Goal: Task Accomplishment & Management: Manage account settings

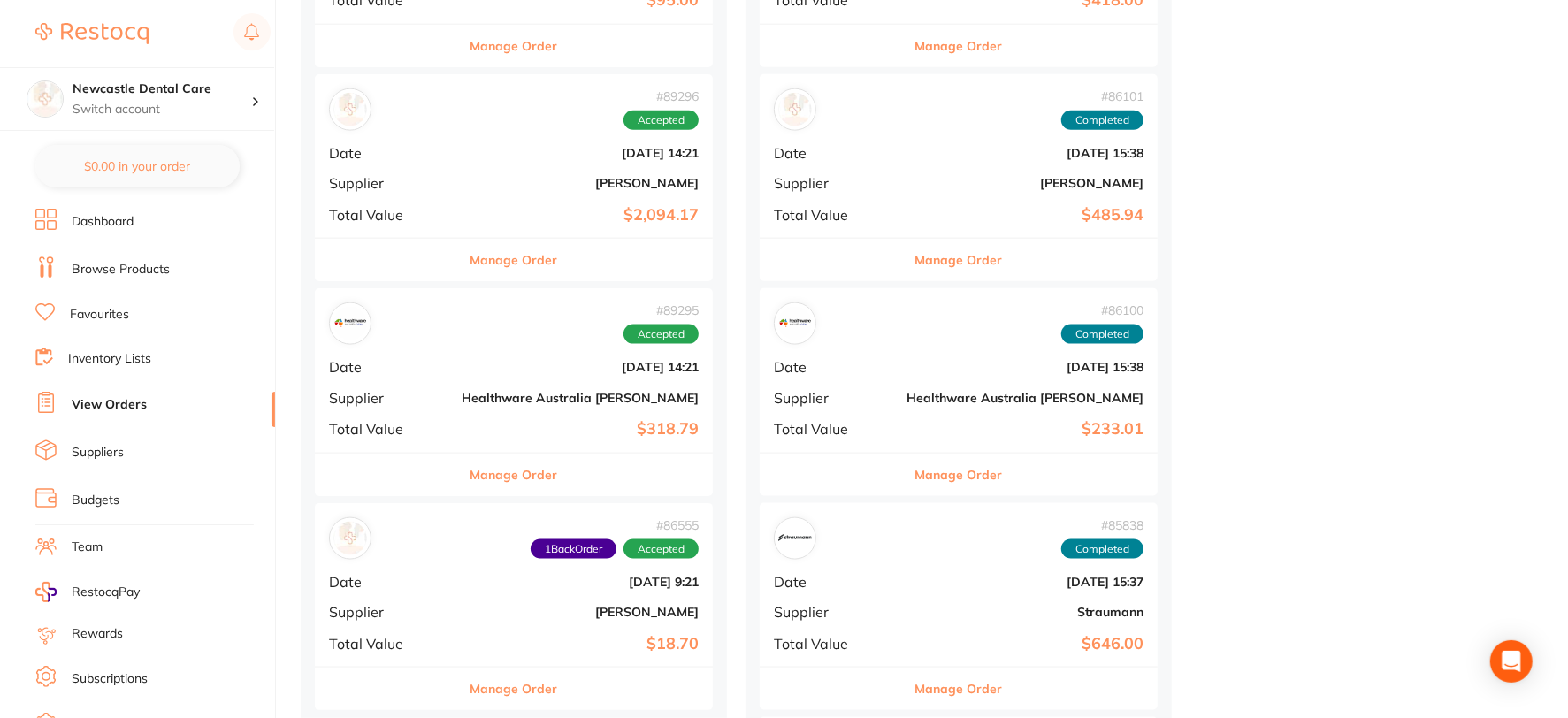
scroll to position [1473, 0]
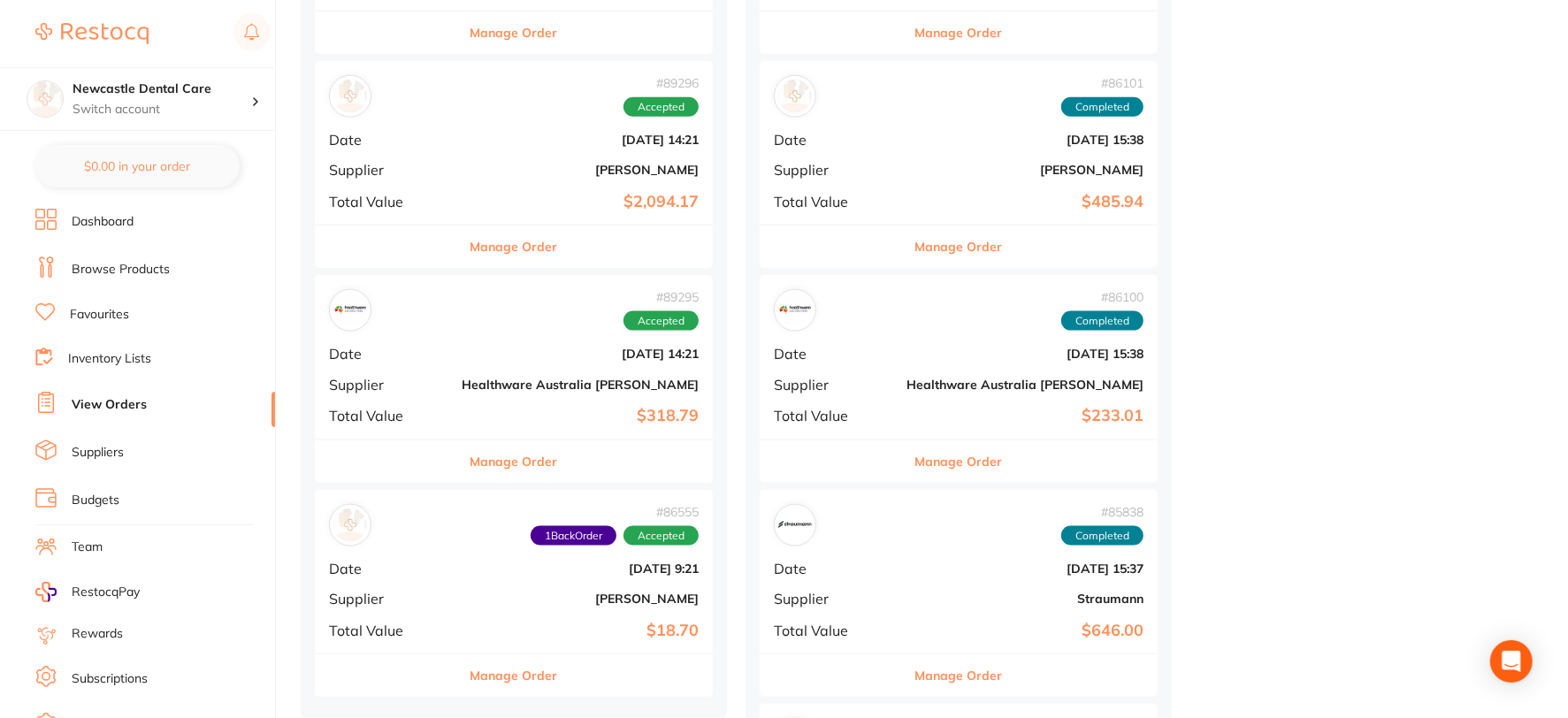
click at [445, 343] on div "# 89295 Accepted Date [DATE] 14:21 Supplier Healthware [GEOGRAPHIC_DATA] [PERSO…" at bounding box center [514, 356] width 398 height 164
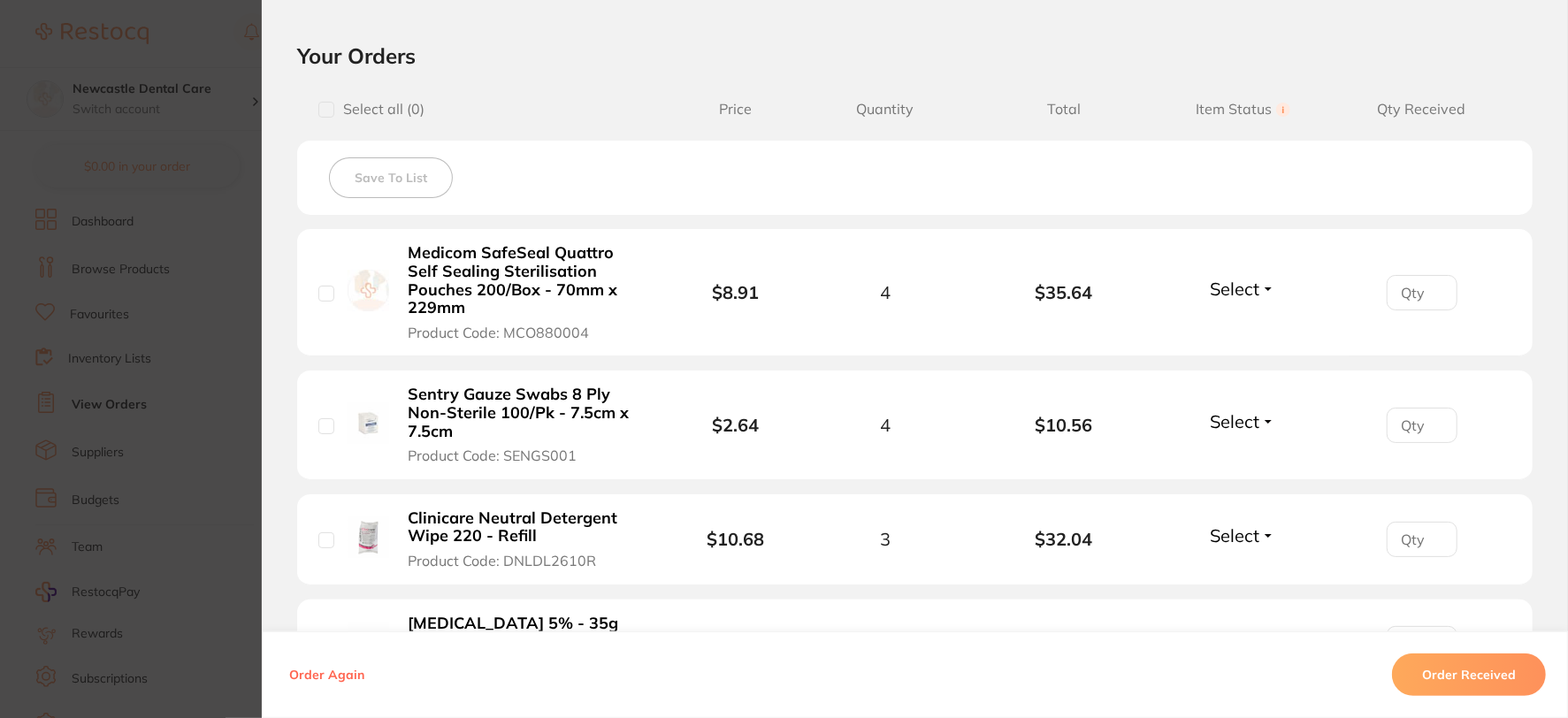
scroll to position [393, 0]
click at [1269, 286] on button "Select" at bounding box center [1243, 287] width 76 height 22
click at [1240, 323] on span "Received" at bounding box center [1243, 326] width 45 height 14
click at [1257, 410] on button "Select" at bounding box center [1243, 420] width 76 height 22
click at [1240, 447] on button "Received" at bounding box center [1243, 459] width 45 height 27
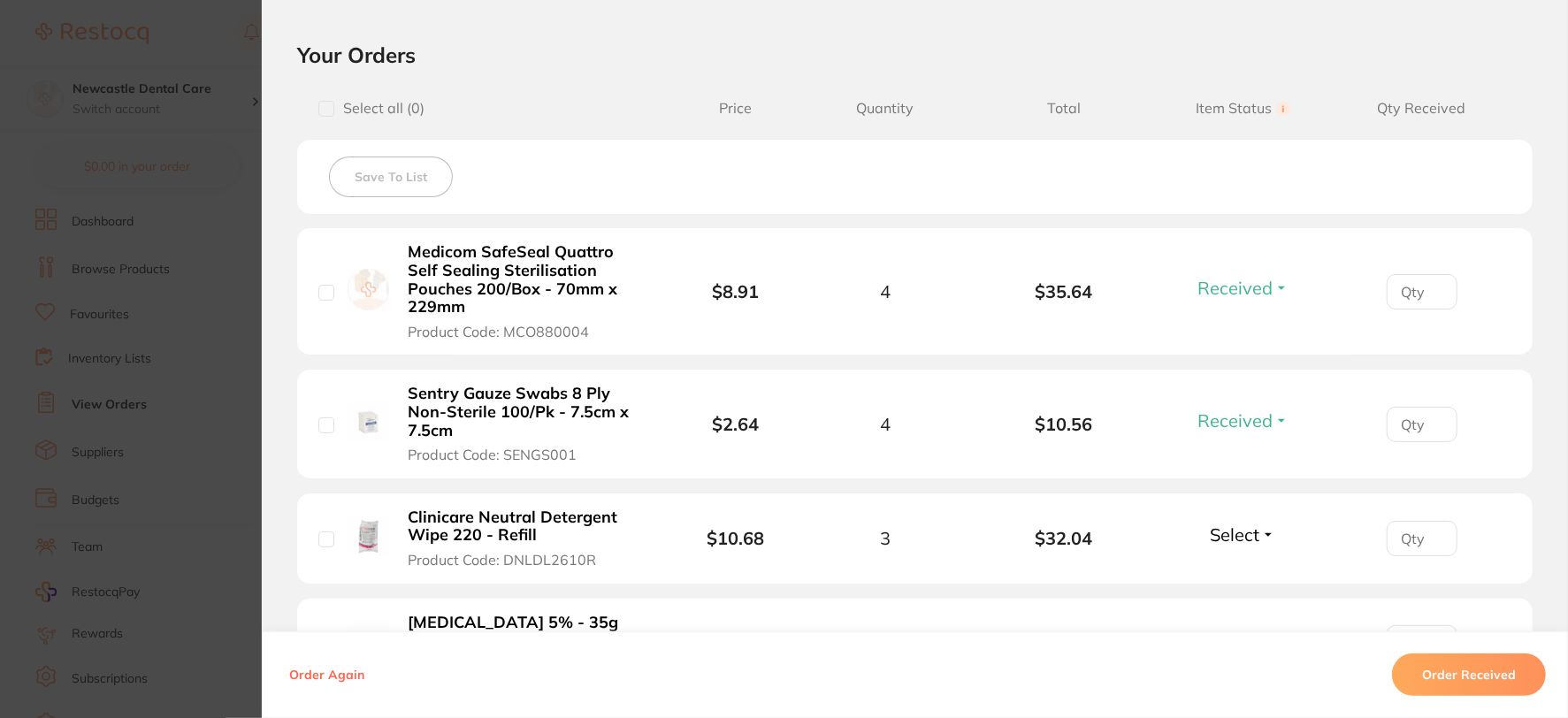
scroll to position [491, 0]
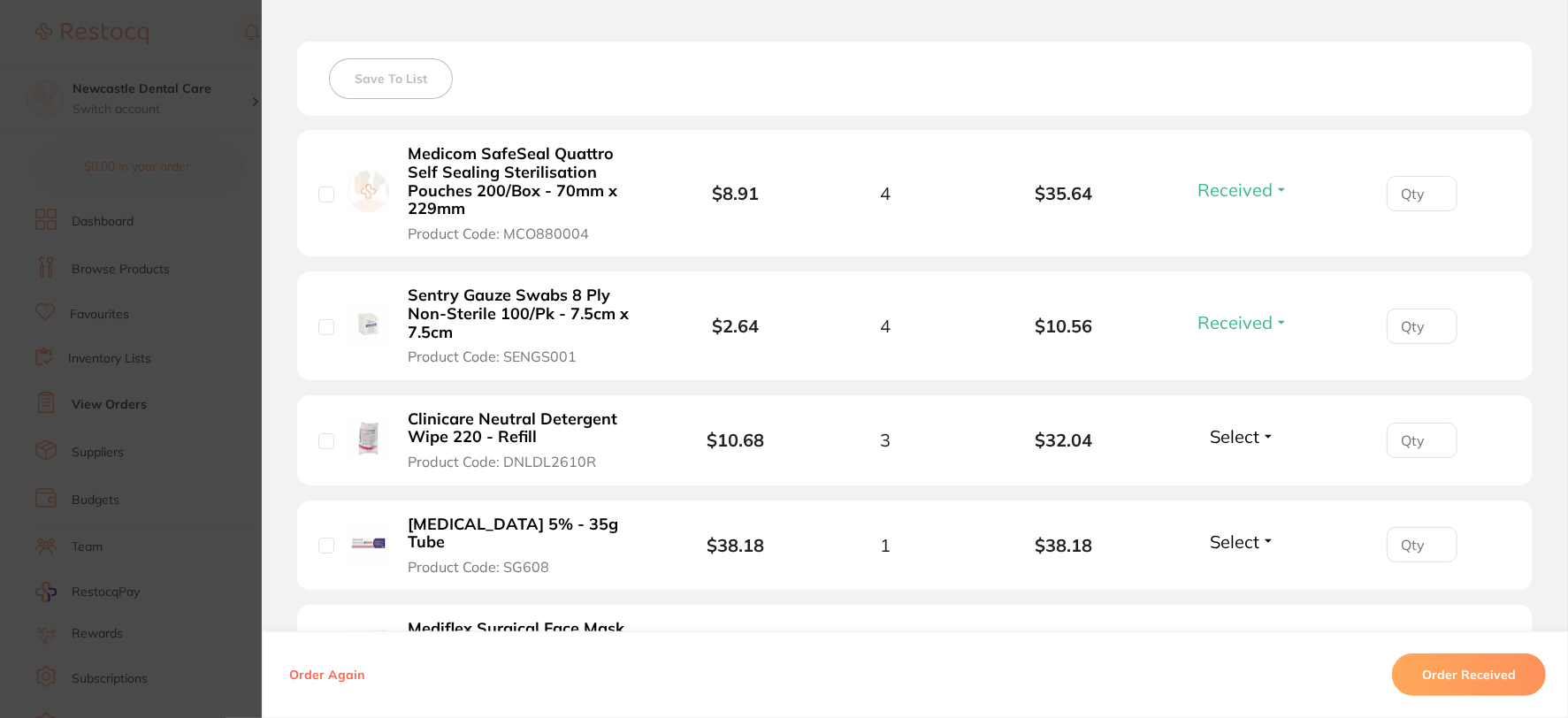
click at [1267, 535] on button "Select" at bounding box center [1243, 541] width 76 height 22
click at [1244, 572] on span "Received" at bounding box center [1243, 579] width 45 height 14
click at [1268, 437] on button "Select" at bounding box center [1243, 436] width 76 height 22
click at [1248, 469] on span "Received" at bounding box center [1243, 474] width 45 height 14
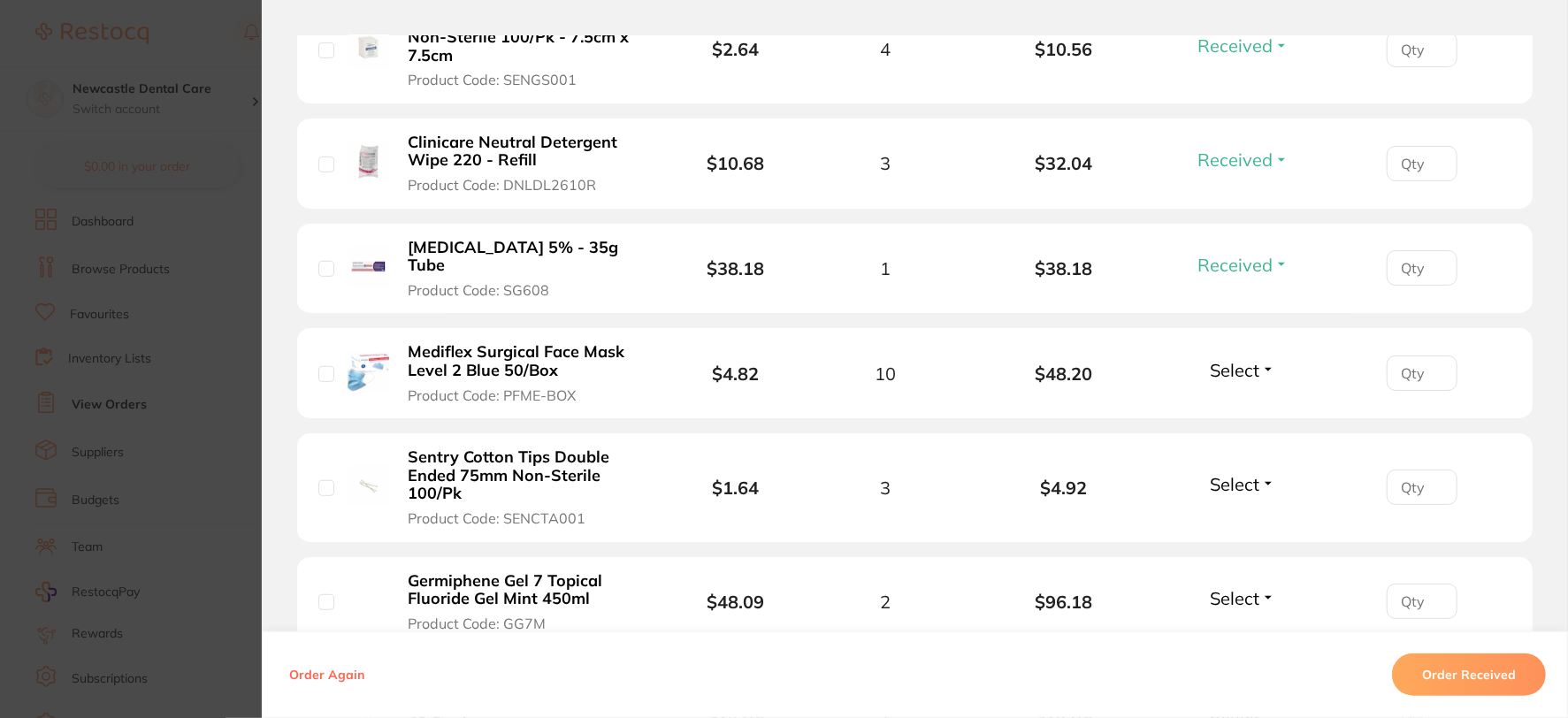
scroll to position [785, 0]
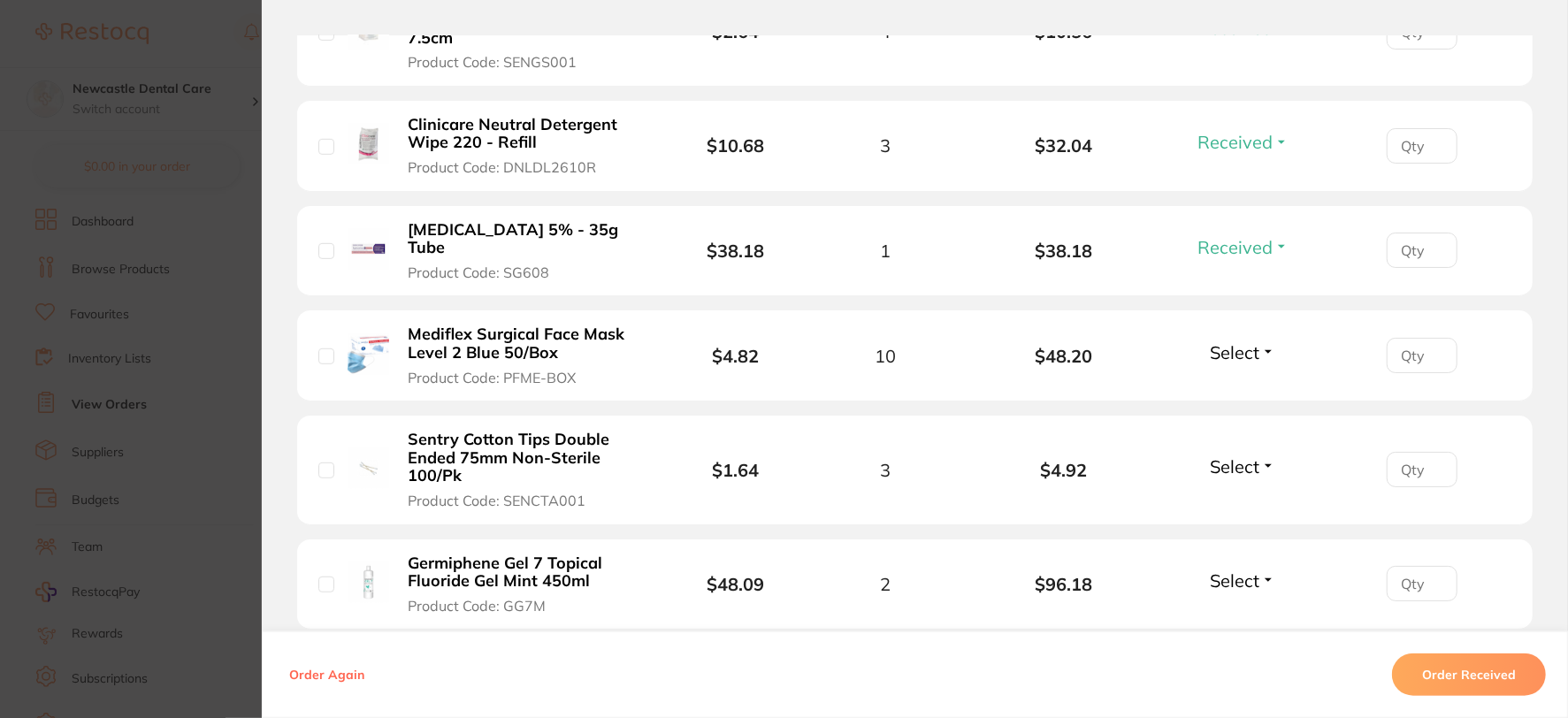
click at [1262, 342] on button "Select" at bounding box center [1243, 352] width 76 height 22
click at [1245, 383] on span "Received" at bounding box center [1243, 390] width 45 height 14
click at [1253, 455] on span "Select" at bounding box center [1234, 466] width 50 height 22
click at [1238, 498] on span "Received" at bounding box center [1243, 505] width 45 height 14
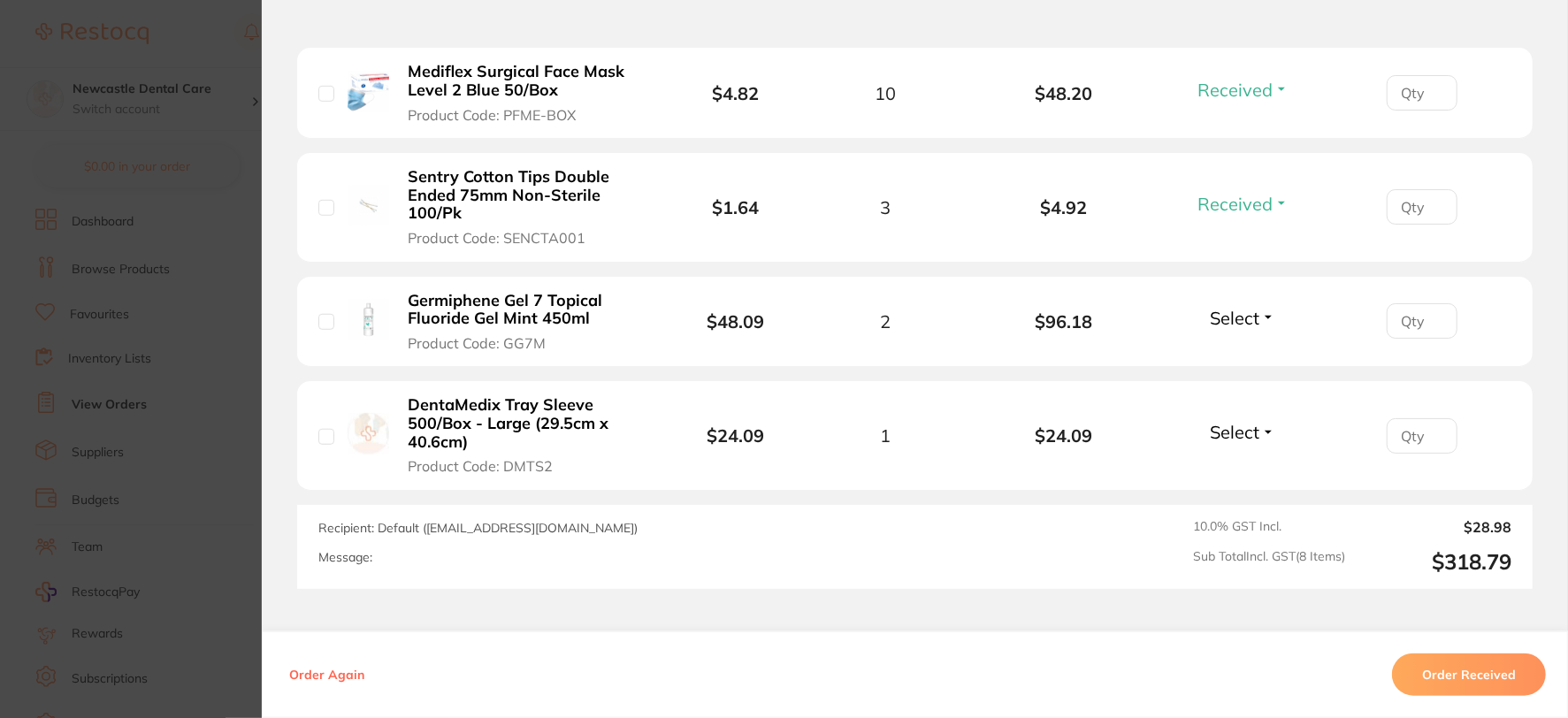
scroll to position [1080, 0]
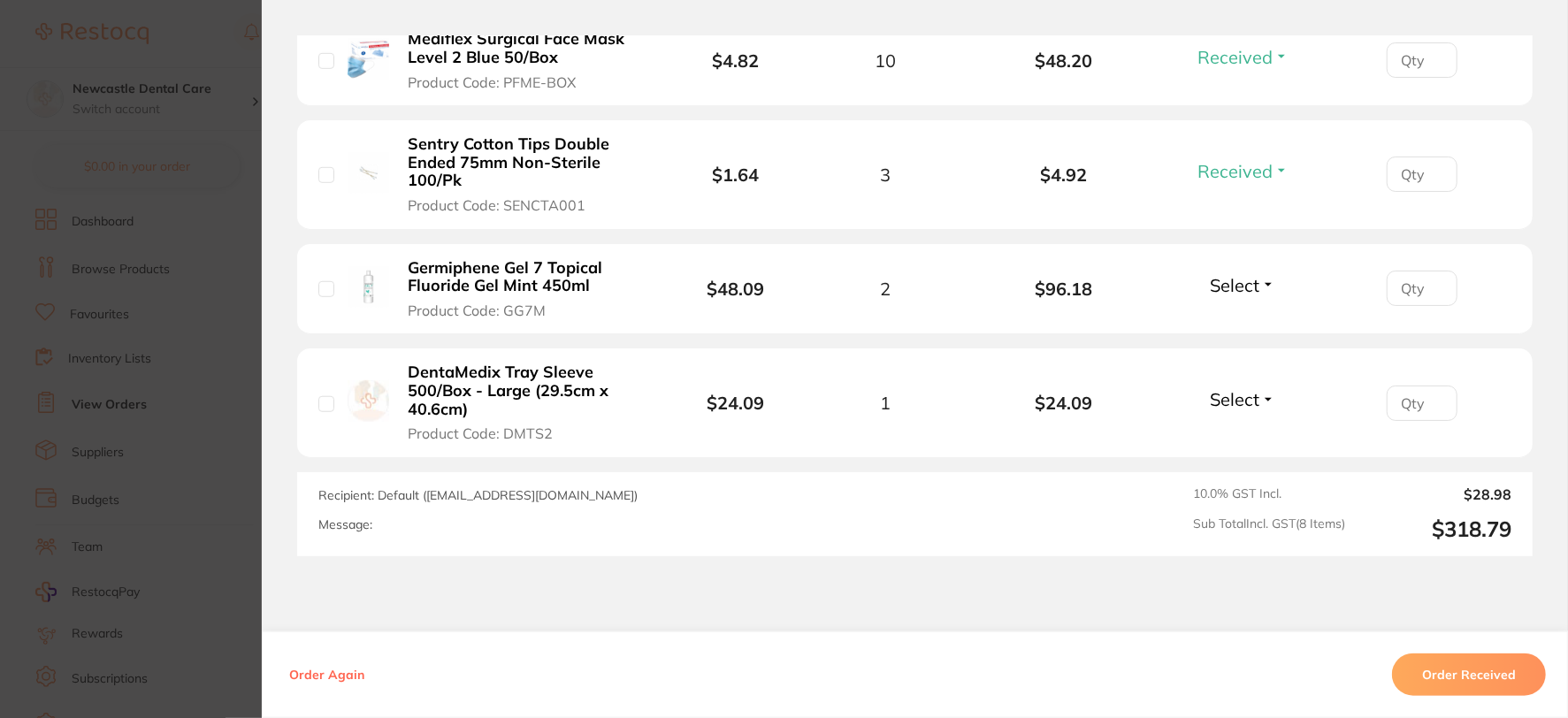
click at [1466, 669] on button "Order Received" at bounding box center [1469, 674] width 154 height 43
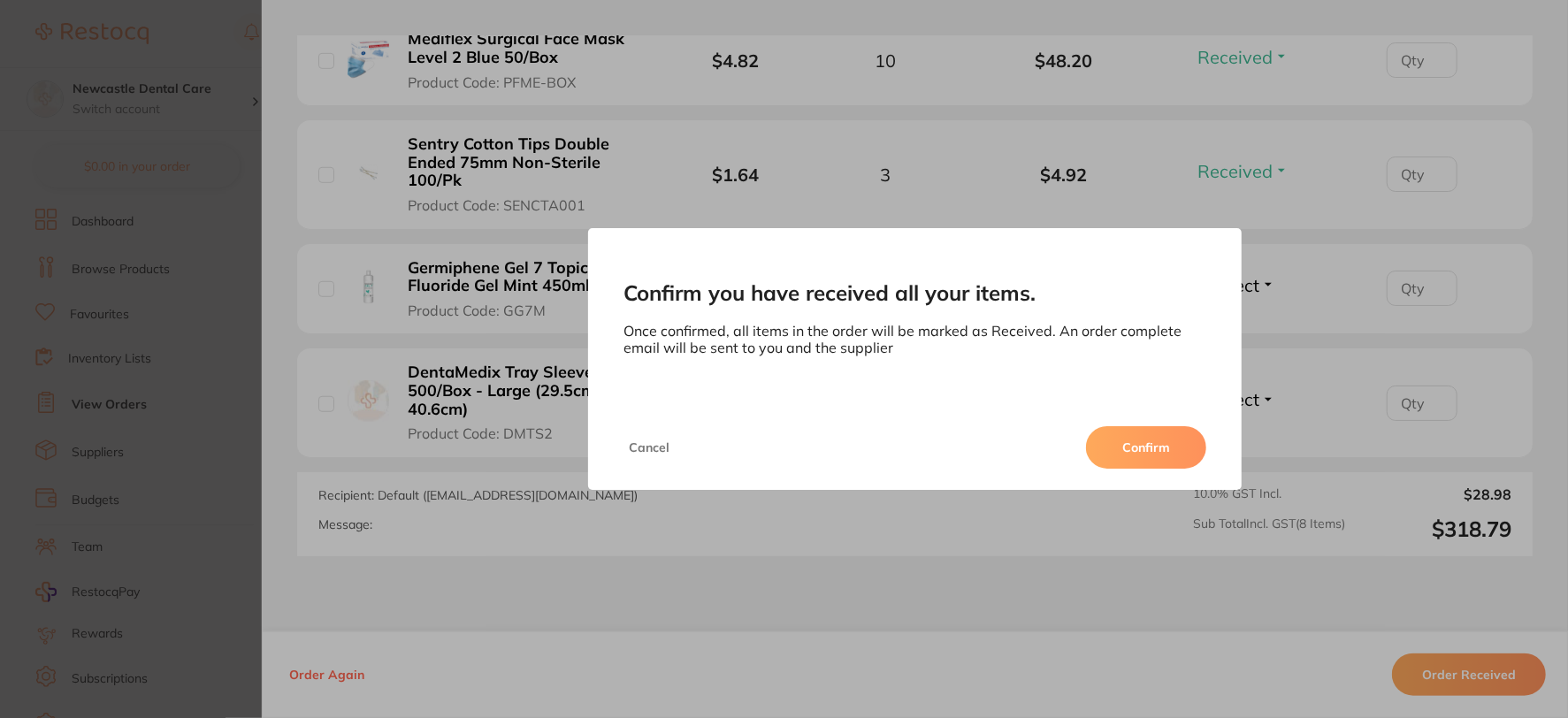
click at [1128, 446] on button "Confirm" at bounding box center [1147, 447] width 120 height 43
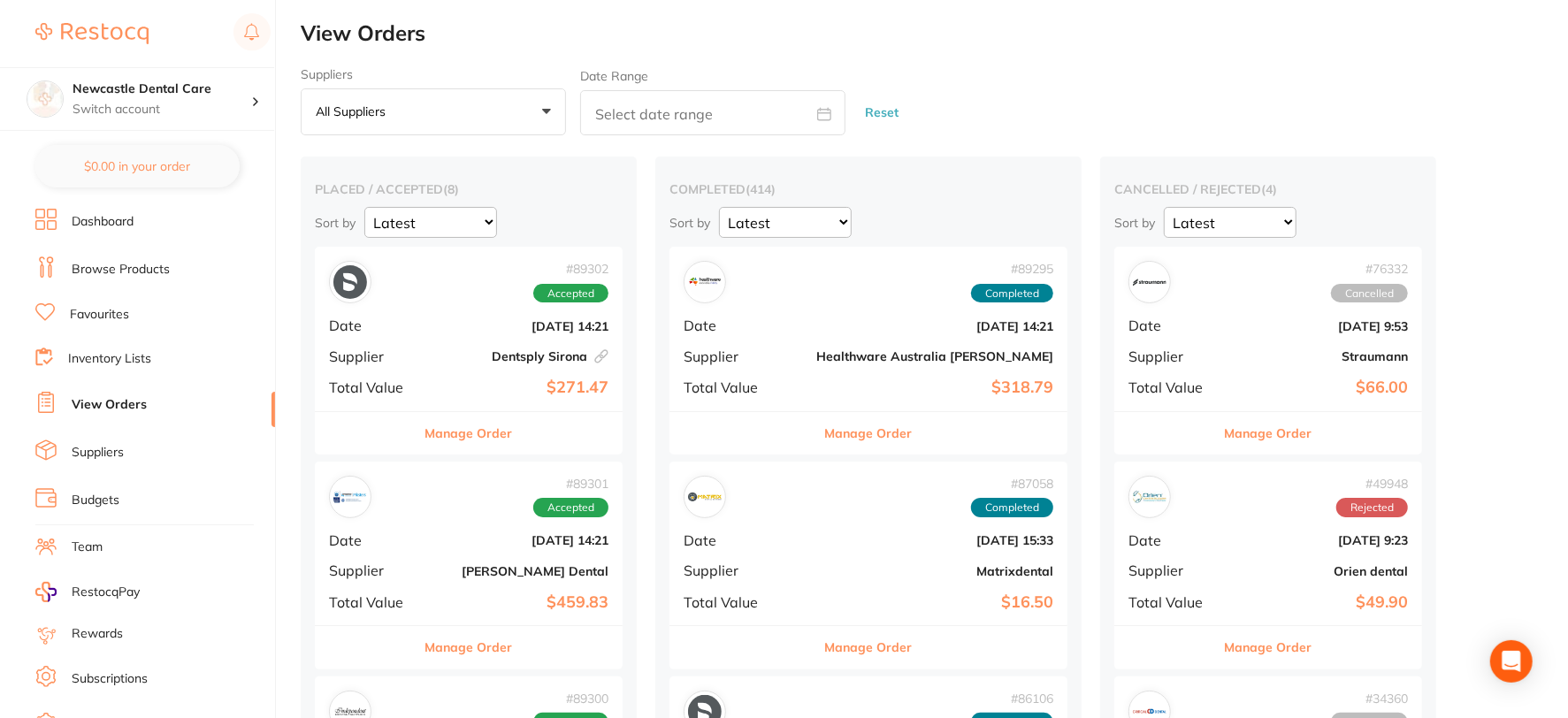
click at [475, 302] on div "# 89302 Accepted" at bounding box center [469, 282] width 280 height 43
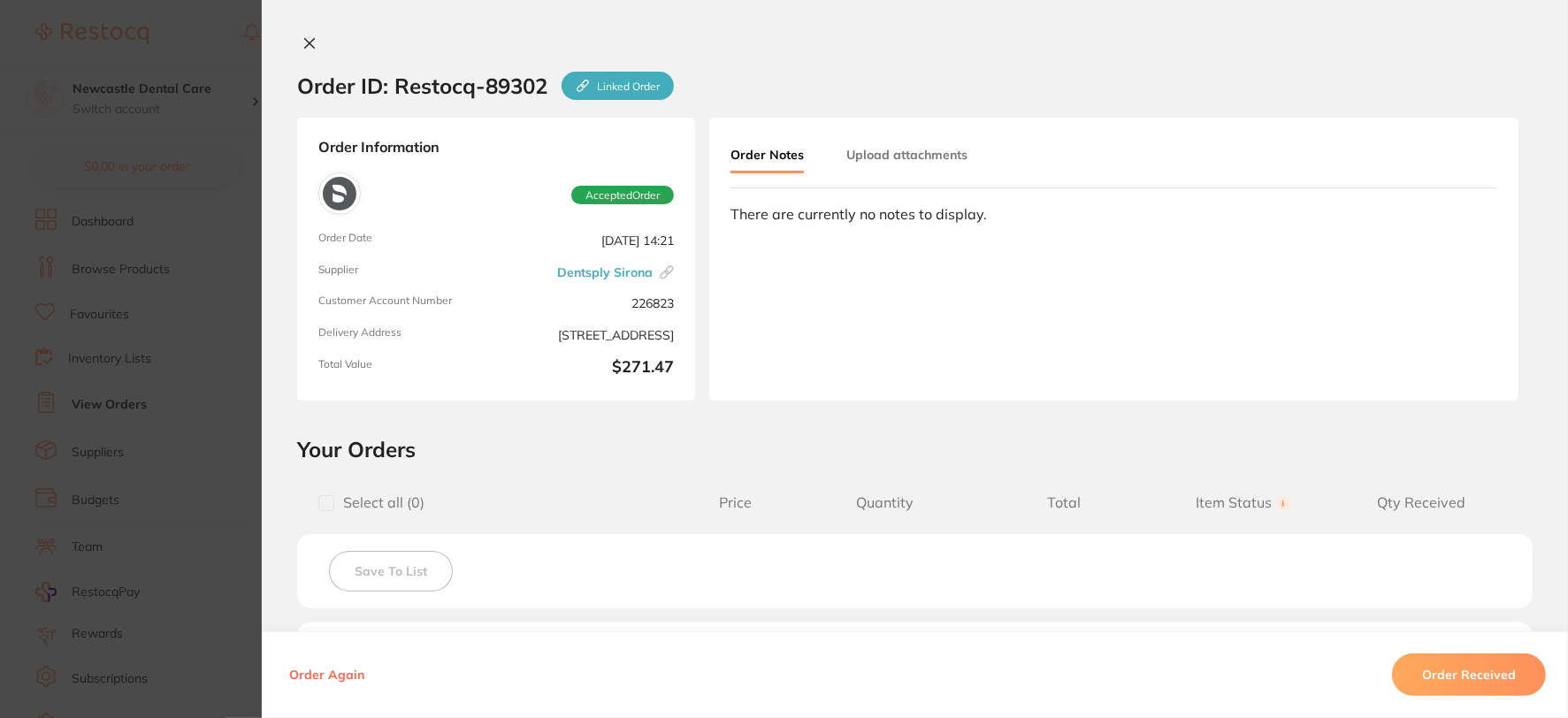
click at [304, 39] on icon at bounding box center [310, 43] width 15 height 15
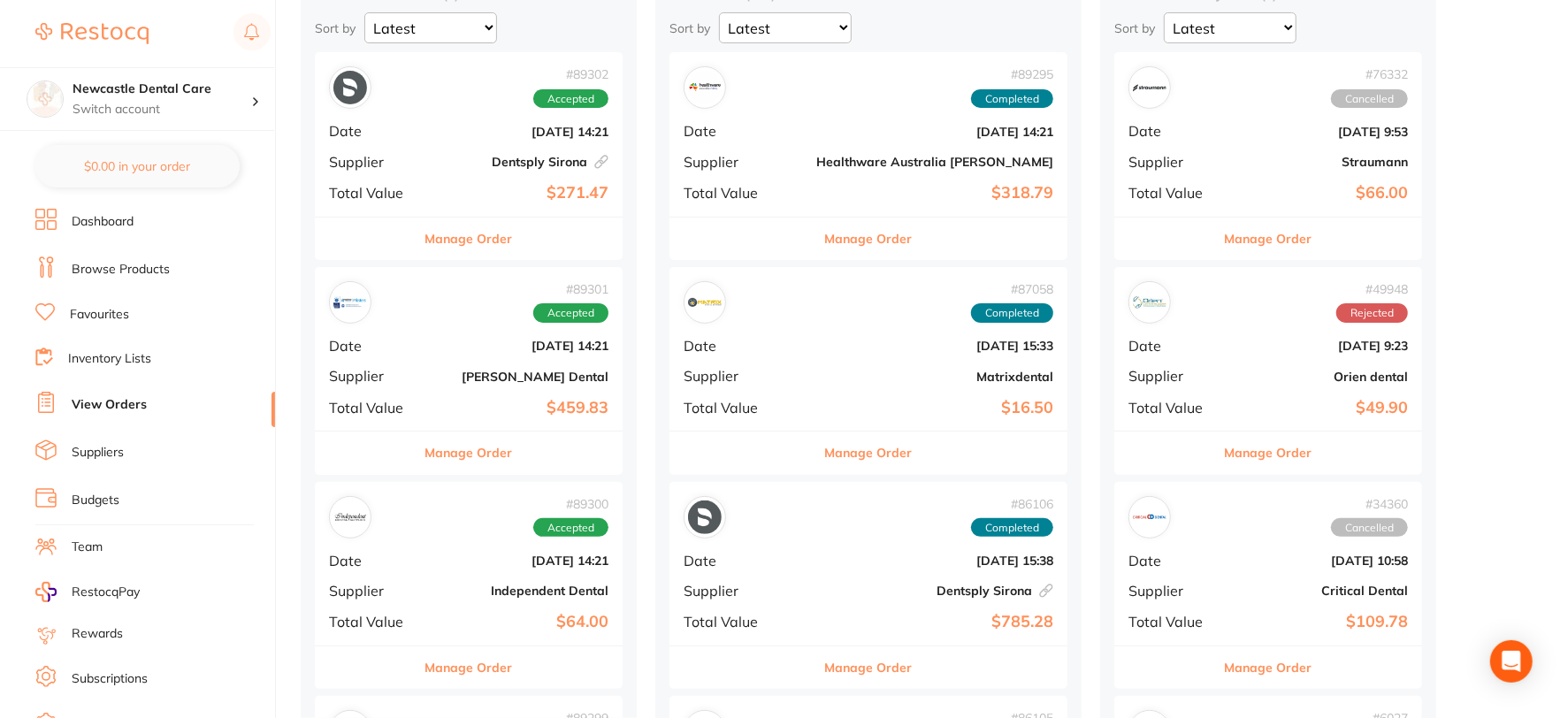
scroll to position [196, 0]
click at [476, 344] on b "[DATE] 14:21" at bounding box center [520, 343] width 177 height 15
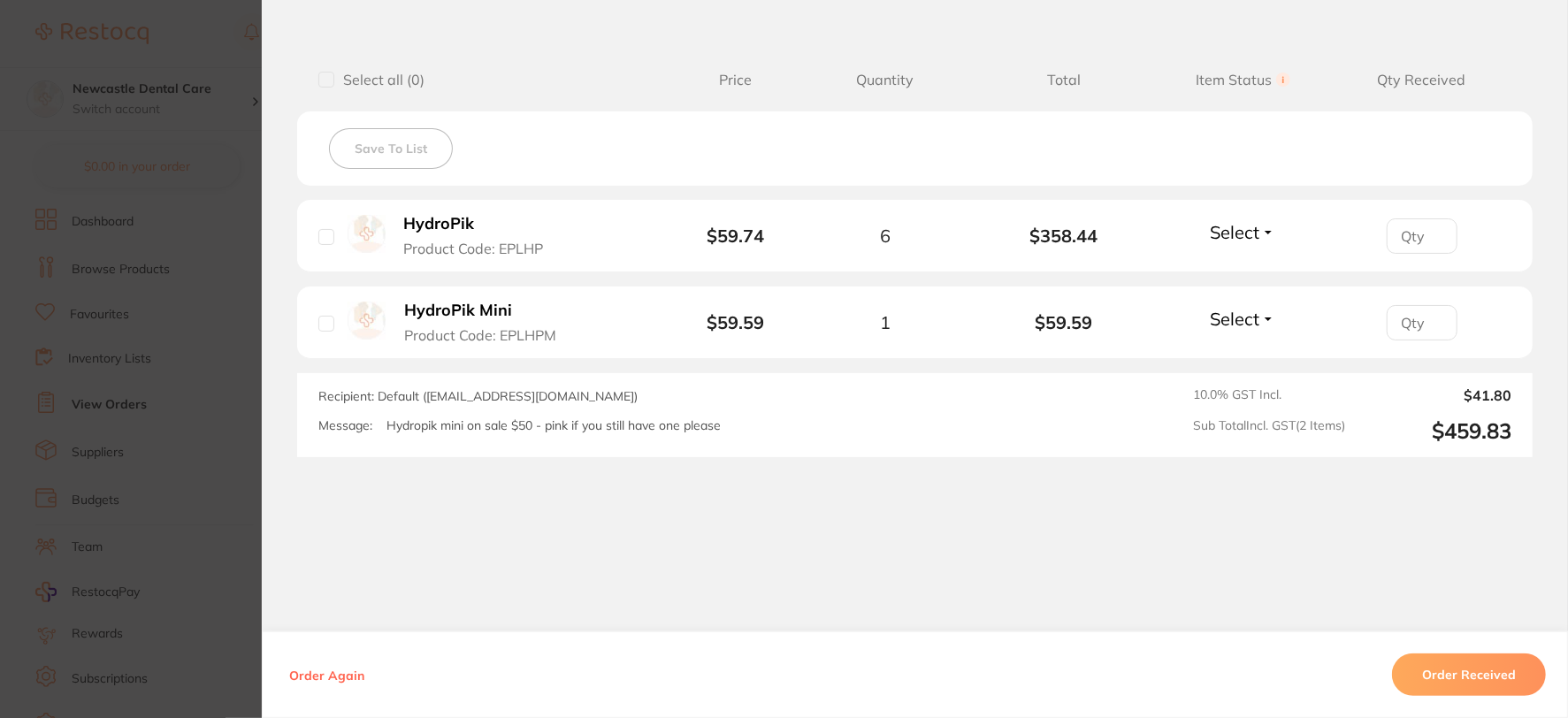
scroll to position [643, 0]
click at [1449, 659] on button "Order Received" at bounding box center [1469, 674] width 154 height 43
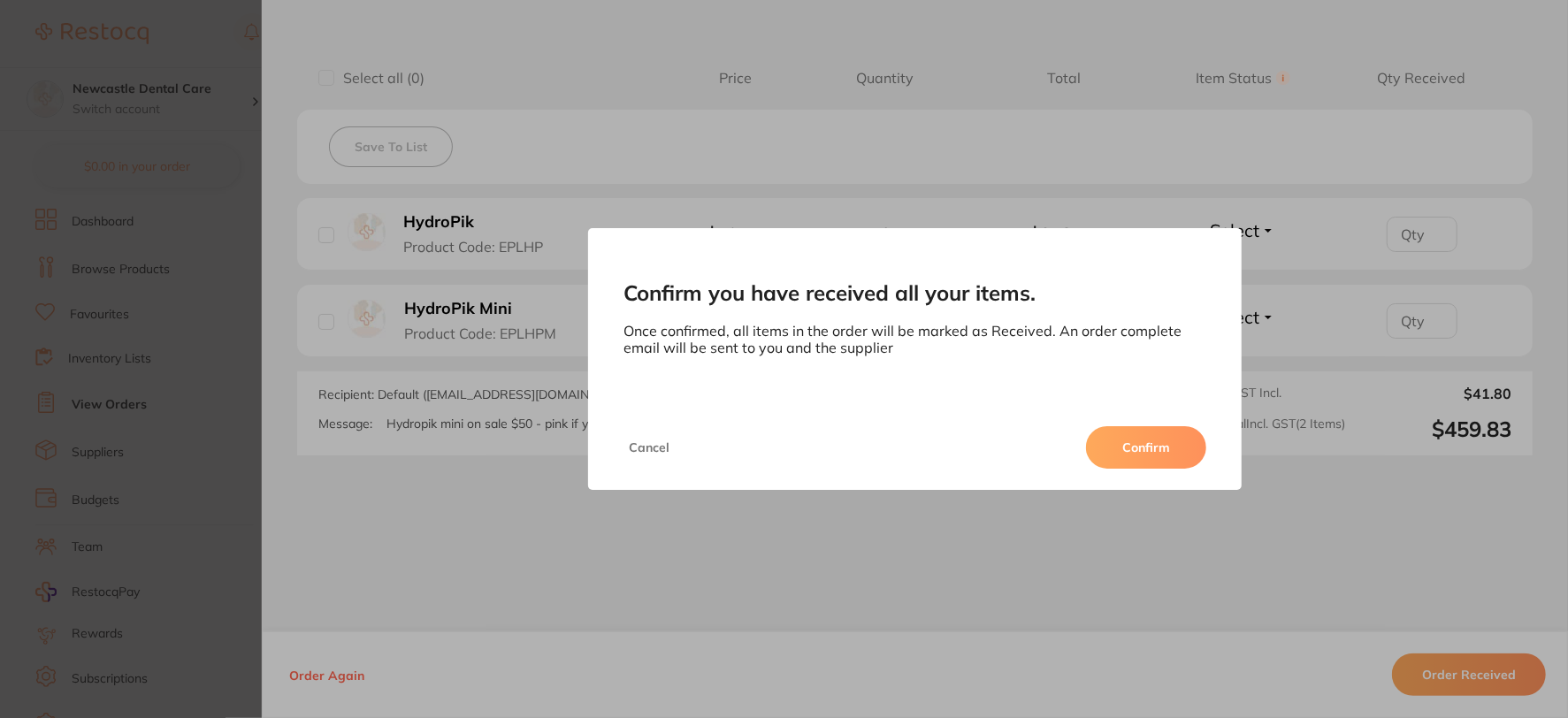
click at [1150, 438] on button "Confirm" at bounding box center [1147, 447] width 120 height 43
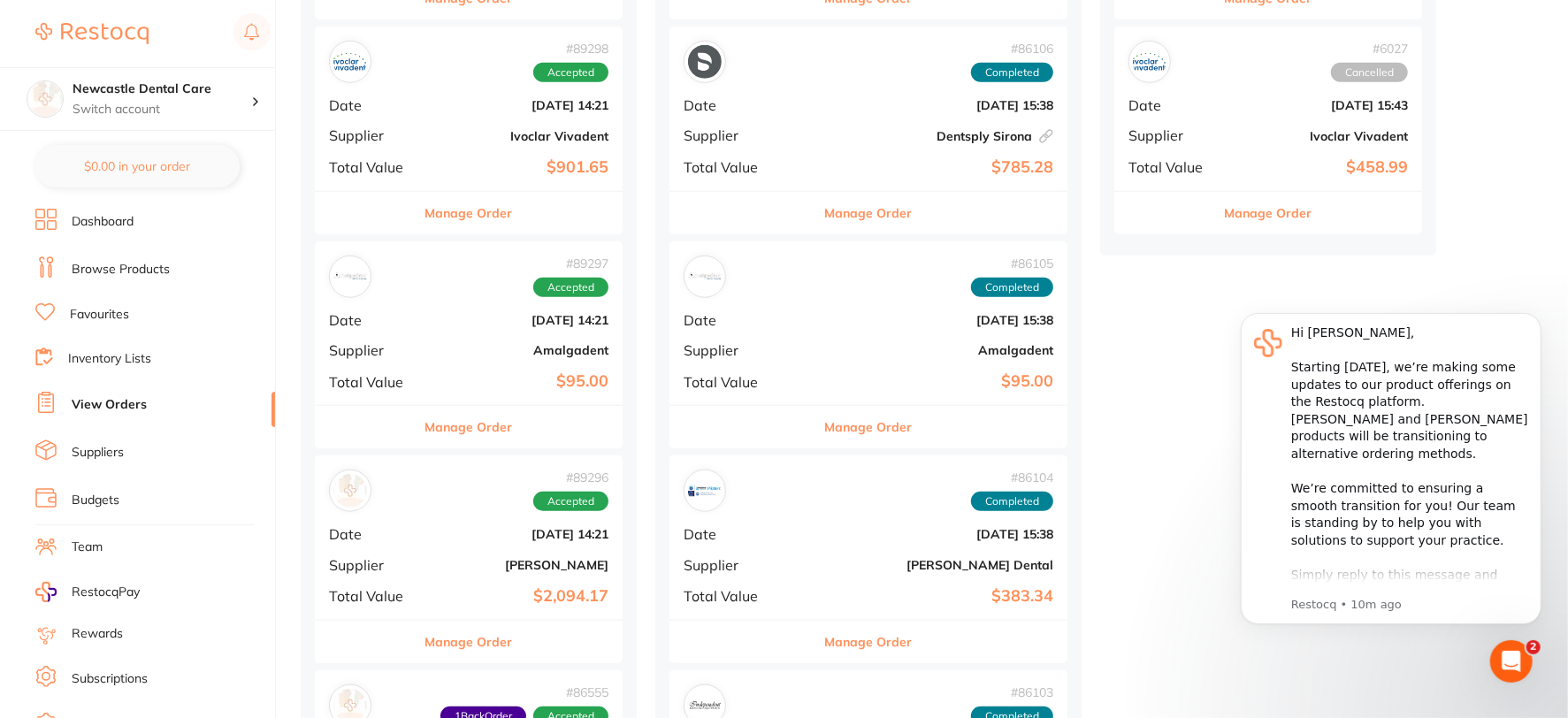
scroll to position [884, 0]
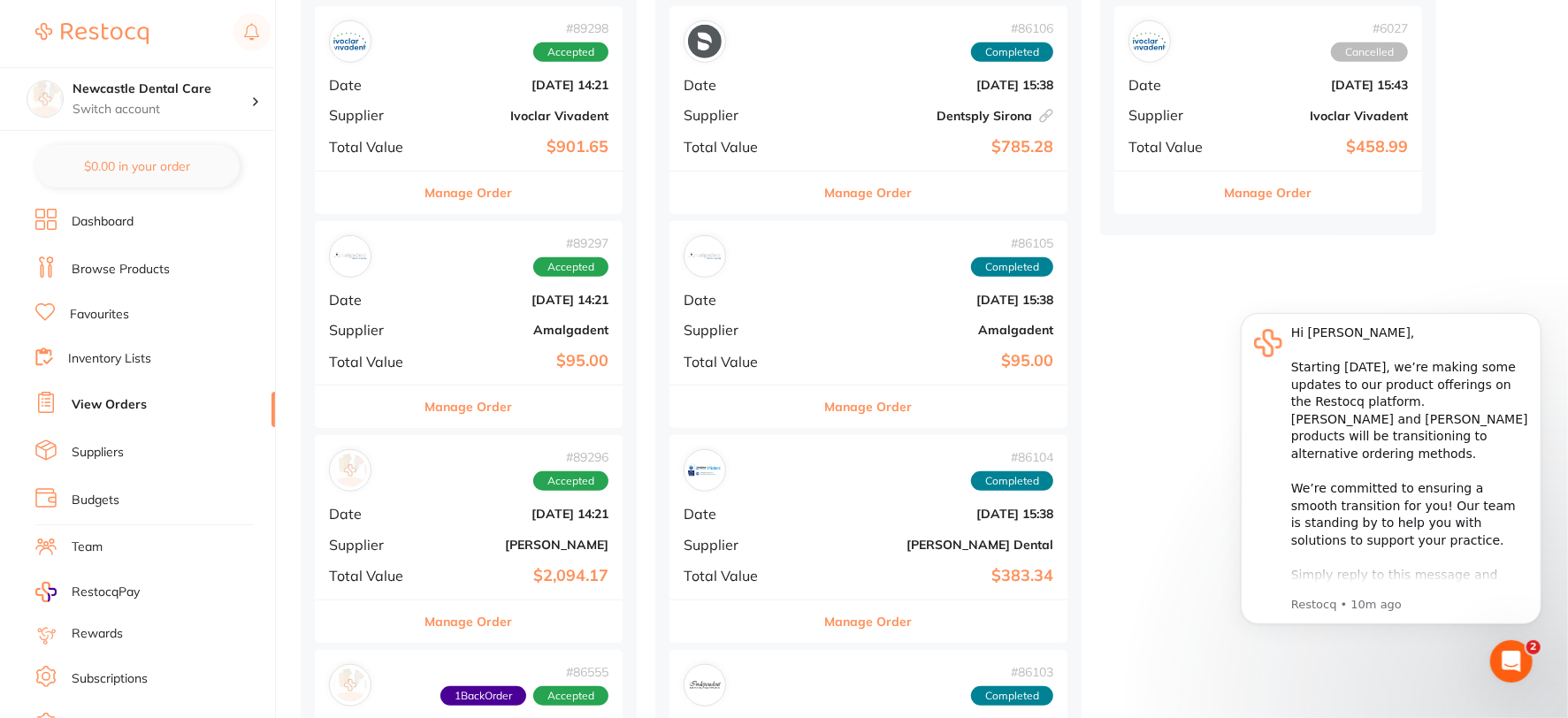
click at [451, 516] on b "[DATE] 14:21" at bounding box center [520, 513] width 177 height 15
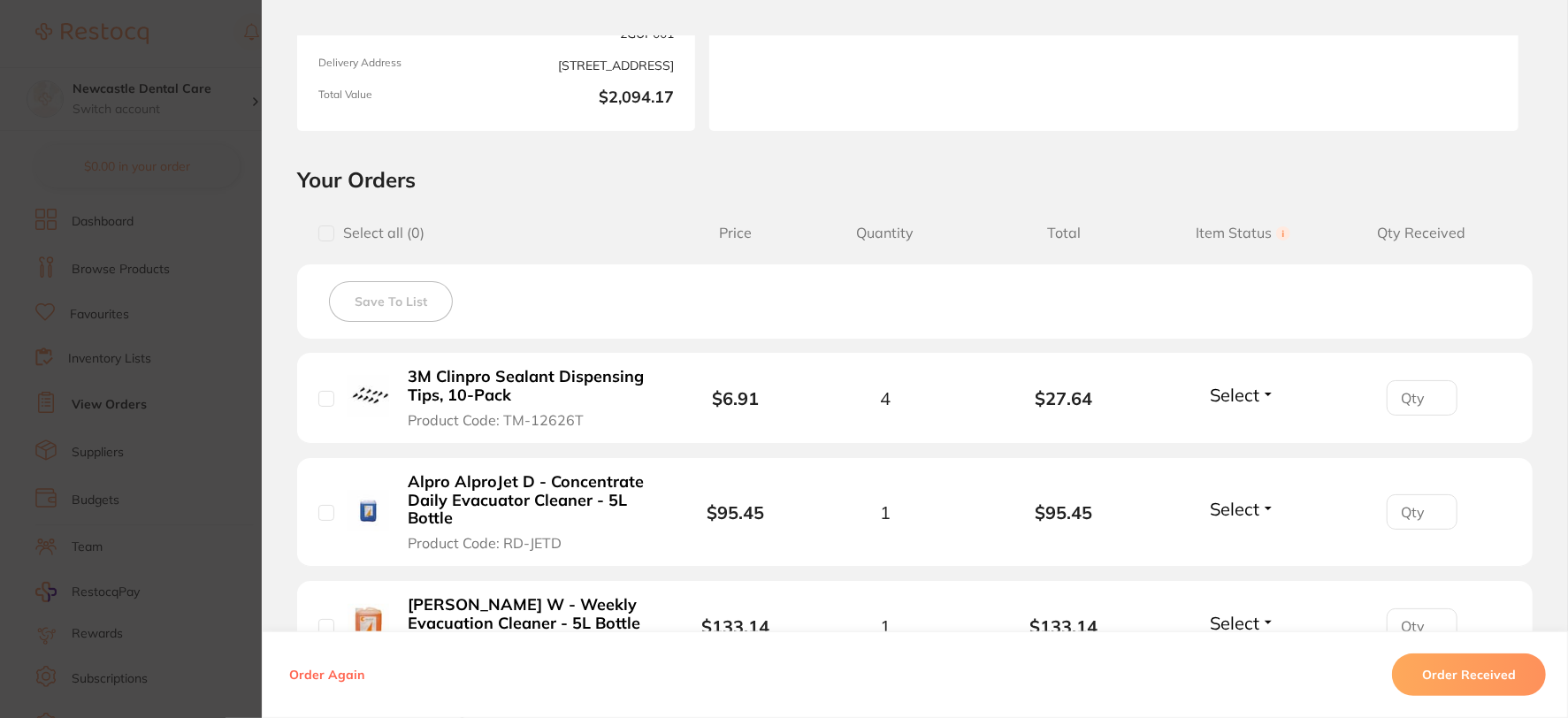
scroll to position [491, 0]
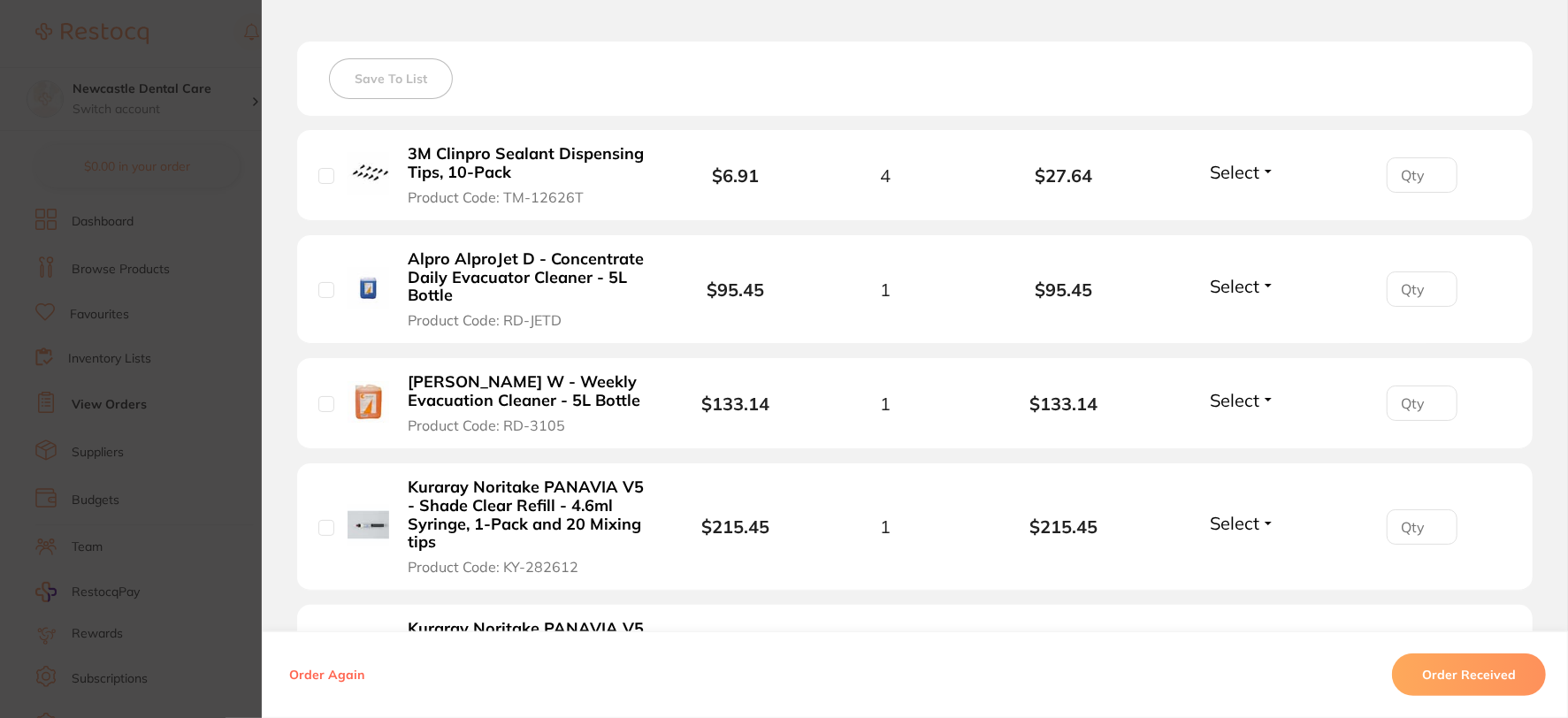
click at [1267, 170] on button "Select" at bounding box center [1243, 172] width 76 height 22
click at [1248, 210] on span "Received" at bounding box center [1243, 211] width 45 height 14
click at [1252, 275] on span "Select" at bounding box center [1234, 285] width 50 height 22
click at [1220, 318] on span "Received" at bounding box center [1243, 324] width 45 height 14
click at [1261, 393] on button "Select" at bounding box center [1243, 400] width 76 height 22
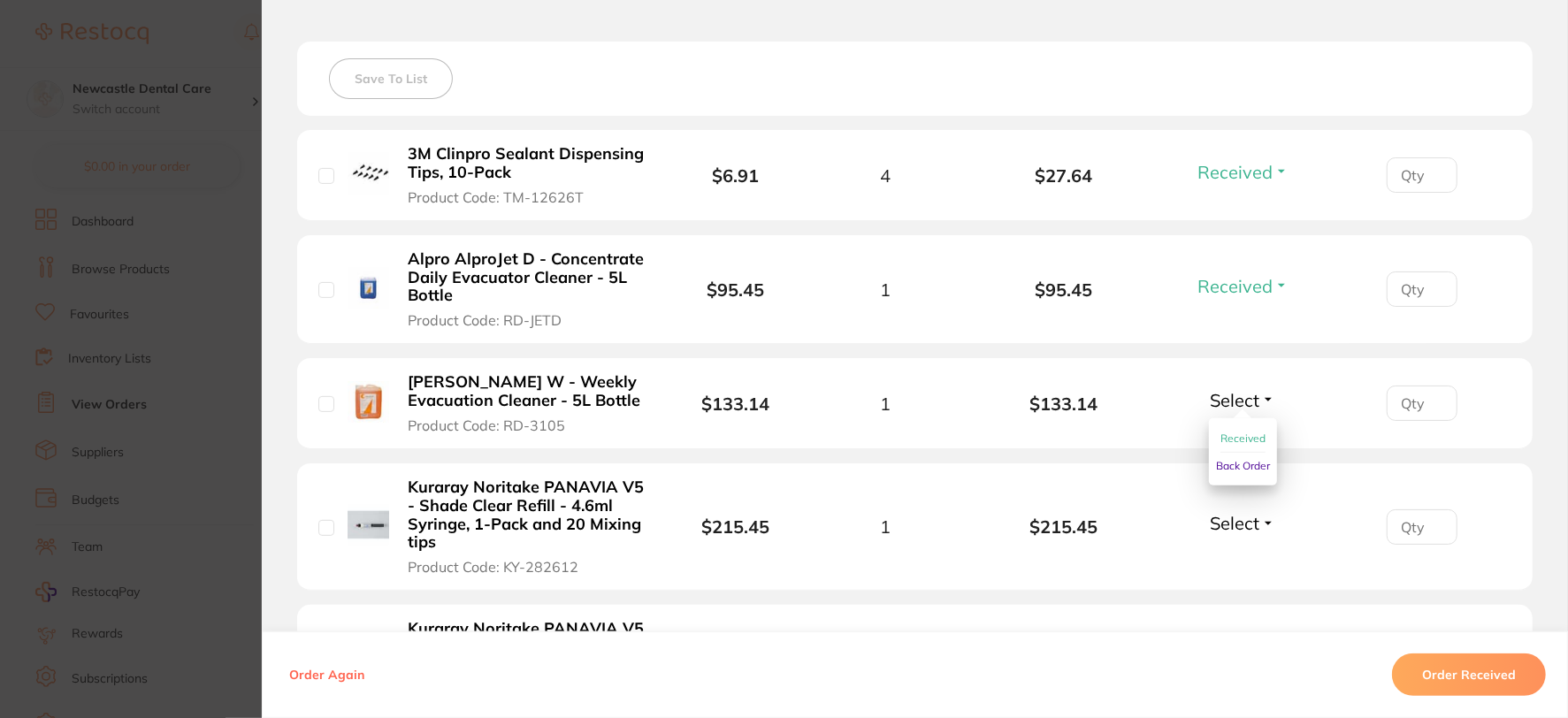
click at [1236, 432] on span "Received" at bounding box center [1243, 439] width 45 height 14
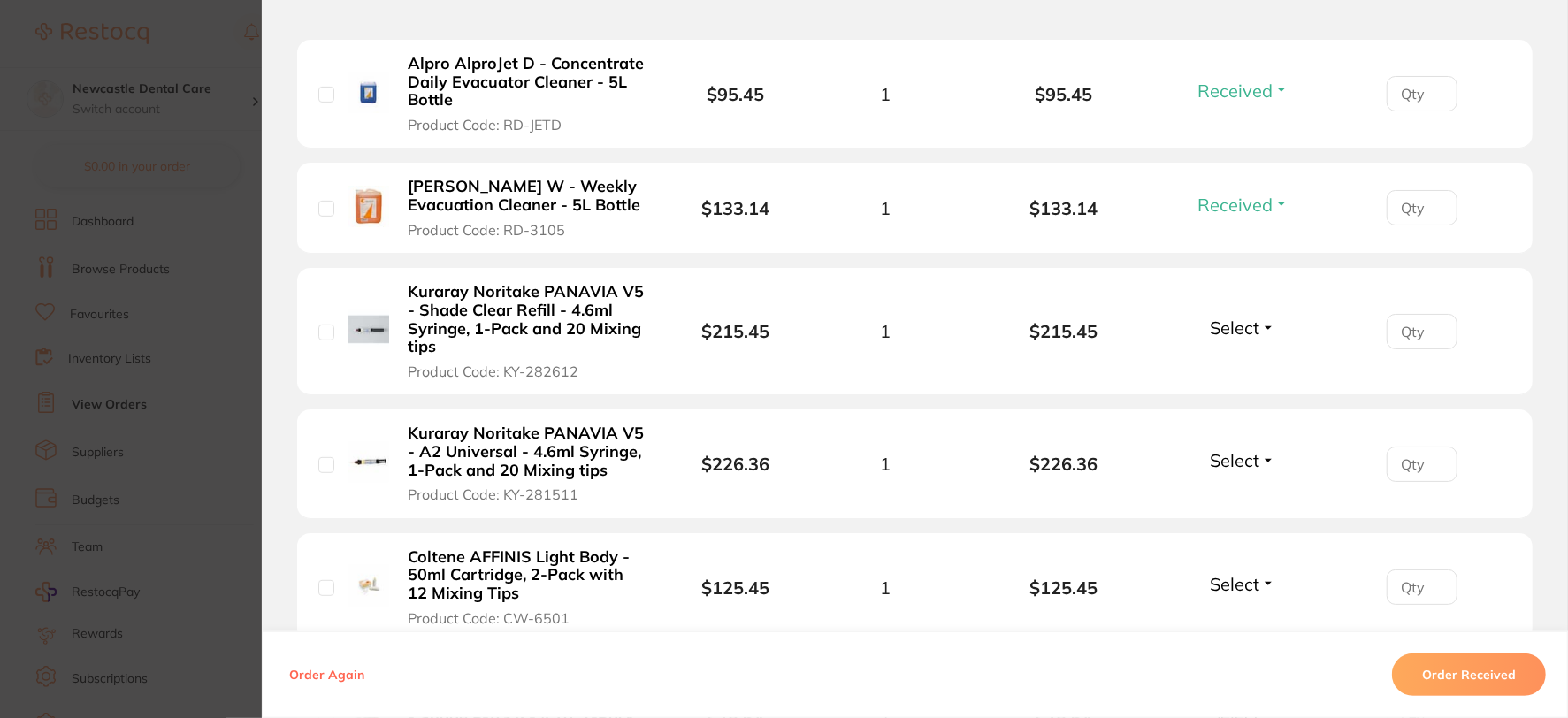
scroll to position [687, 0]
click at [1258, 329] on button "Select" at bounding box center [1243, 326] width 76 height 22
click at [1250, 364] on span "Received" at bounding box center [1243, 365] width 45 height 14
click at [1270, 452] on button "Select" at bounding box center [1243, 459] width 76 height 22
click at [1244, 493] on span "Received" at bounding box center [1243, 498] width 45 height 14
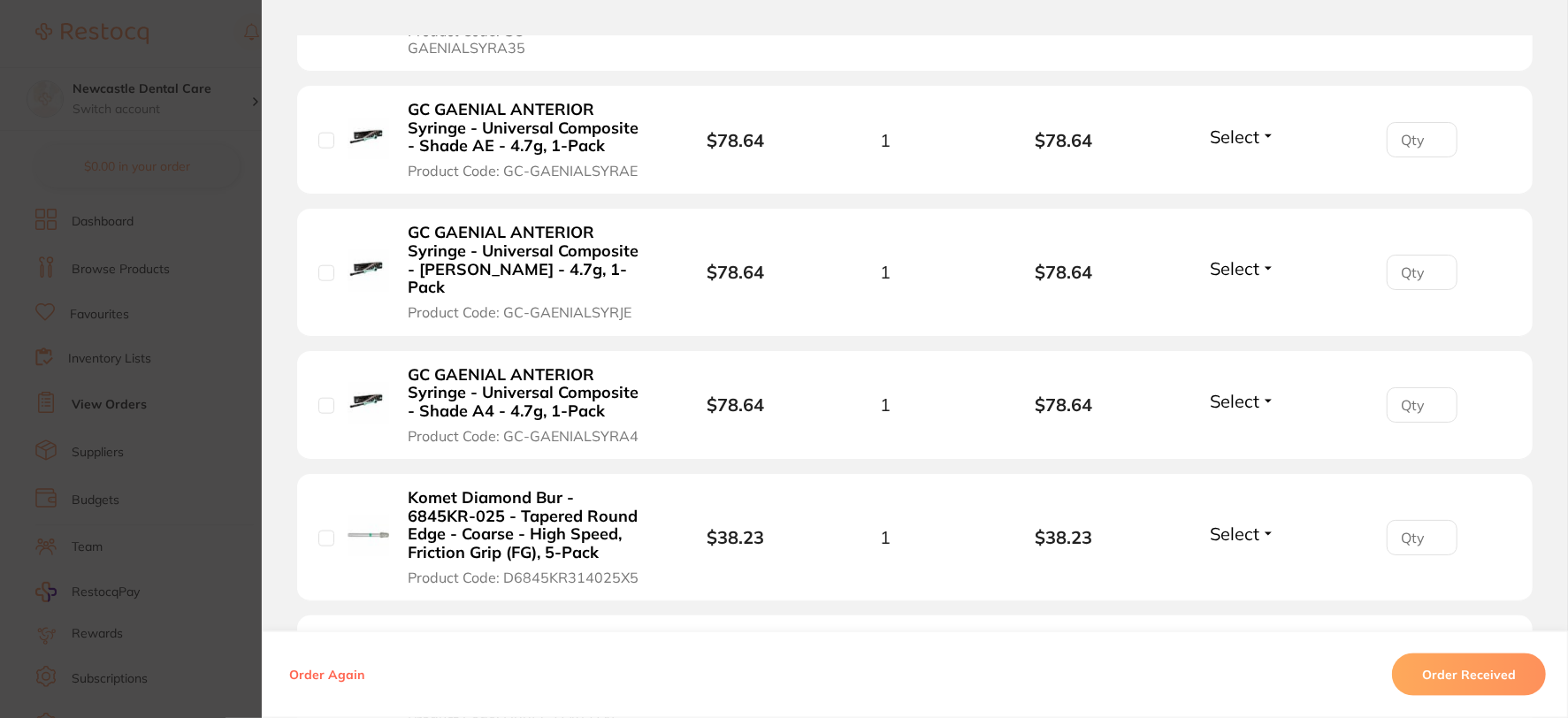
scroll to position [1571, 0]
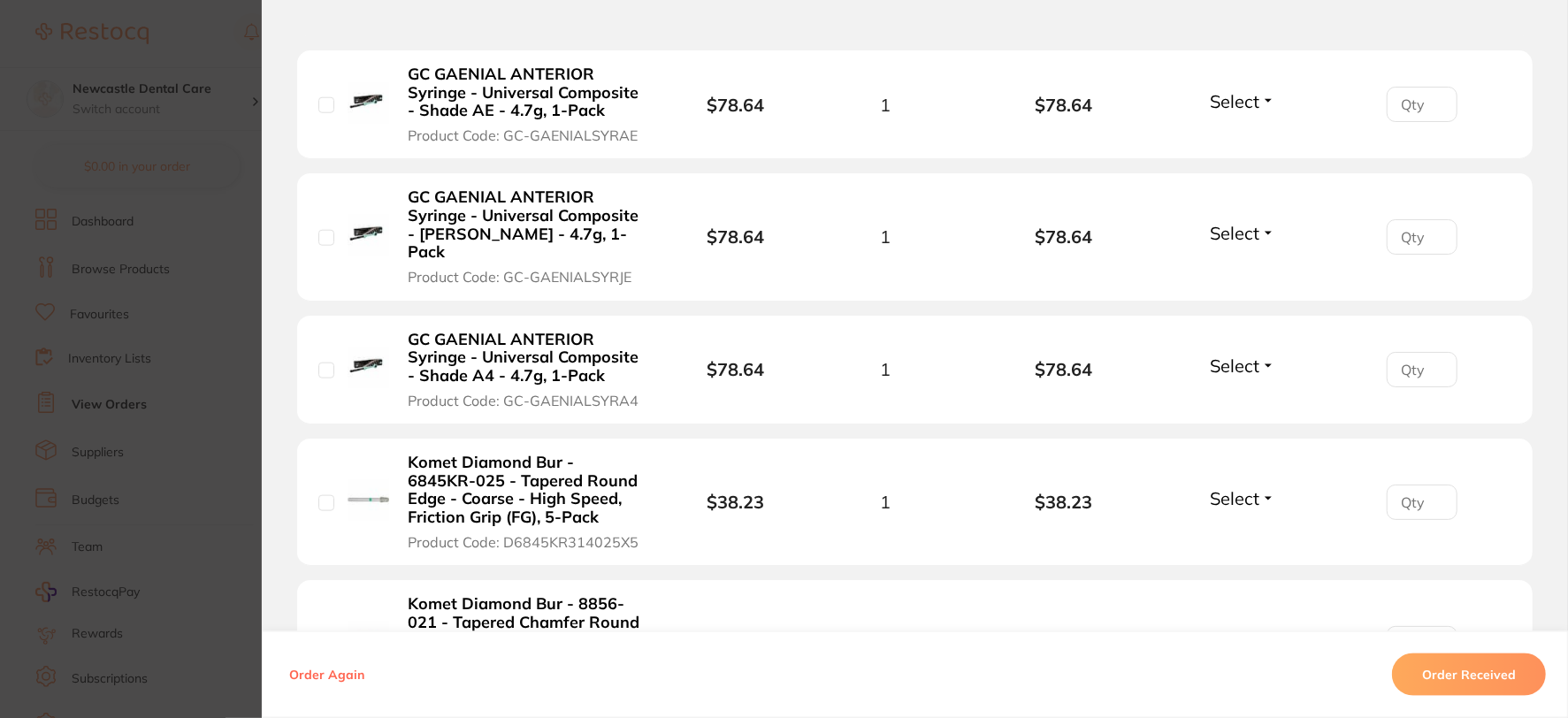
click at [1251, 487] on span "Select" at bounding box center [1234, 498] width 50 height 22
click at [1248, 530] on span "Received" at bounding box center [1243, 537] width 45 height 14
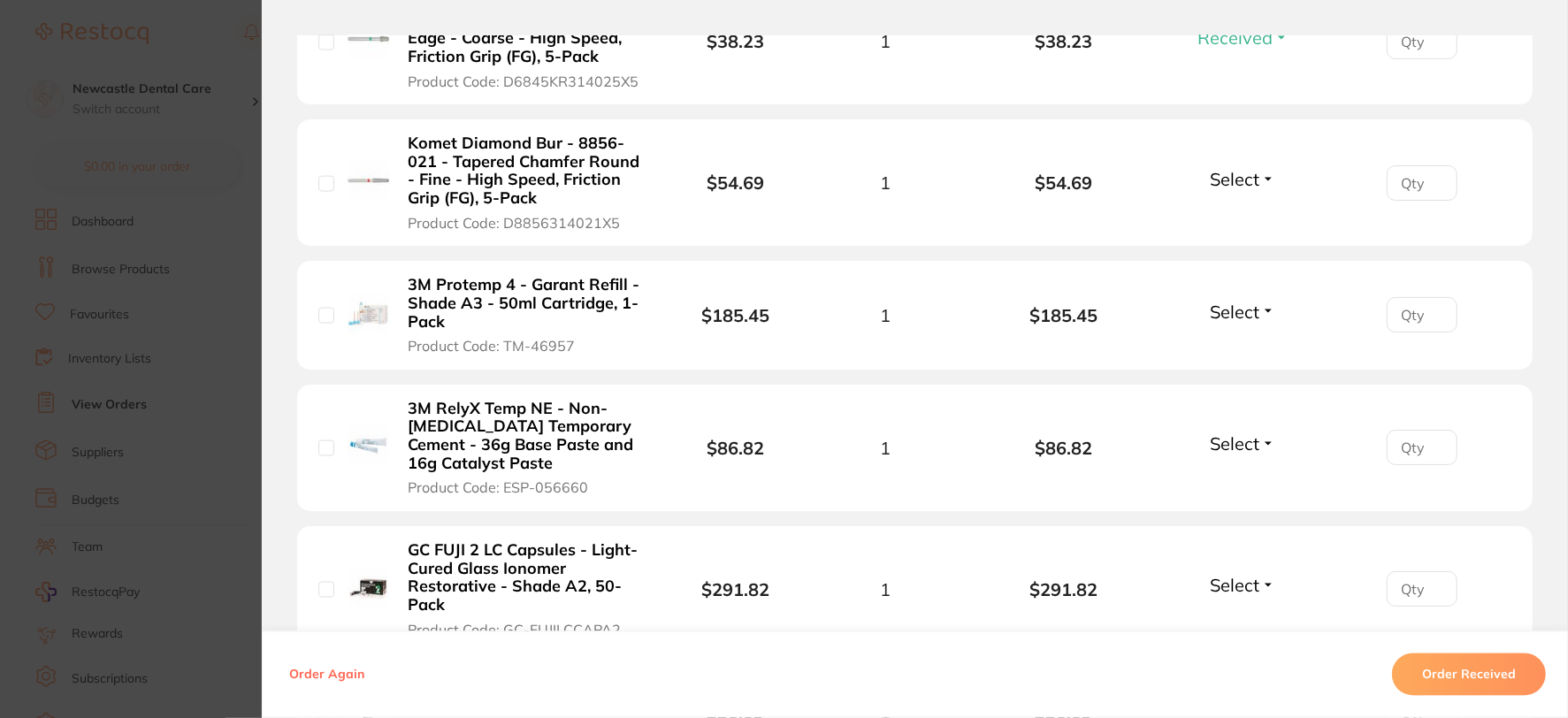
scroll to position [2062, 0]
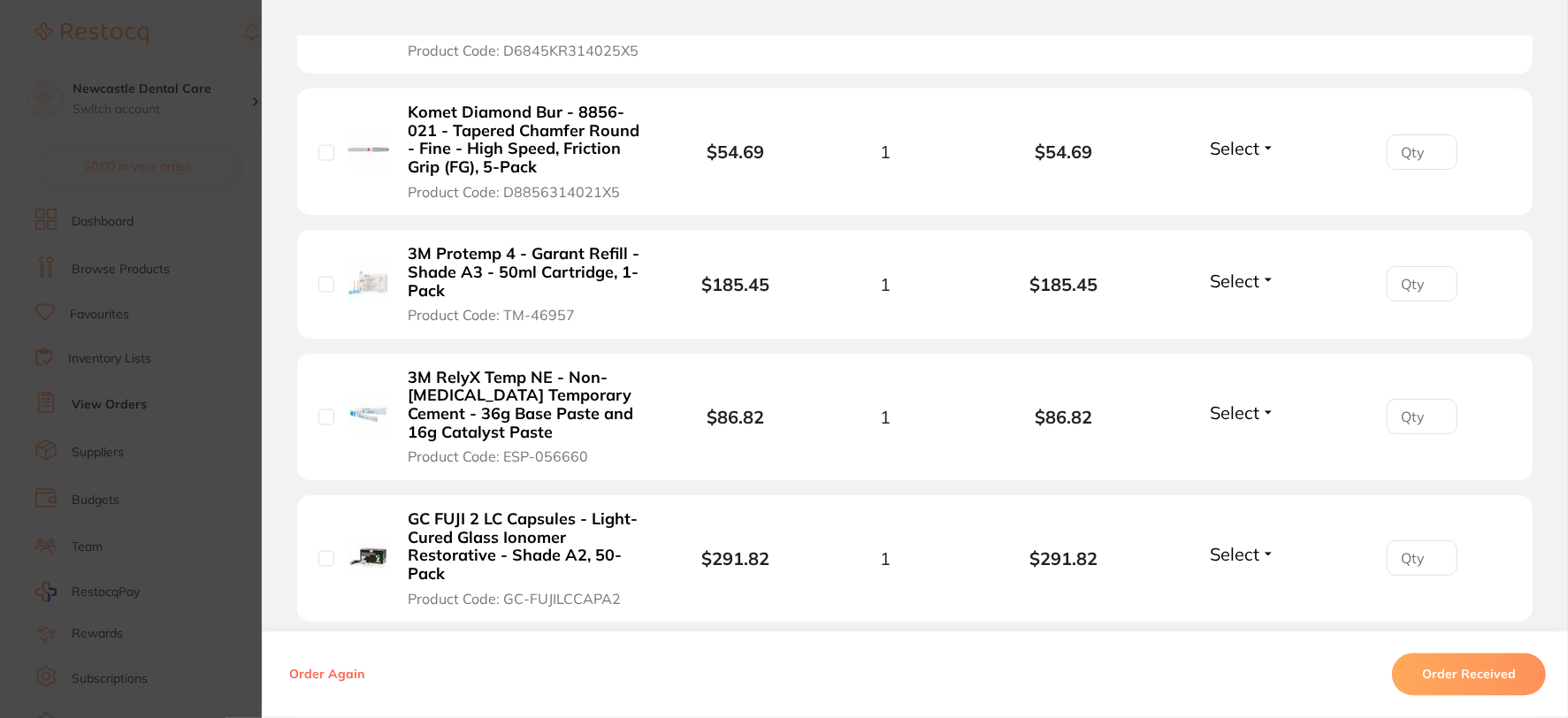
click at [1251, 543] on span "Select" at bounding box center [1234, 554] width 50 height 22
click at [1233, 586] on span "Received" at bounding box center [1243, 593] width 45 height 14
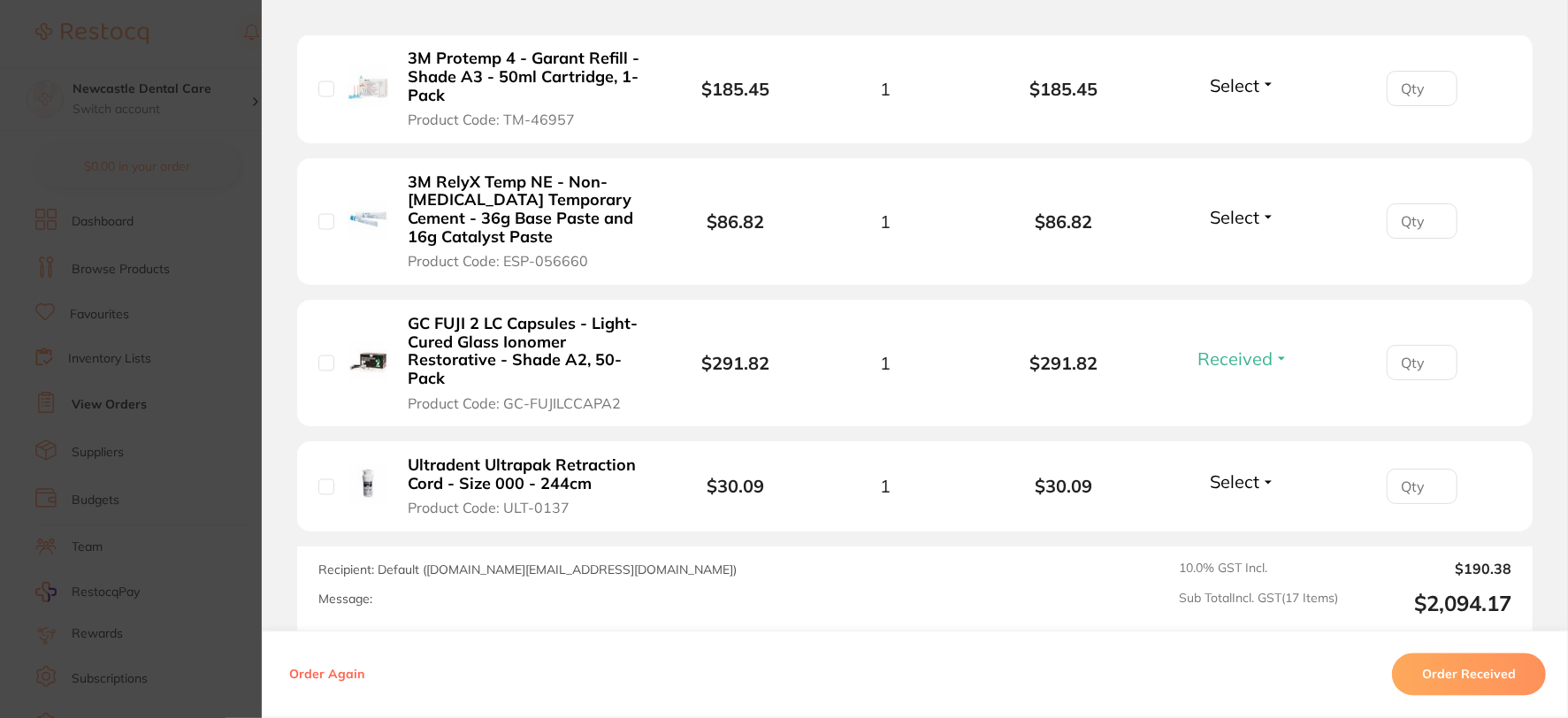
scroll to position [2259, 0]
click at [1261, 471] on button "Select" at bounding box center [1243, 481] width 76 height 22
click at [1250, 512] on span "Received" at bounding box center [1243, 519] width 45 height 14
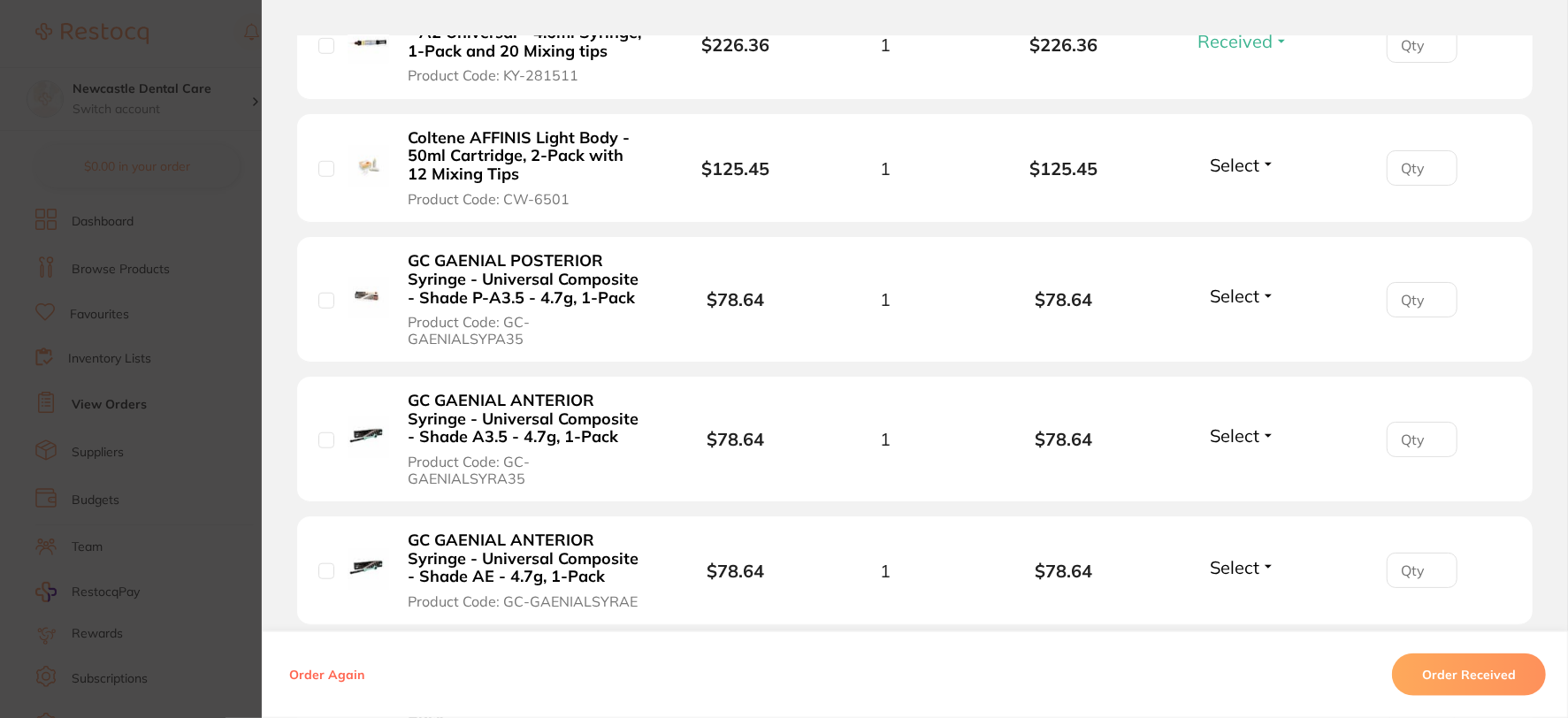
scroll to position [1080, 0]
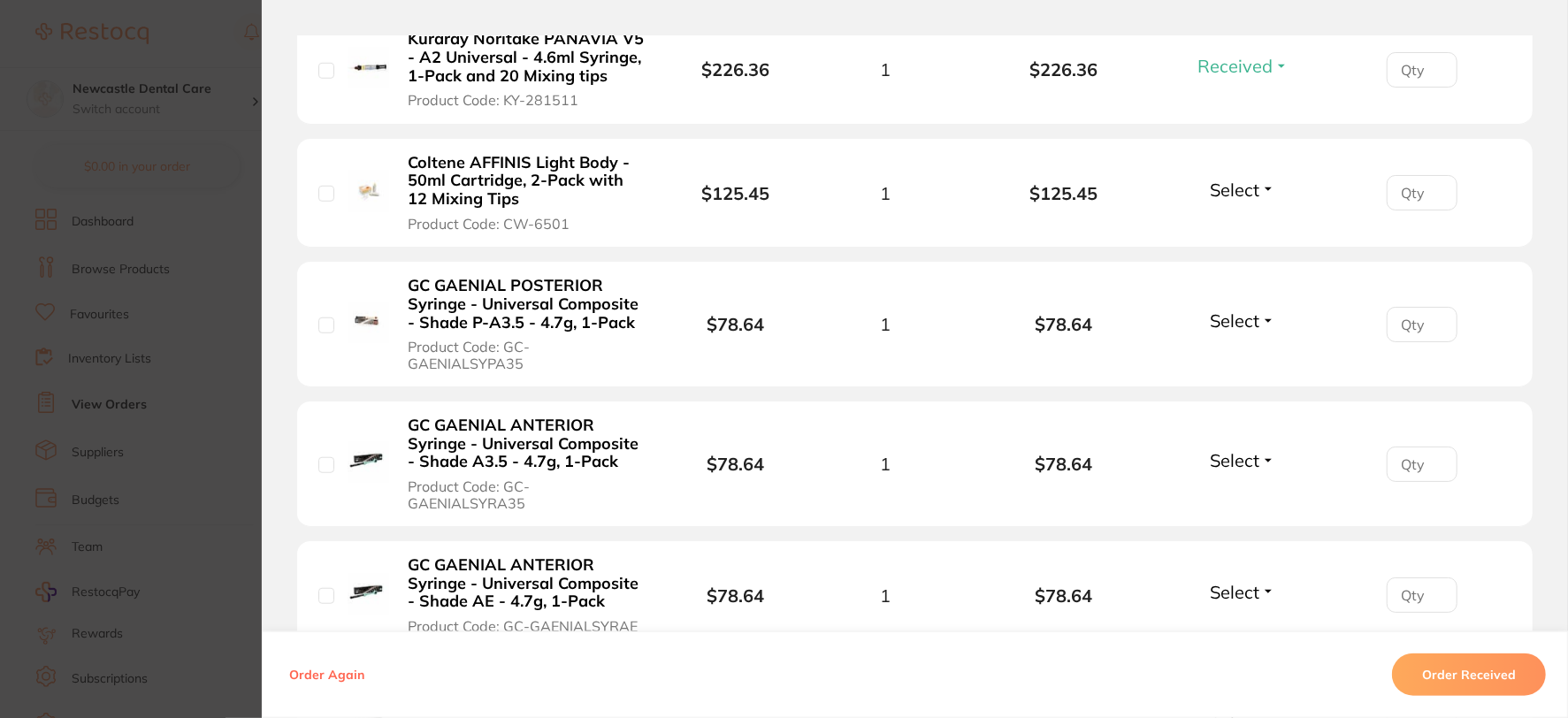
click at [1261, 313] on button "Select" at bounding box center [1243, 320] width 76 height 22
click at [1252, 352] on span "Received" at bounding box center [1243, 359] width 45 height 14
click at [1258, 581] on button "Select" at bounding box center [1243, 592] width 76 height 22
click at [1241, 623] on span "Received" at bounding box center [1243, 630] width 45 height 14
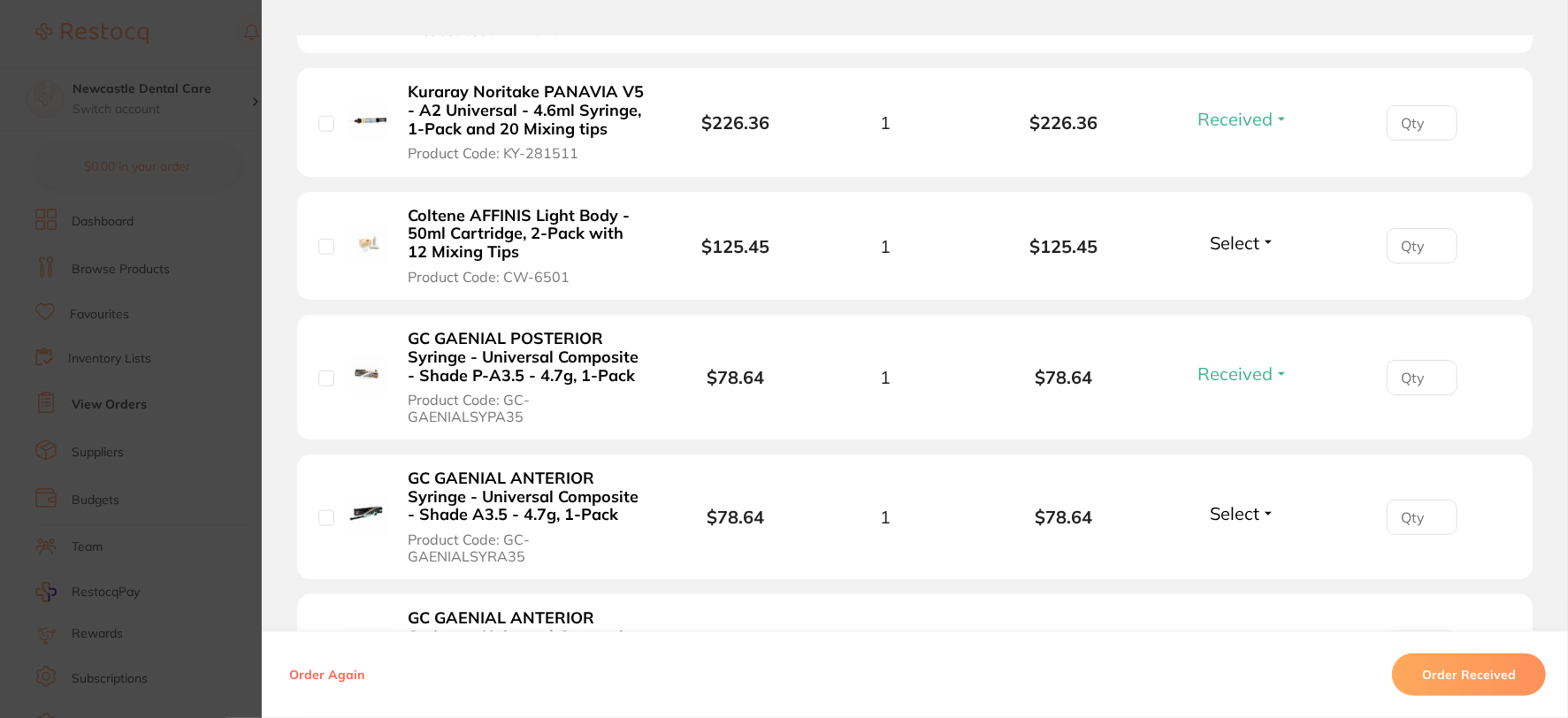
scroll to position [982, 0]
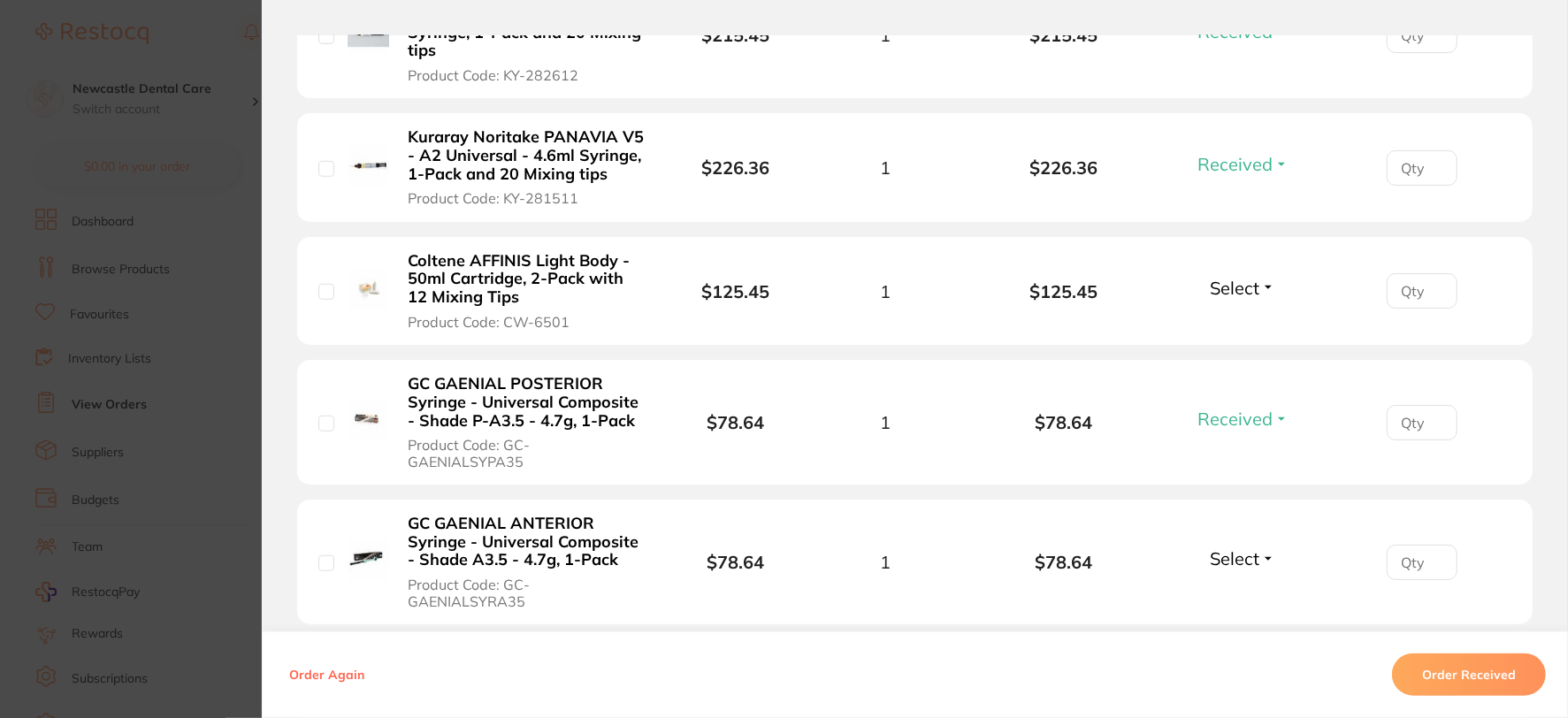
click at [1259, 287] on button "Select" at bounding box center [1243, 287] width 76 height 22
click at [1243, 328] on span "Received" at bounding box center [1243, 326] width 45 height 14
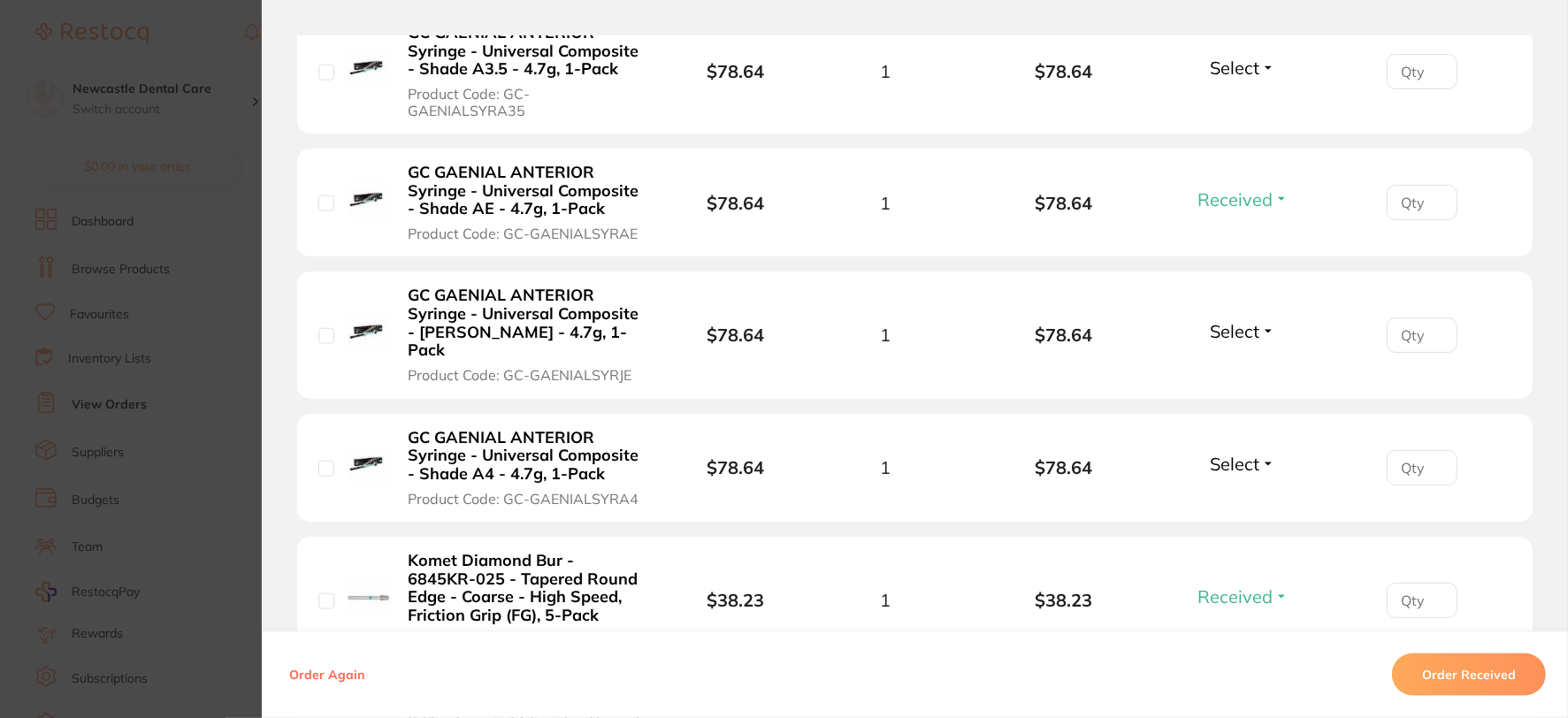
scroll to position [1571, 0]
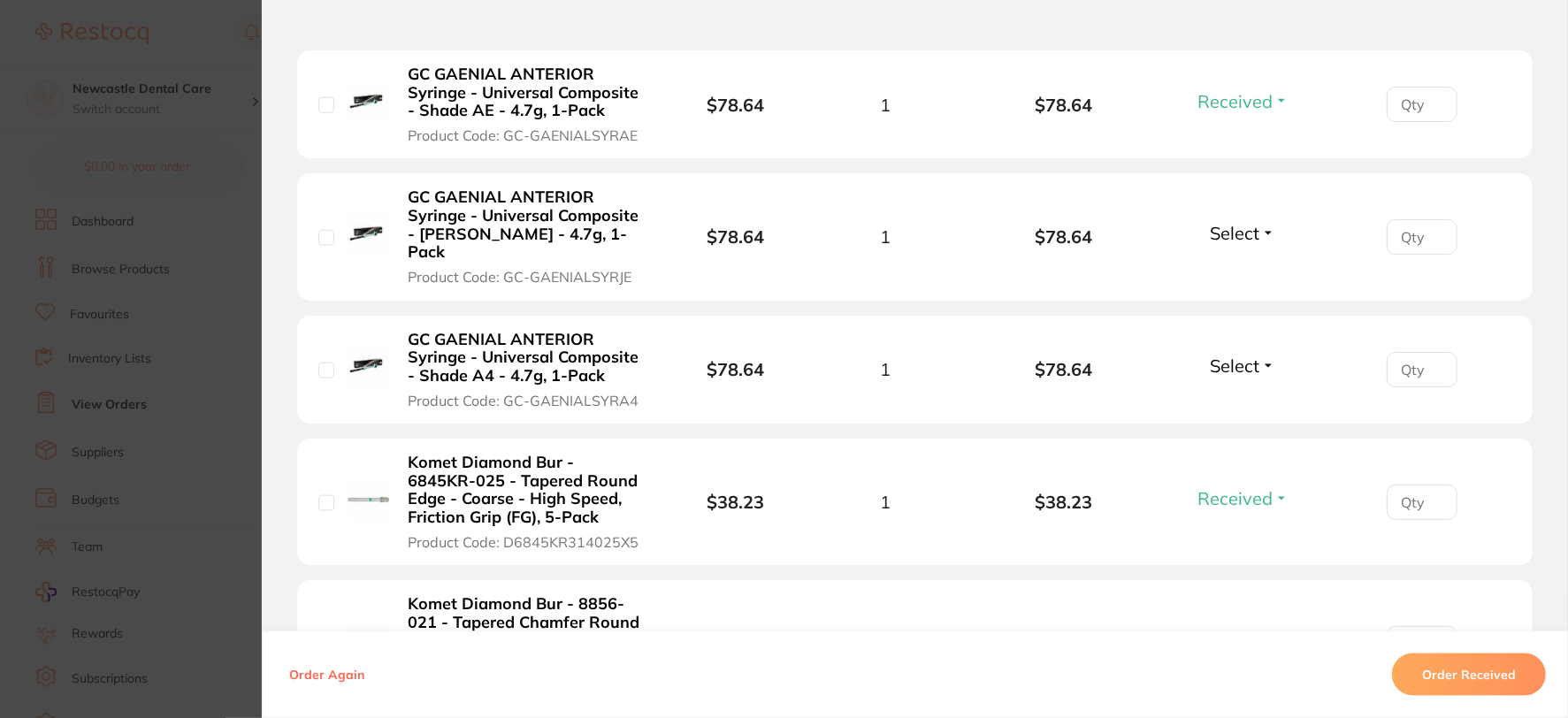
click at [1268, 222] on button "Select" at bounding box center [1243, 233] width 76 height 22
click at [1251, 264] on span "Received" at bounding box center [1243, 271] width 45 height 14
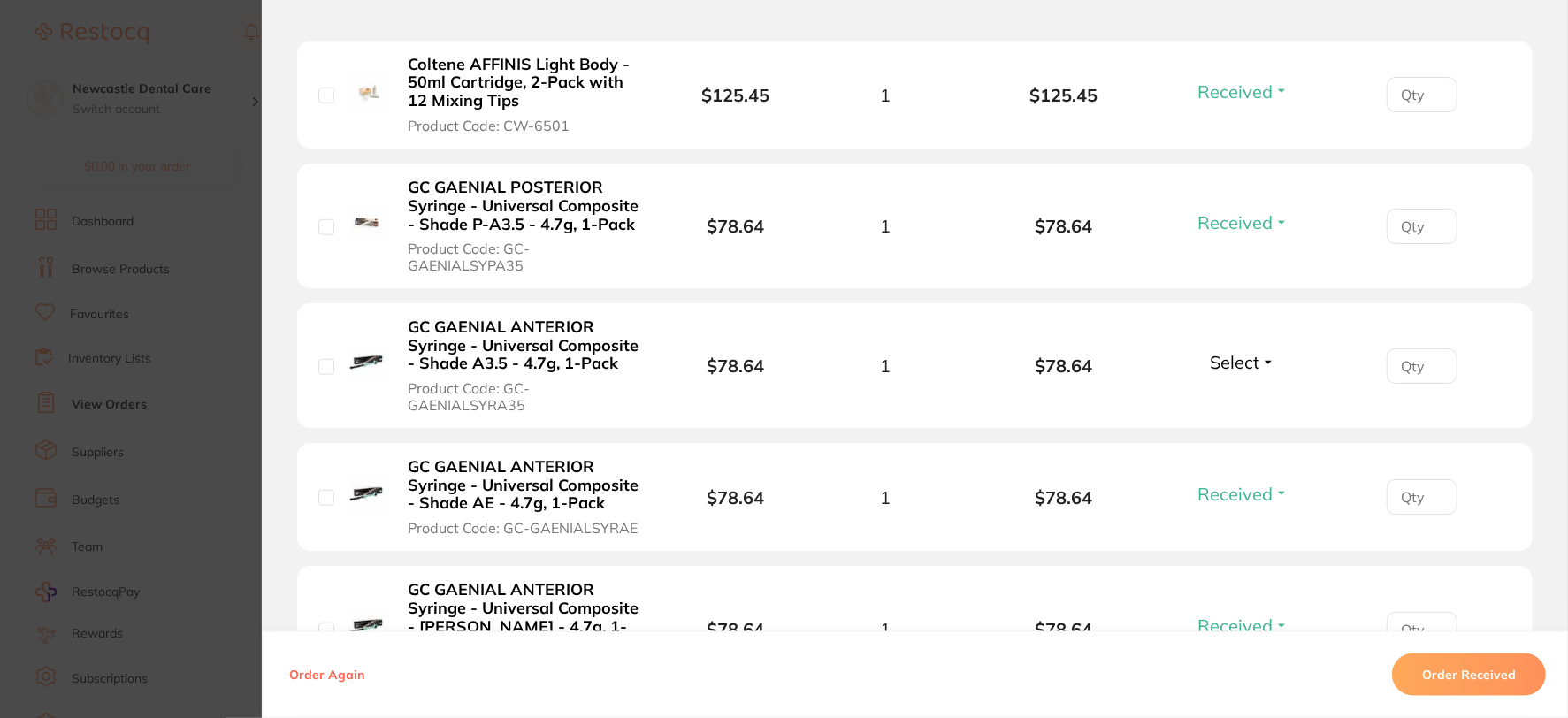
scroll to position [1080, 0]
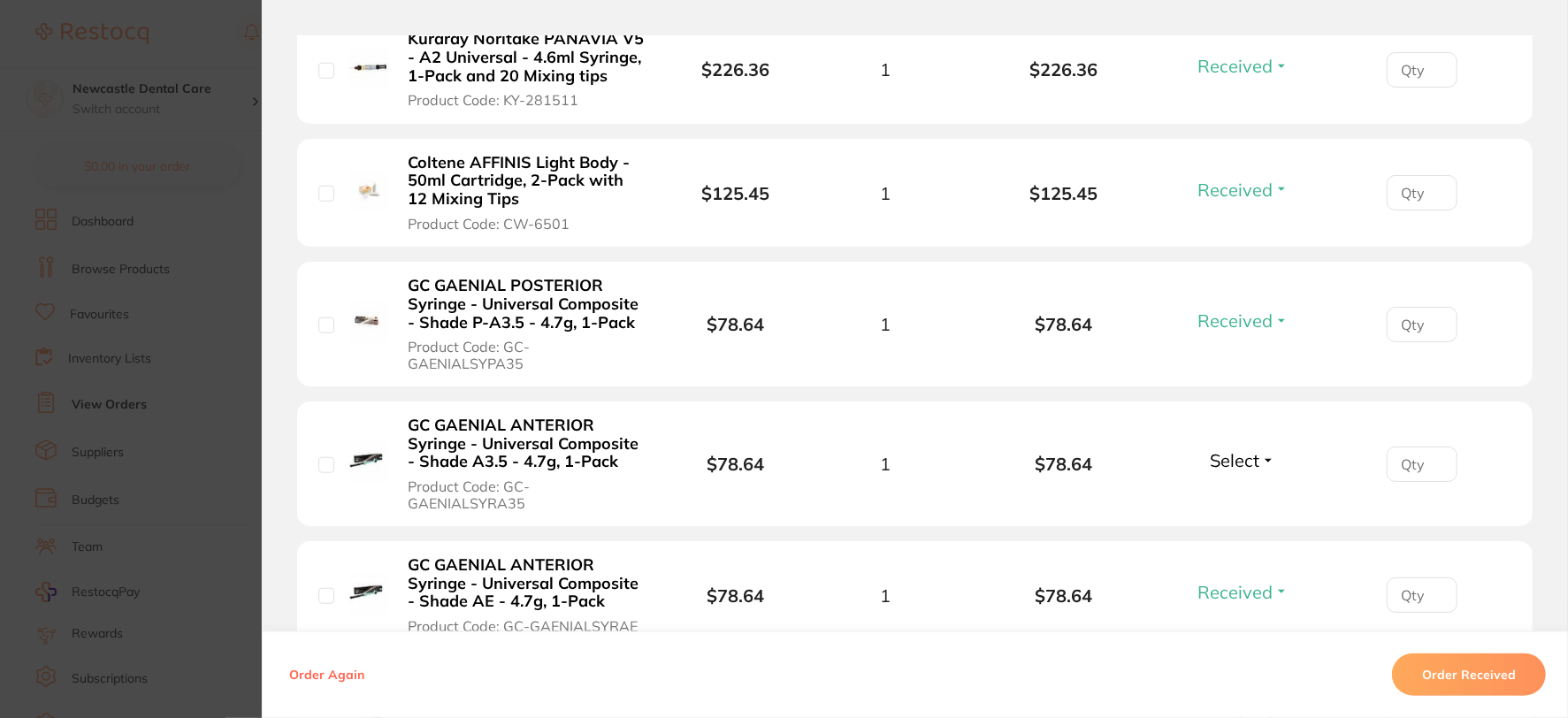
click at [1265, 449] on button "Select" at bounding box center [1243, 460] width 76 height 22
click at [1229, 492] on span "Received" at bounding box center [1243, 499] width 45 height 14
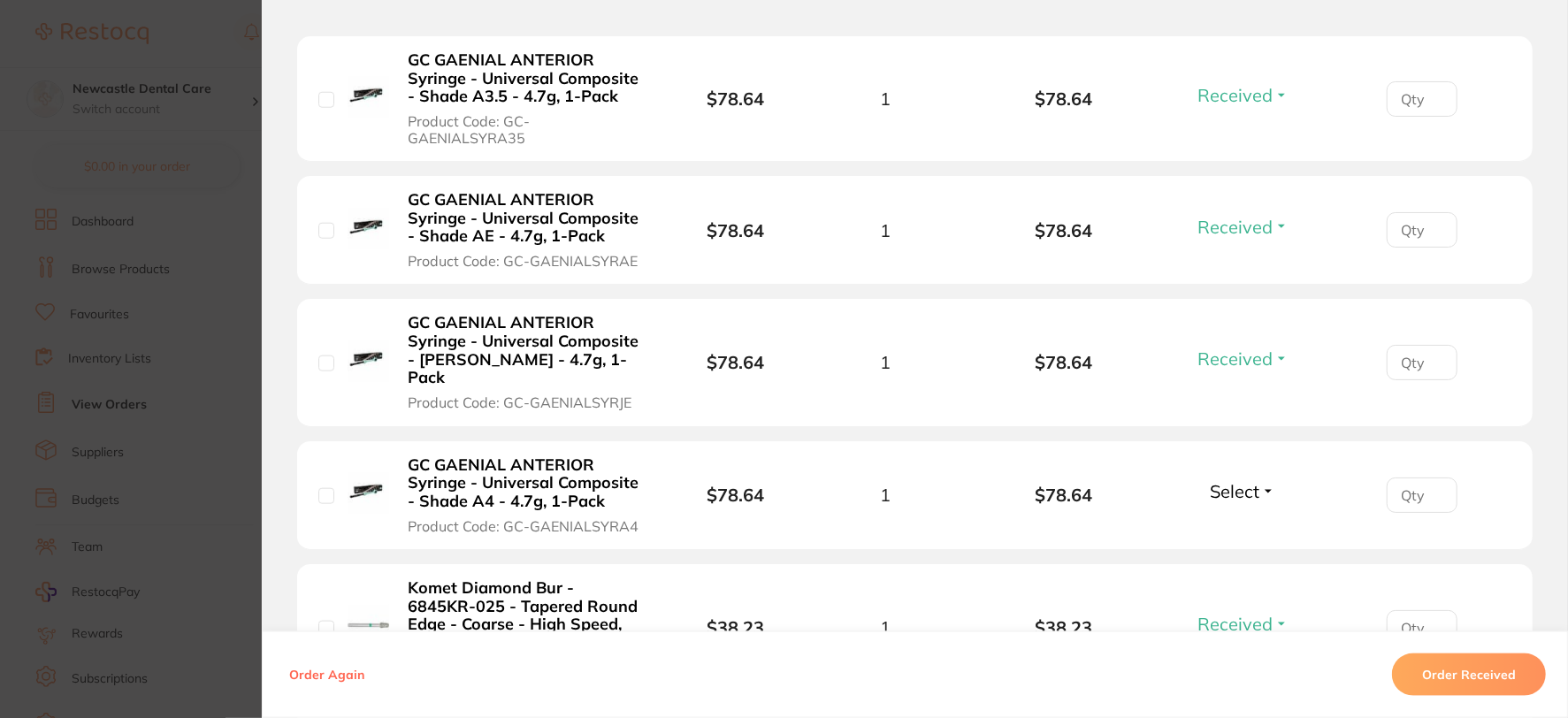
scroll to position [1473, 0]
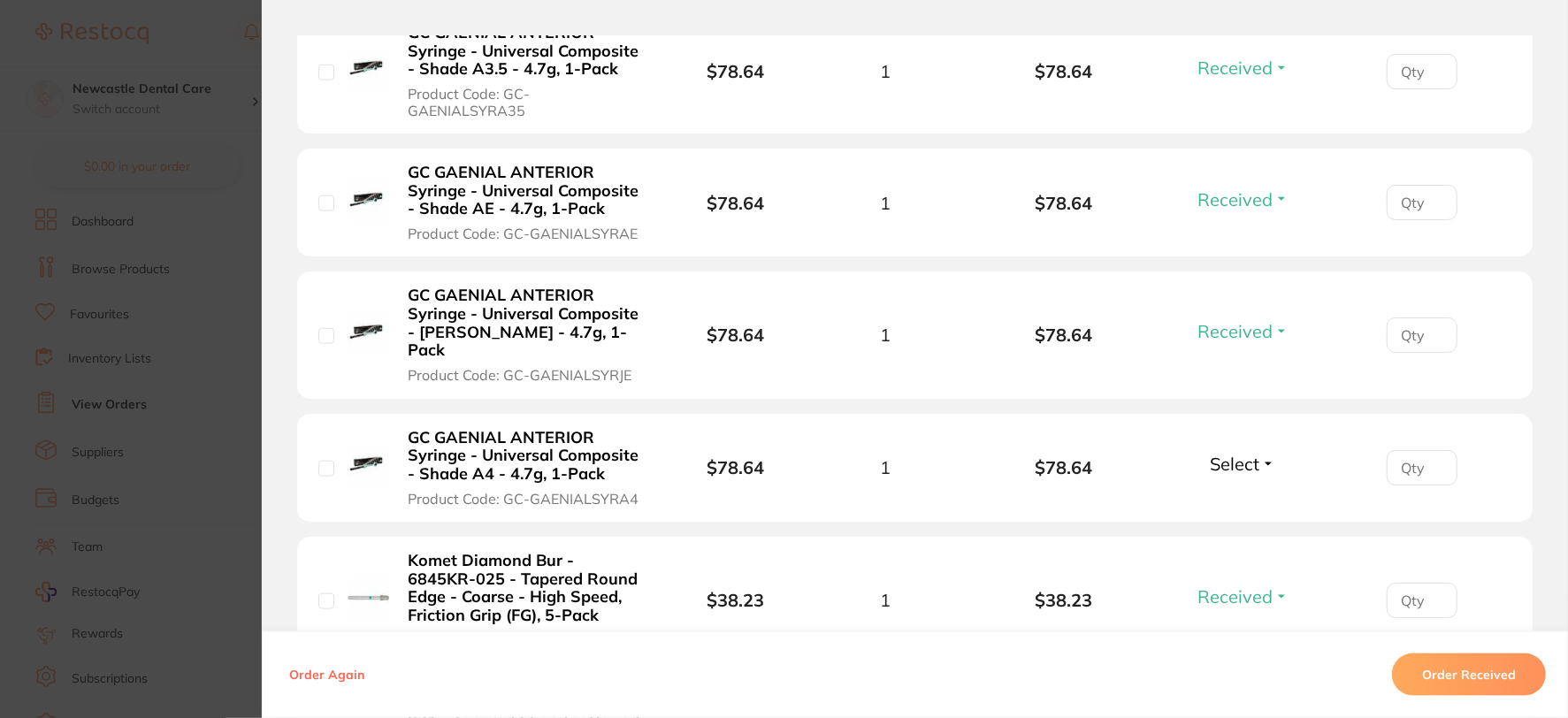
click at [1262, 452] on button "Select" at bounding box center [1243, 463] width 76 height 22
click at [1239, 495] on span "Received" at bounding box center [1243, 502] width 45 height 14
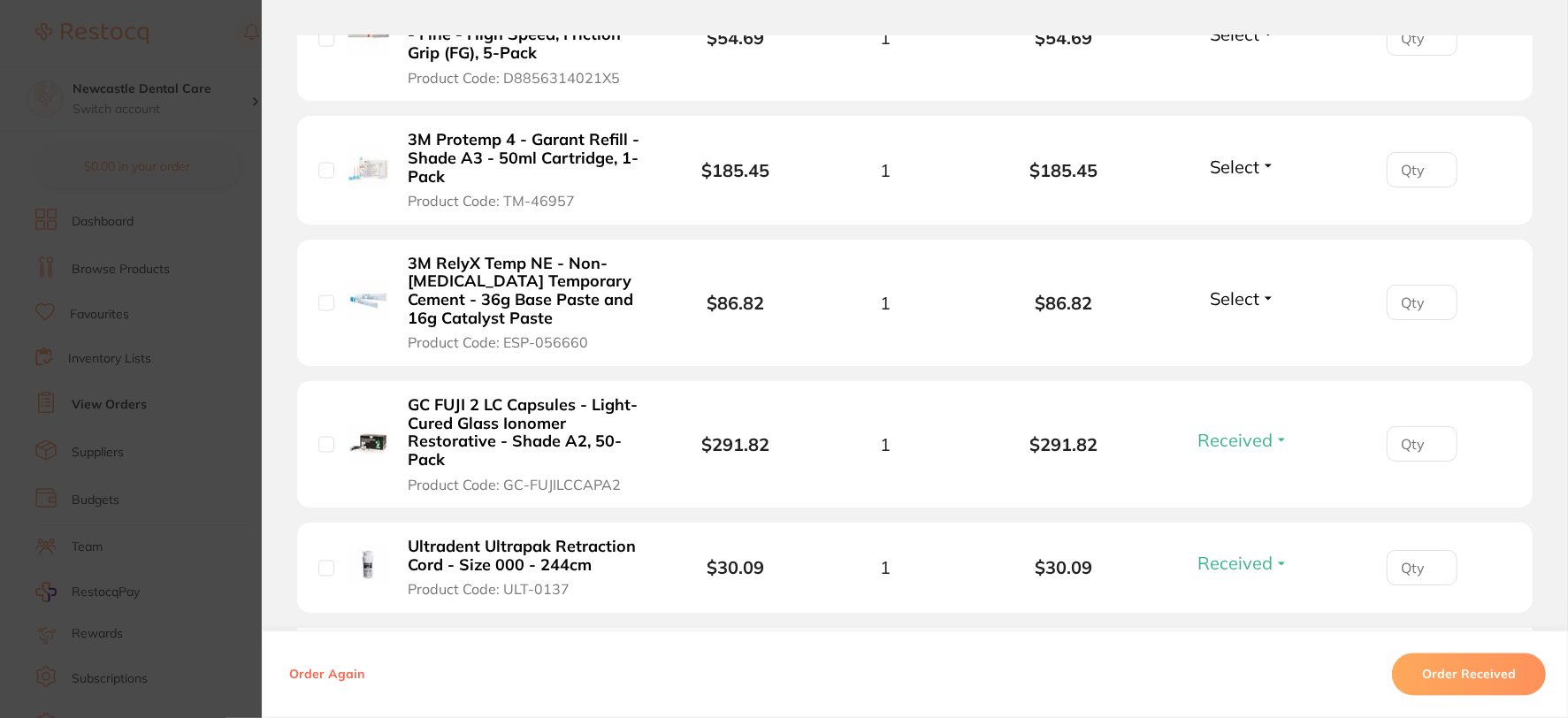
scroll to position [2062, 0]
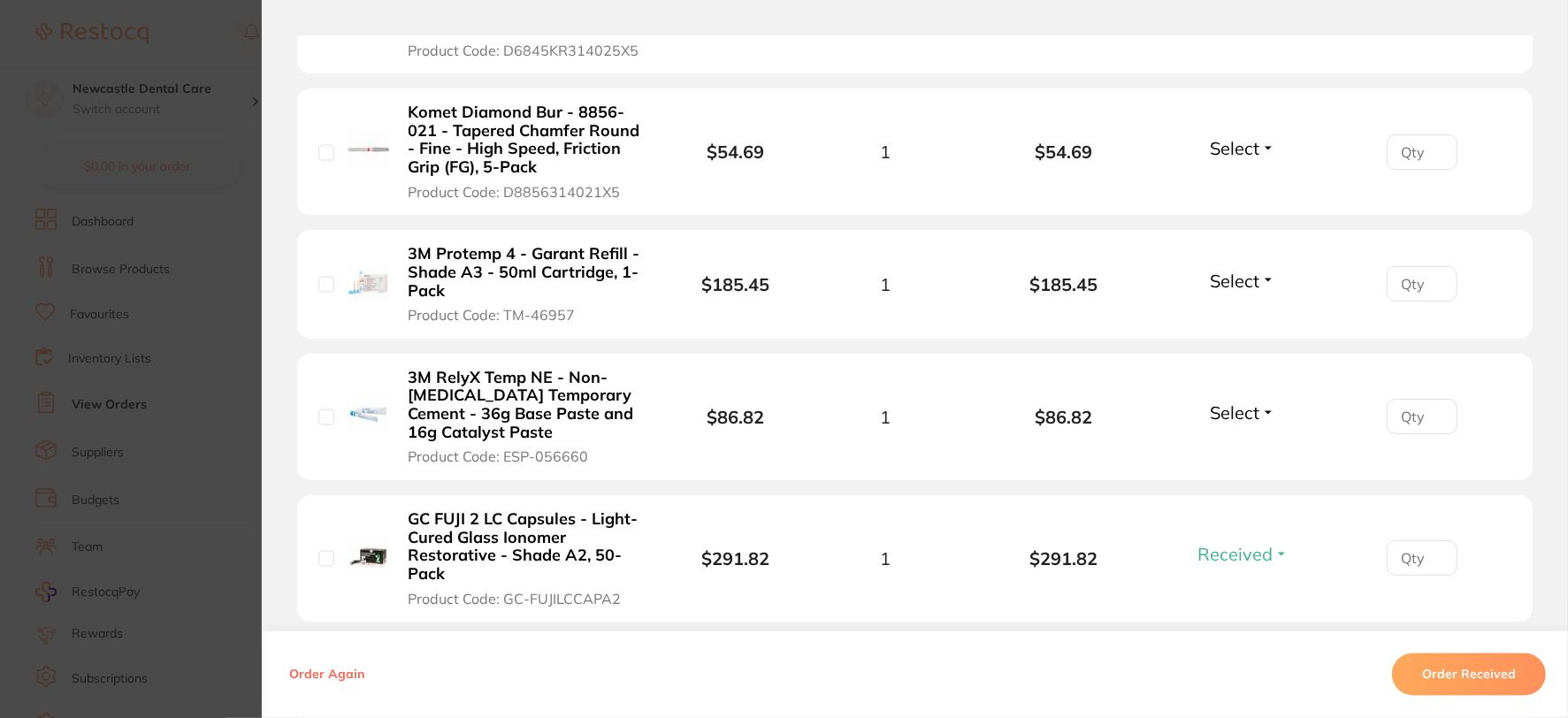
click at [1258, 403] on button "Select" at bounding box center [1243, 413] width 76 height 22
click at [1238, 444] on span "Received" at bounding box center [1243, 451] width 45 height 14
click at [1254, 230] on li "3M Protemp 4 - Garant Refill - Shade A3 - 50ml Cartridge, 1-Pack Product Code: …" at bounding box center [915, 284] width 1236 height 109
click at [1256, 270] on span "Select" at bounding box center [1234, 280] width 50 height 22
click at [1241, 312] on span "Received" at bounding box center [1243, 319] width 45 height 14
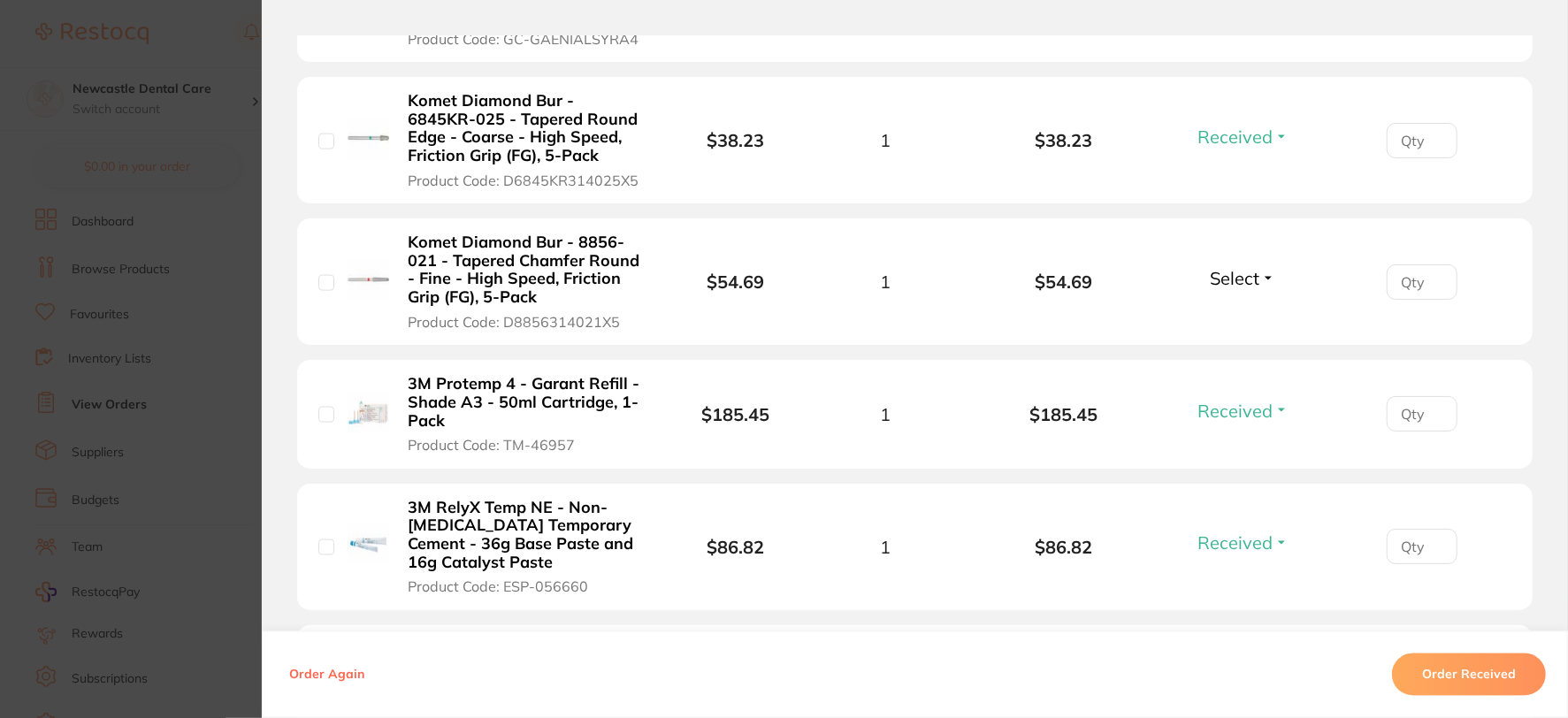
scroll to position [1964, 0]
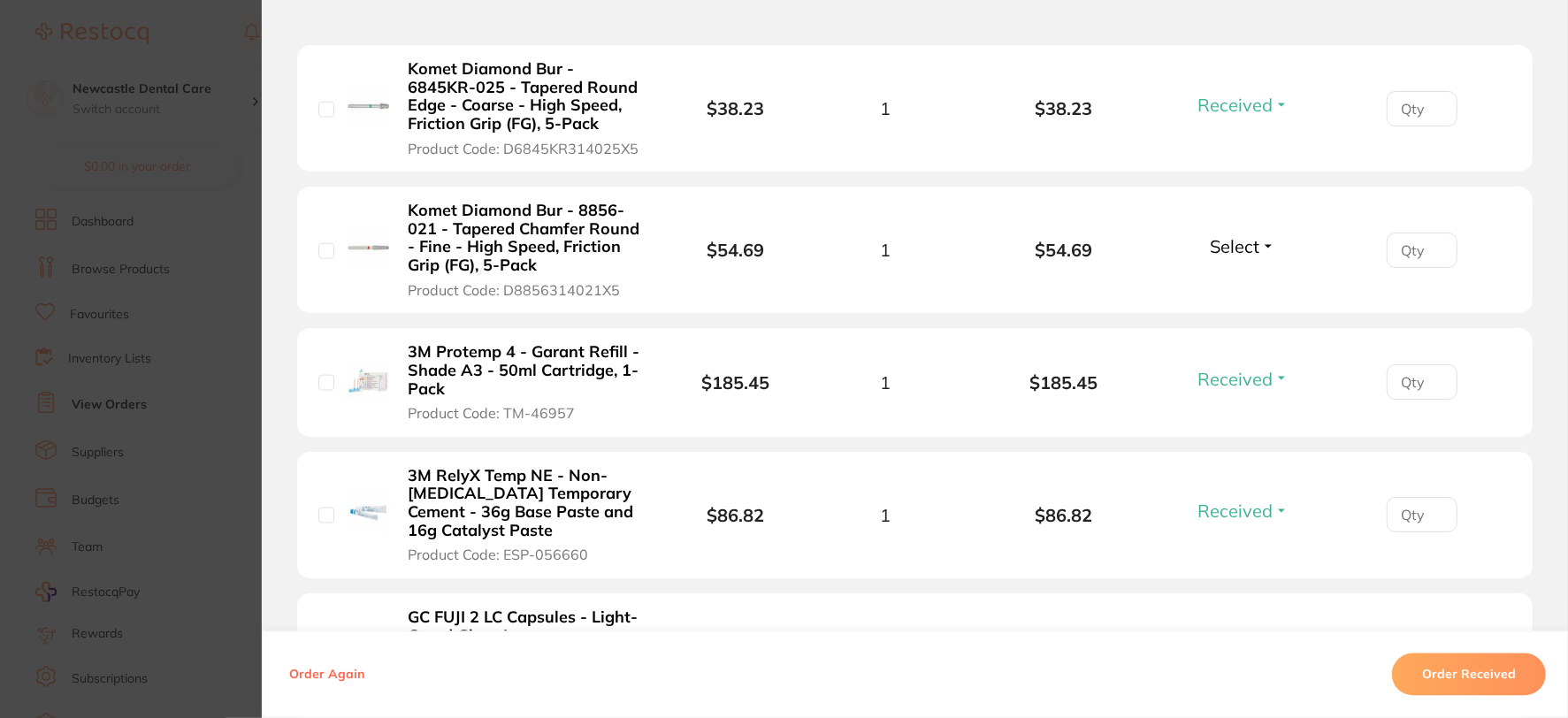
click at [1258, 235] on button "Select" at bounding box center [1243, 245] width 76 height 22
click at [1236, 277] on span "Received" at bounding box center [1243, 284] width 45 height 14
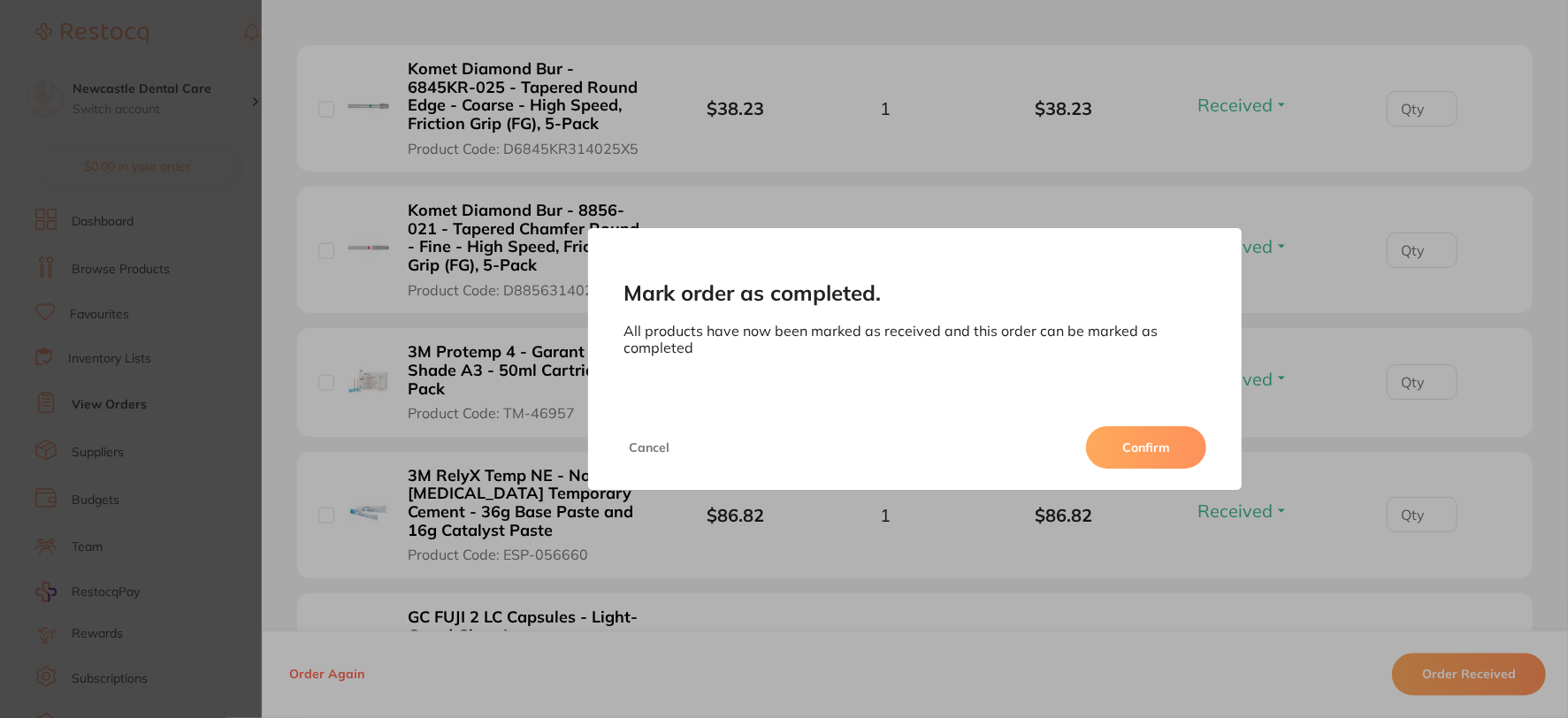
click at [1142, 444] on button "Confirm" at bounding box center [1147, 447] width 120 height 43
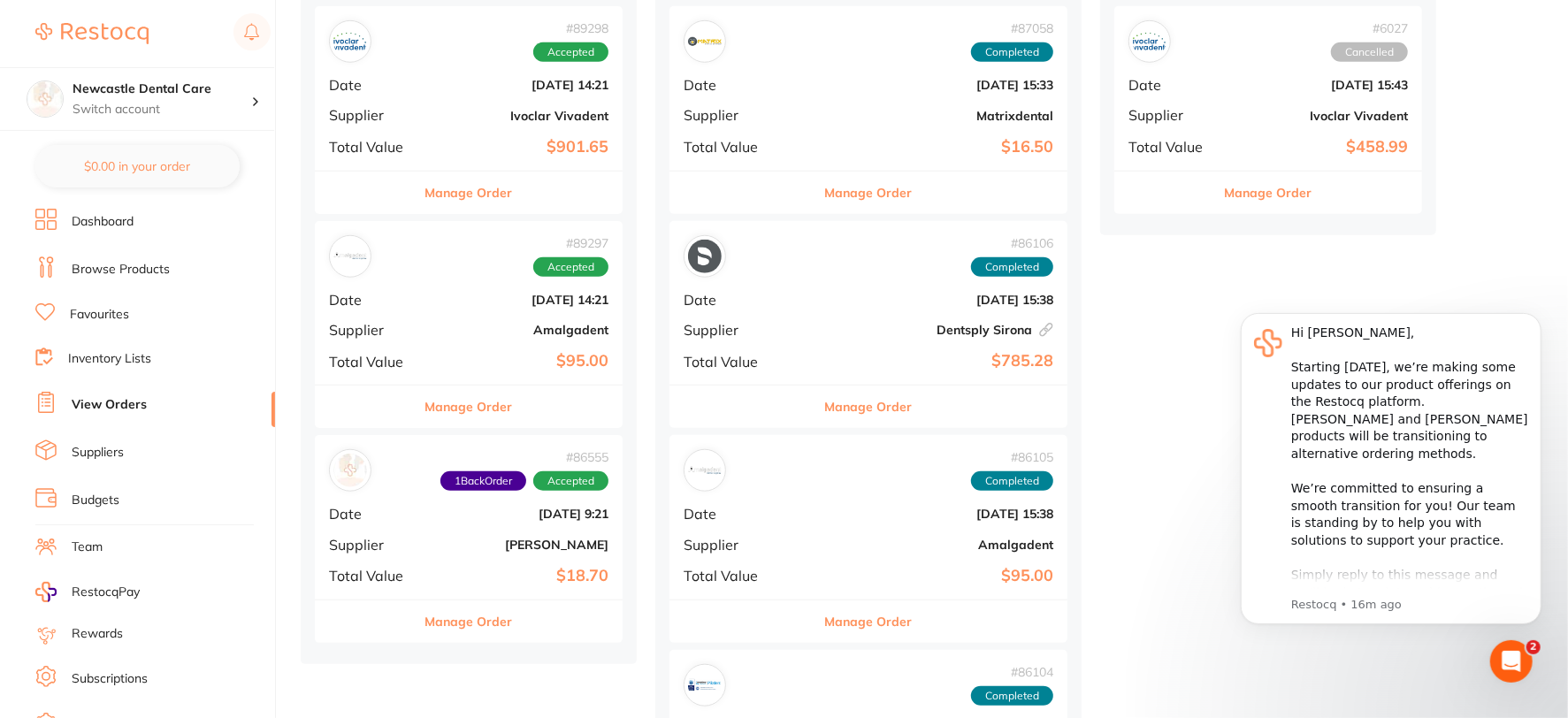
click at [478, 293] on b "[DATE] 14:21" at bounding box center [520, 300] width 177 height 15
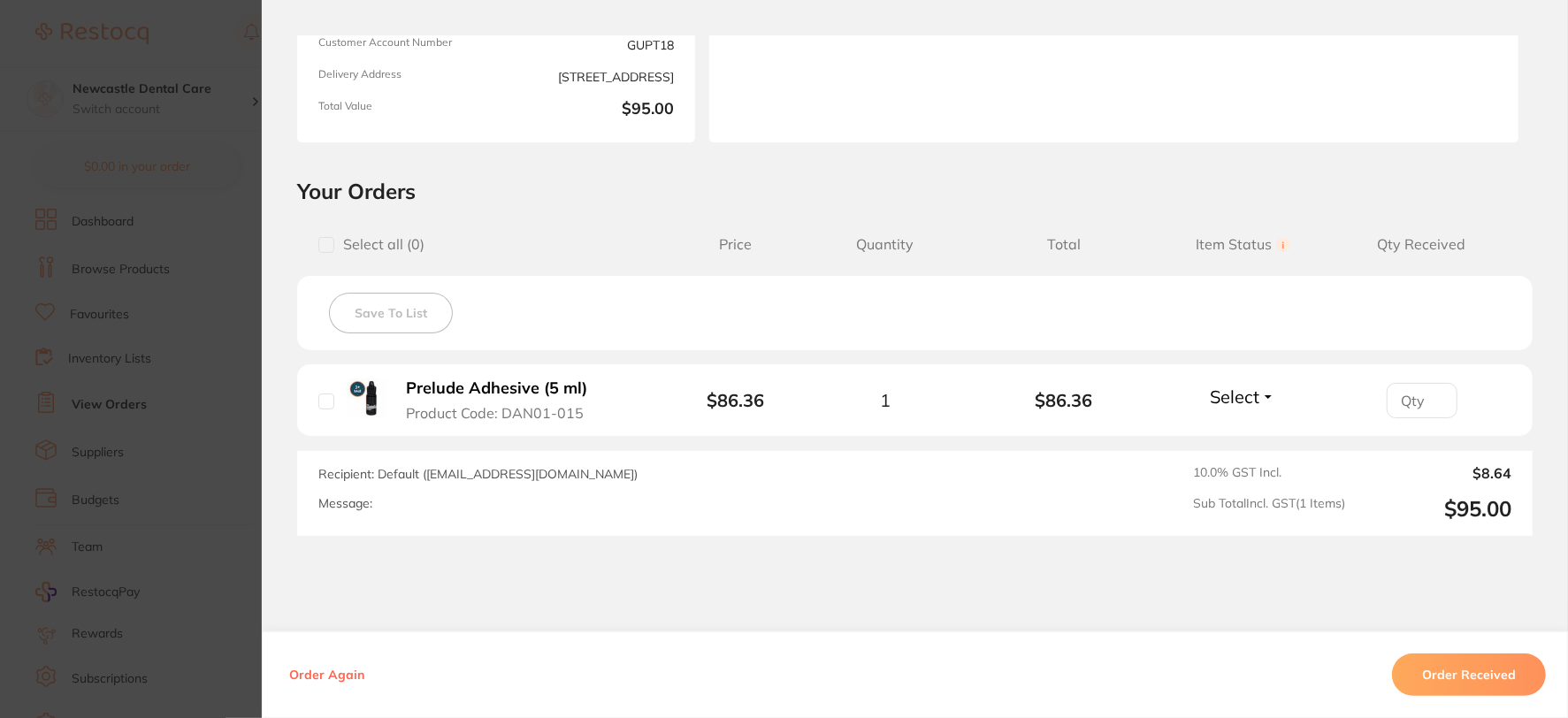
scroll to position [294, 0]
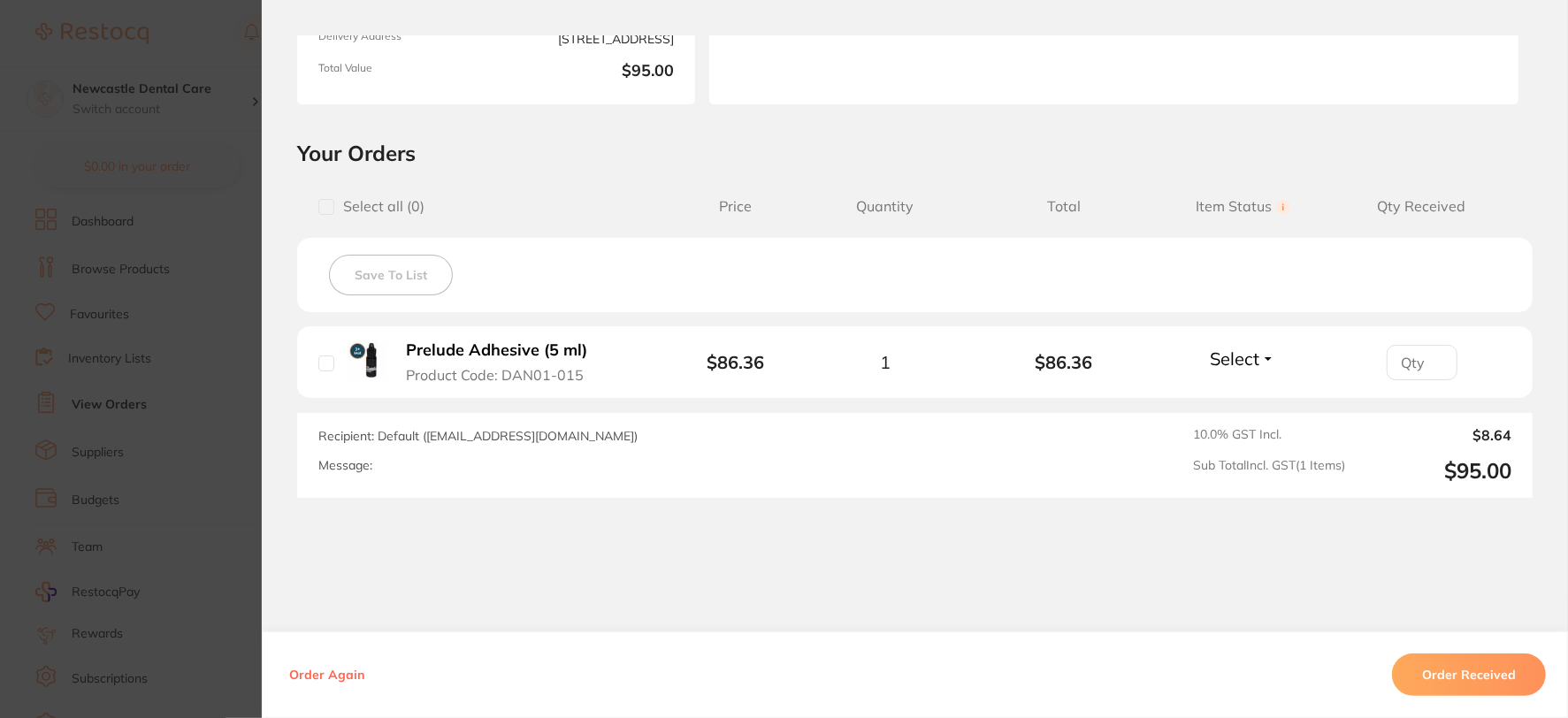
click at [1489, 669] on button "Order Received" at bounding box center [1469, 674] width 154 height 43
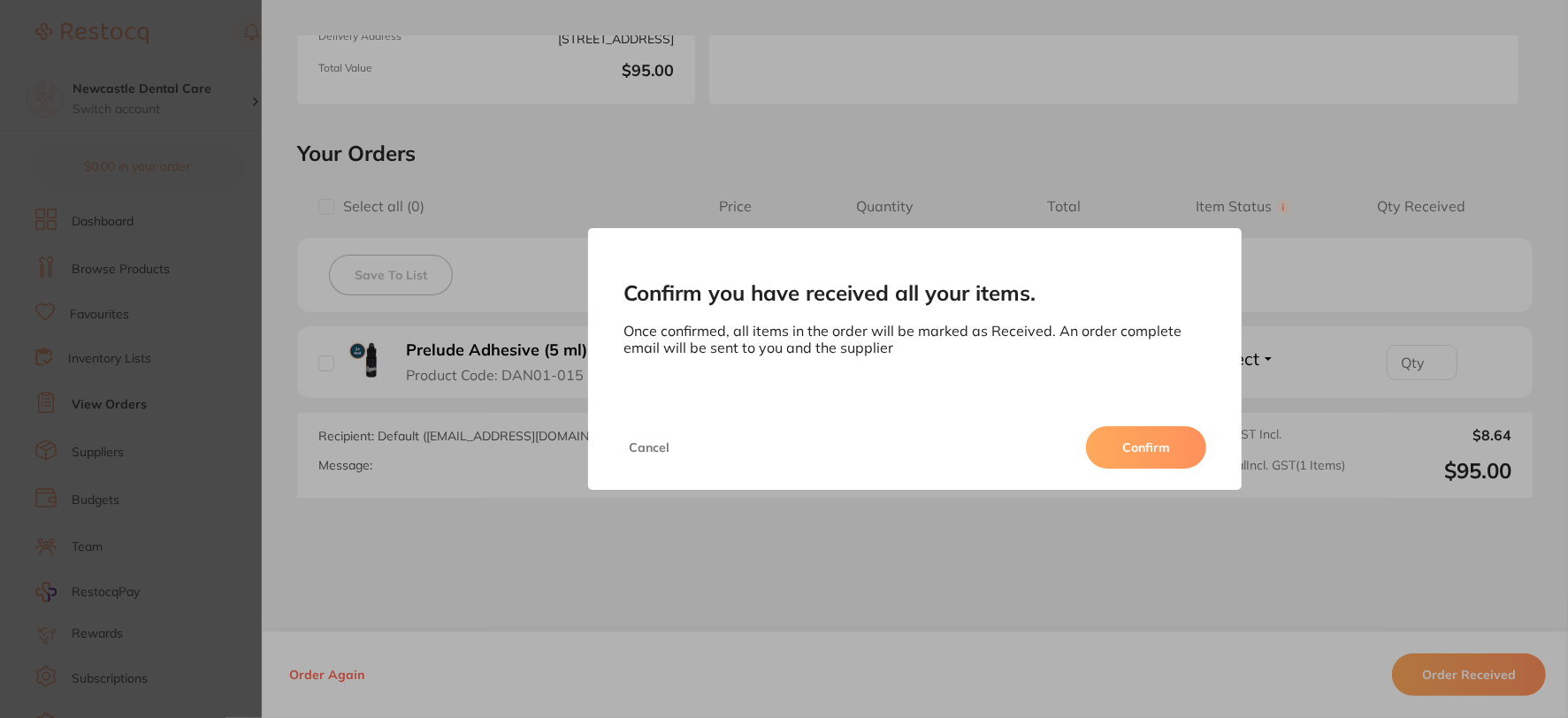
click at [1162, 432] on button "Confirm" at bounding box center [1147, 447] width 120 height 43
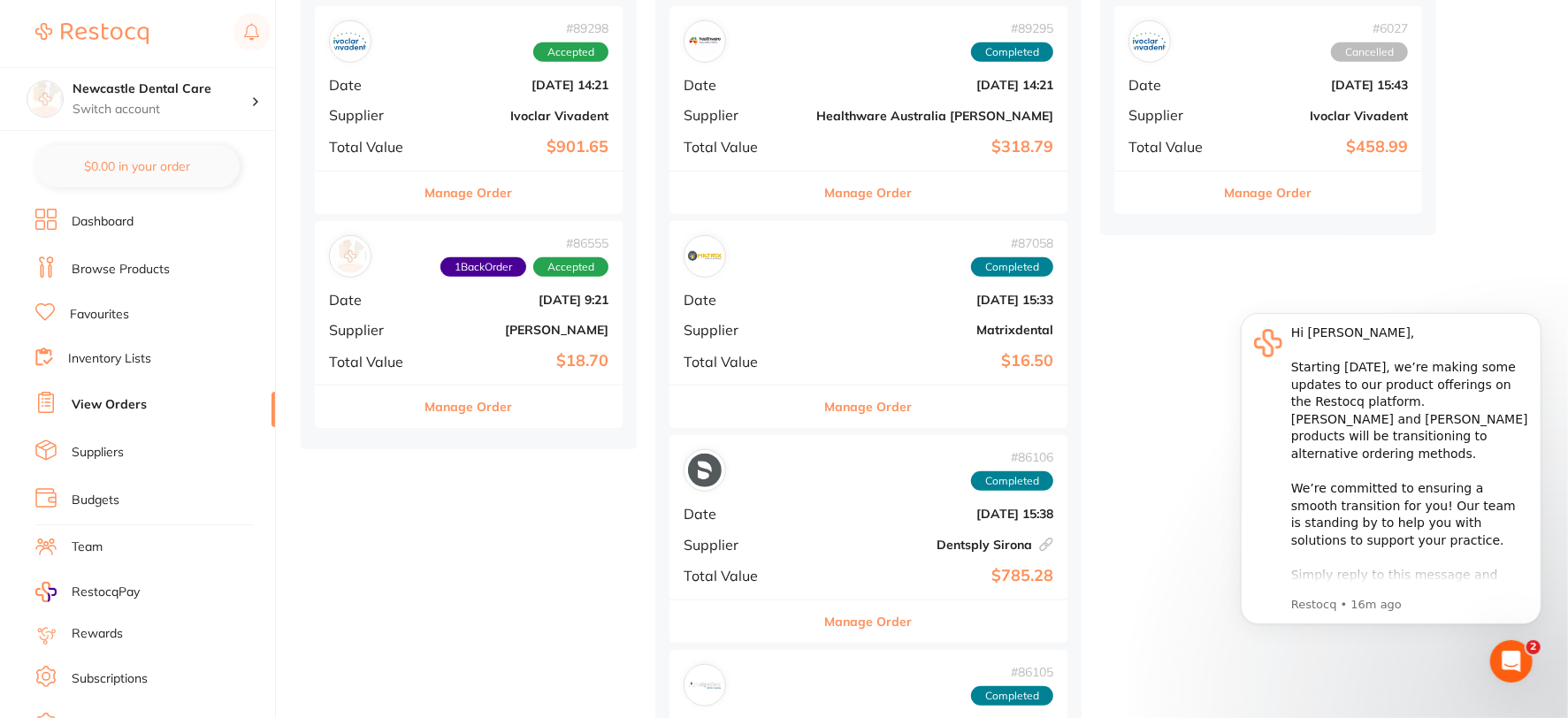
click at [489, 124] on div "# 89298 Accepted Date [DATE] 14:21 Supplier Ivoclar Vivadent Total Value $901.65" at bounding box center [468, 87] width 308 height 164
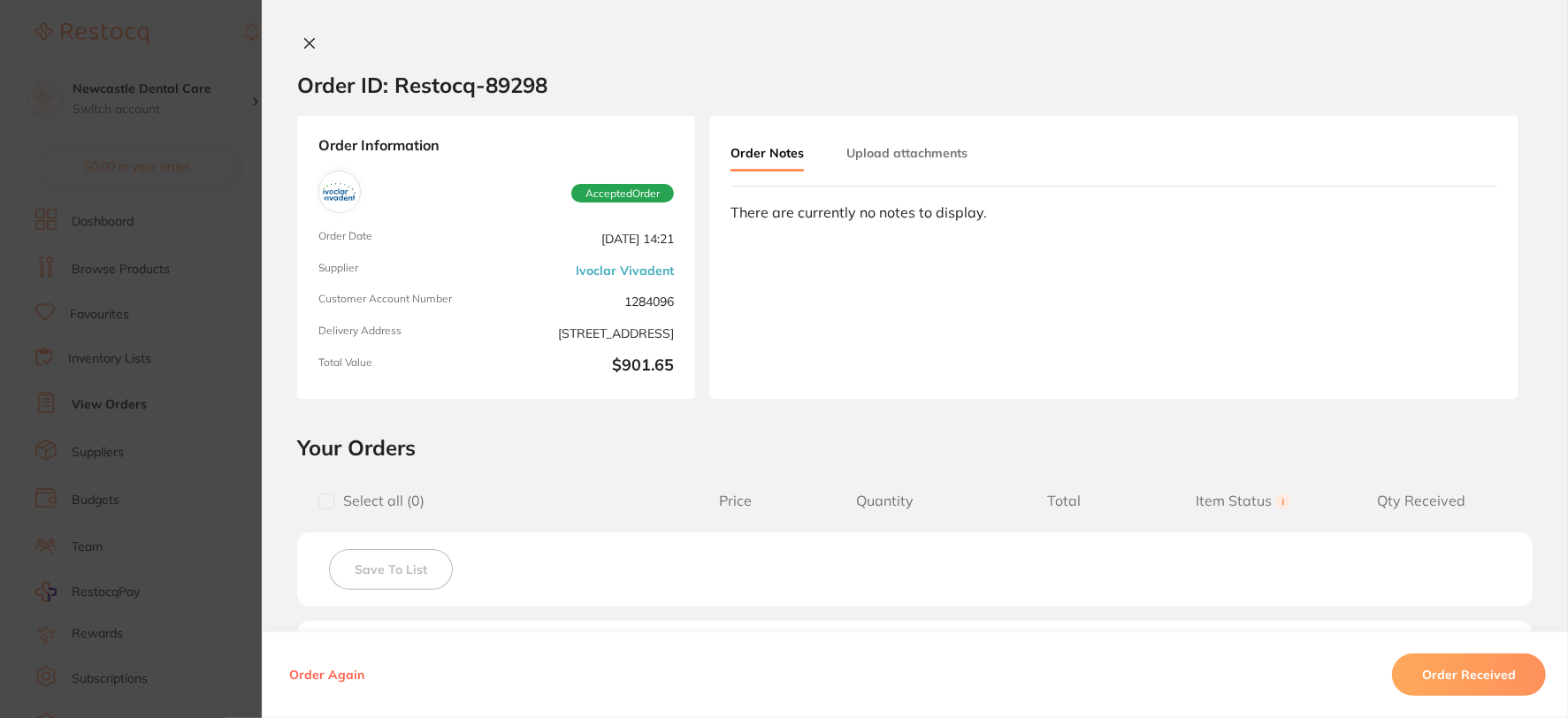
click at [303, 36] on icon at bounding box center [310, 43] width 15 height 15
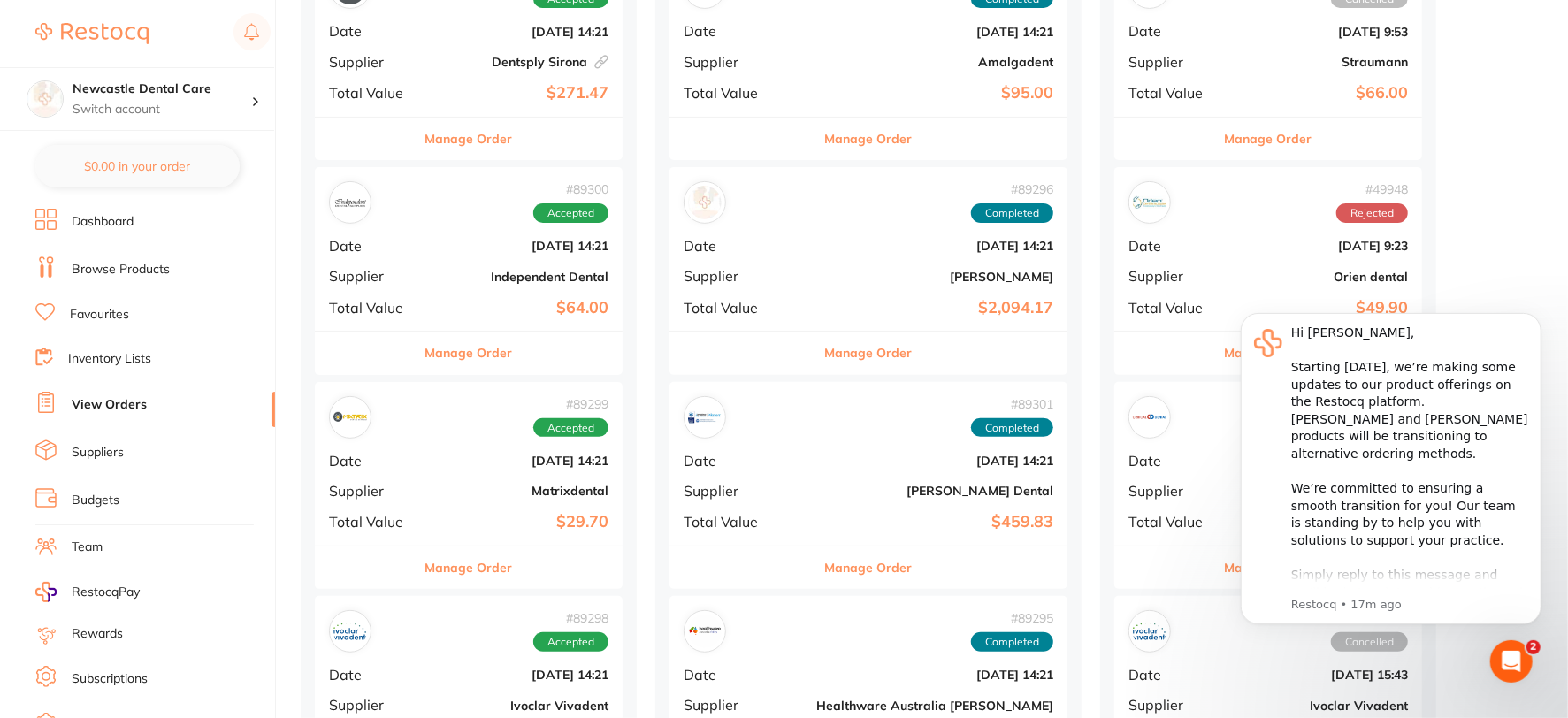
click at [450, 254] on div "# 89300 Accepted Date [DATE] 14:21 Supplier Independent Dental Total Value $64.…" at bounding box center [468, 248] width 308 height 164
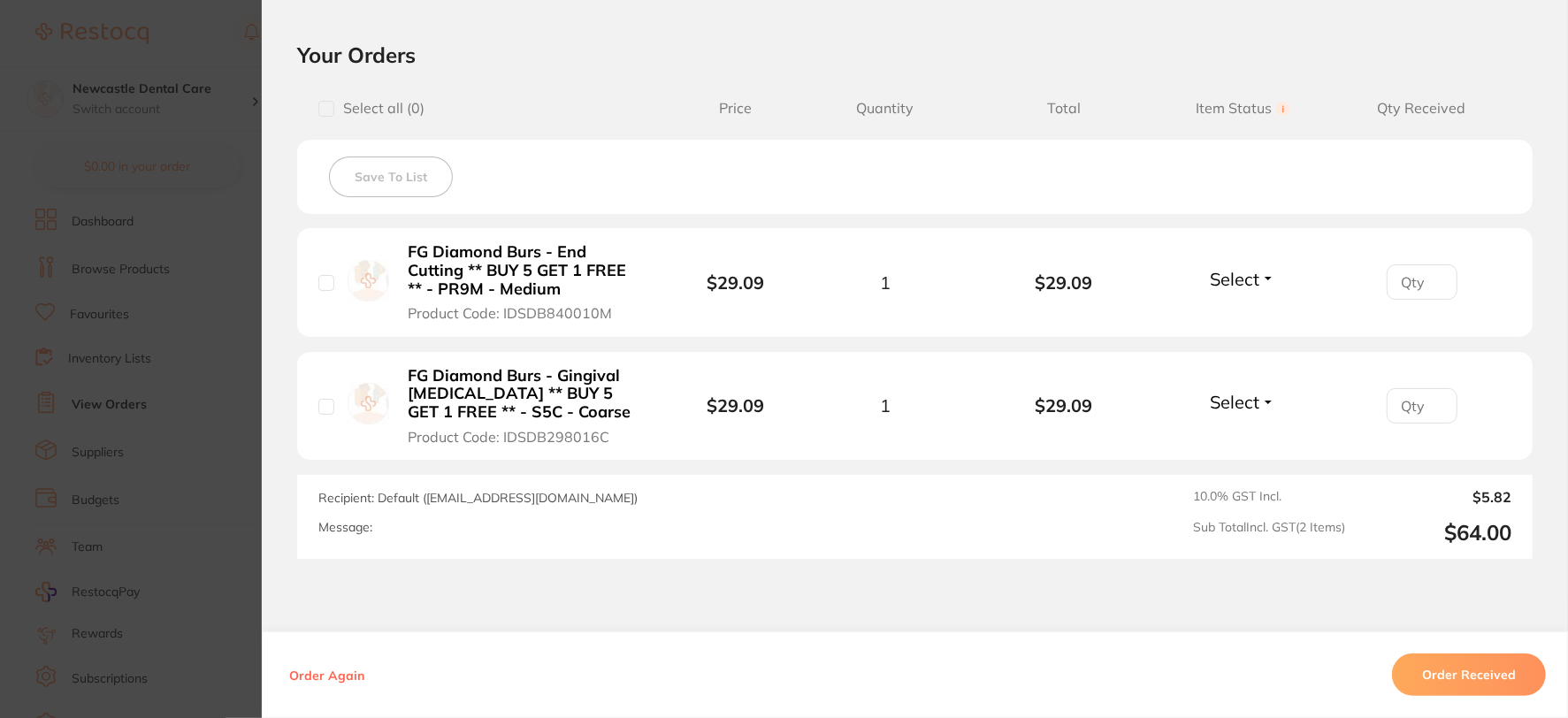
click at [1263, 274] on button "Select" at bounding box center [1243, 278] width 76 height 22
click at [1238, 322] on span "Received" at bounding box center [1243, 317] width 45 height 14
click at [1266, 400] on button "Select" at bounding box center [1243, 402] width 76 height 22
click at [1245, 429] on button "Received" at bounding box center [1243, 441] width 45 height 27
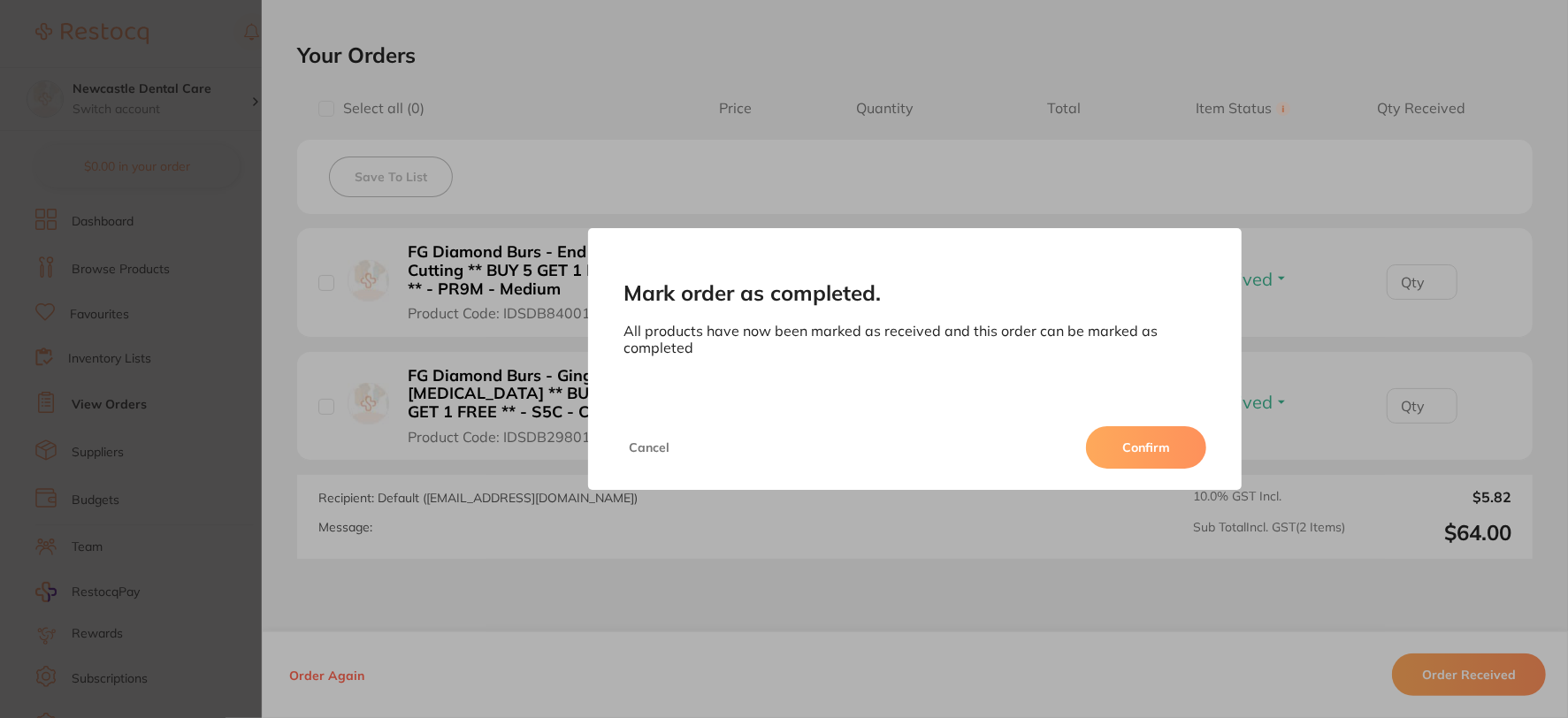
click at [1164, 442] on button "Confirm" at bounding box center [1147, 447] width 120 height 43
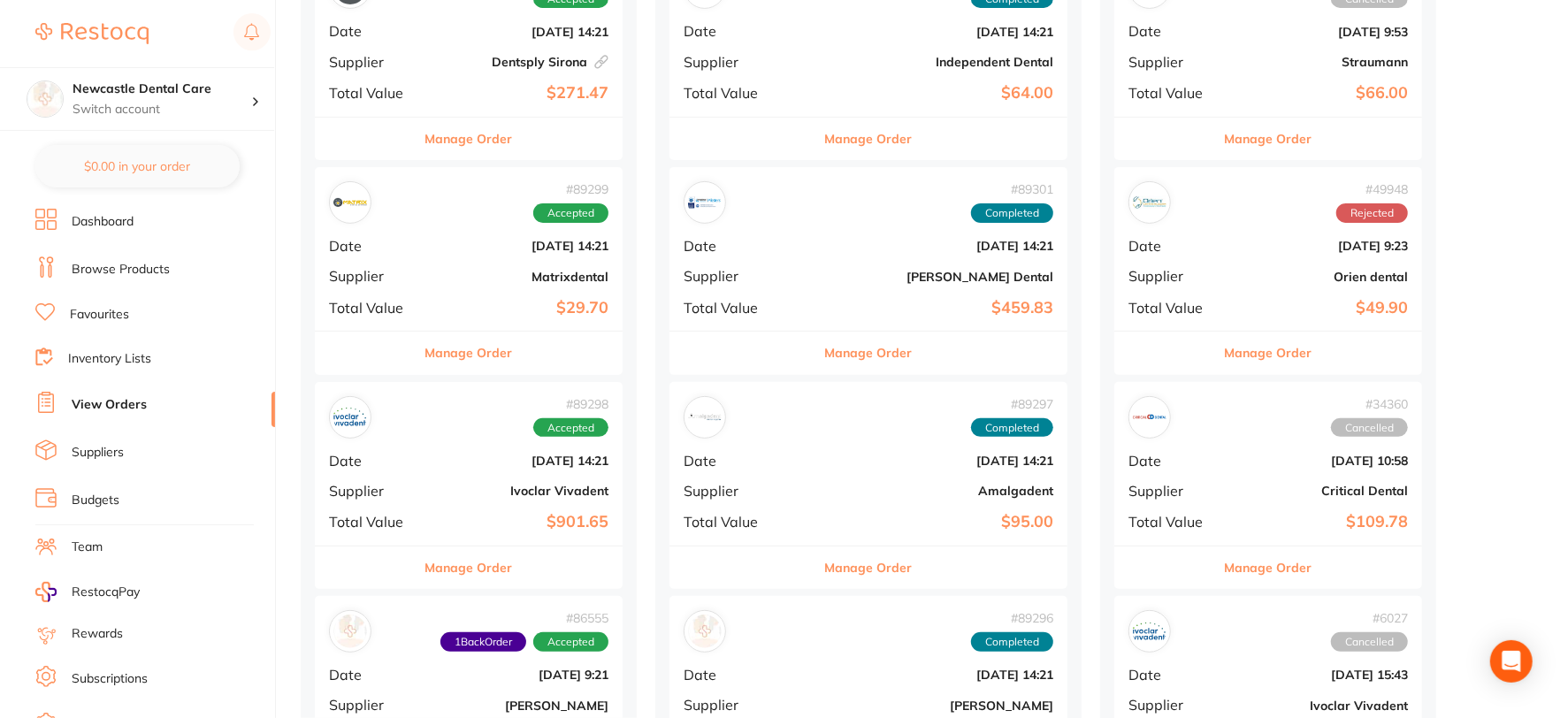
click at [486, 302] on b "$29.70" at bounding box center [520, 308] width 177 height 18
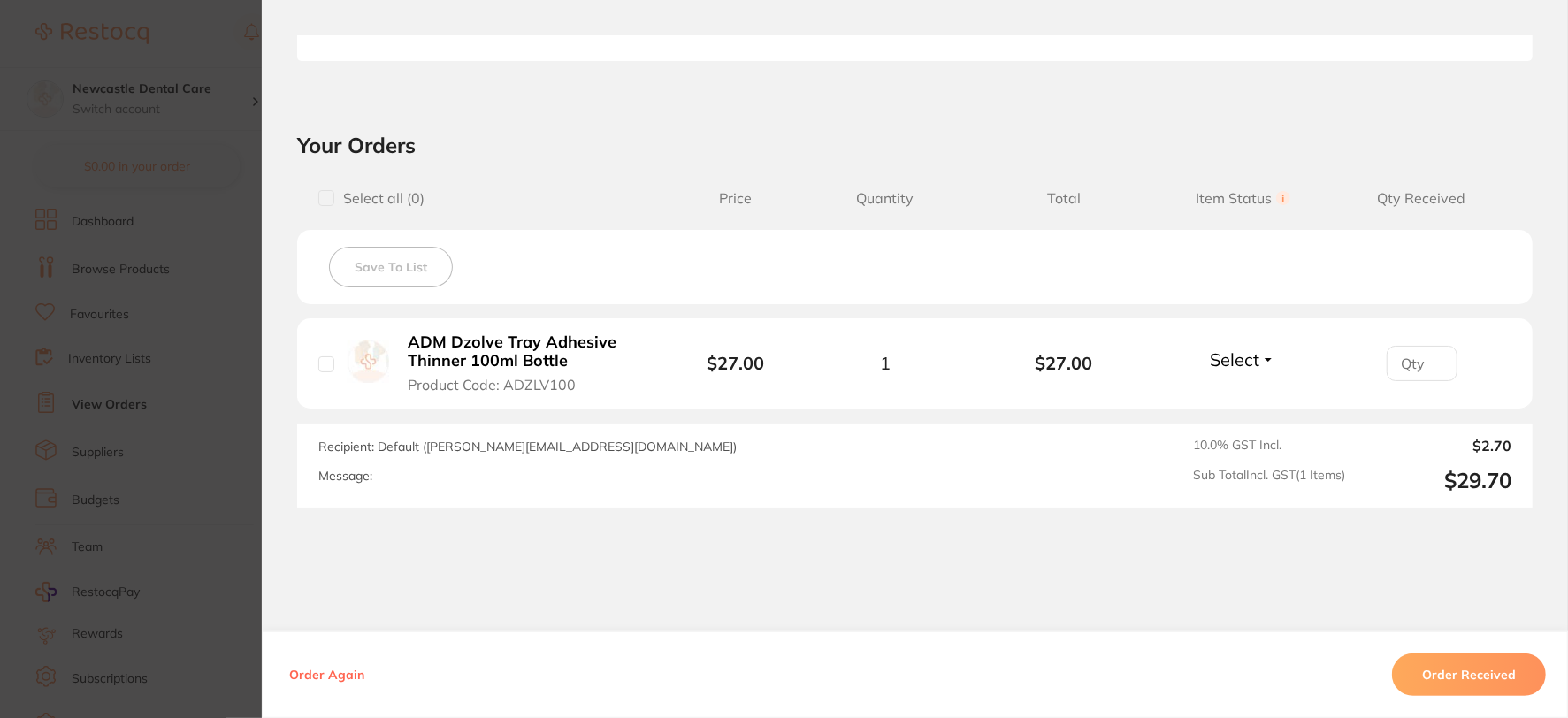
scroll to position [576, 0]
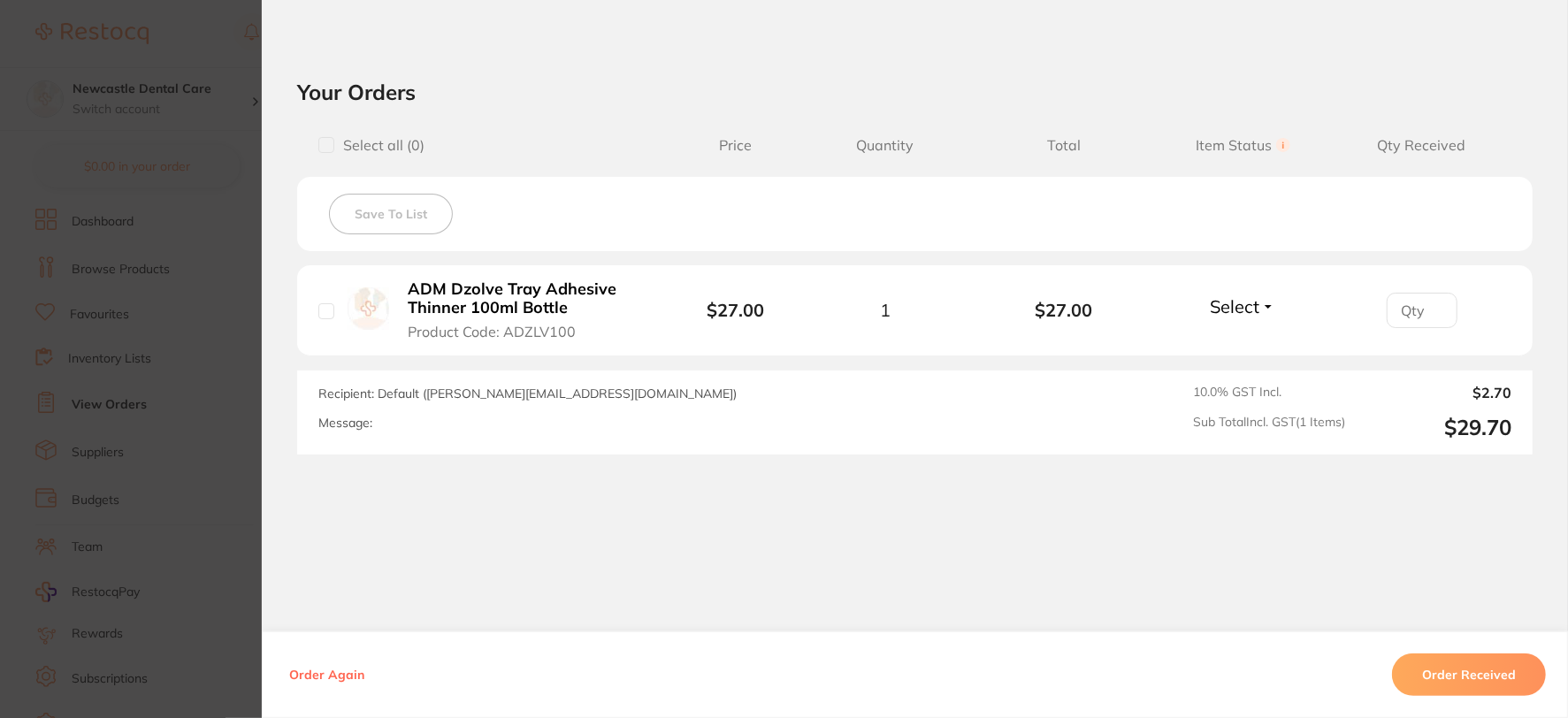
click at [1470, 671] on button "Order Received" at bounding box center [1469, 674] width 154 height 43
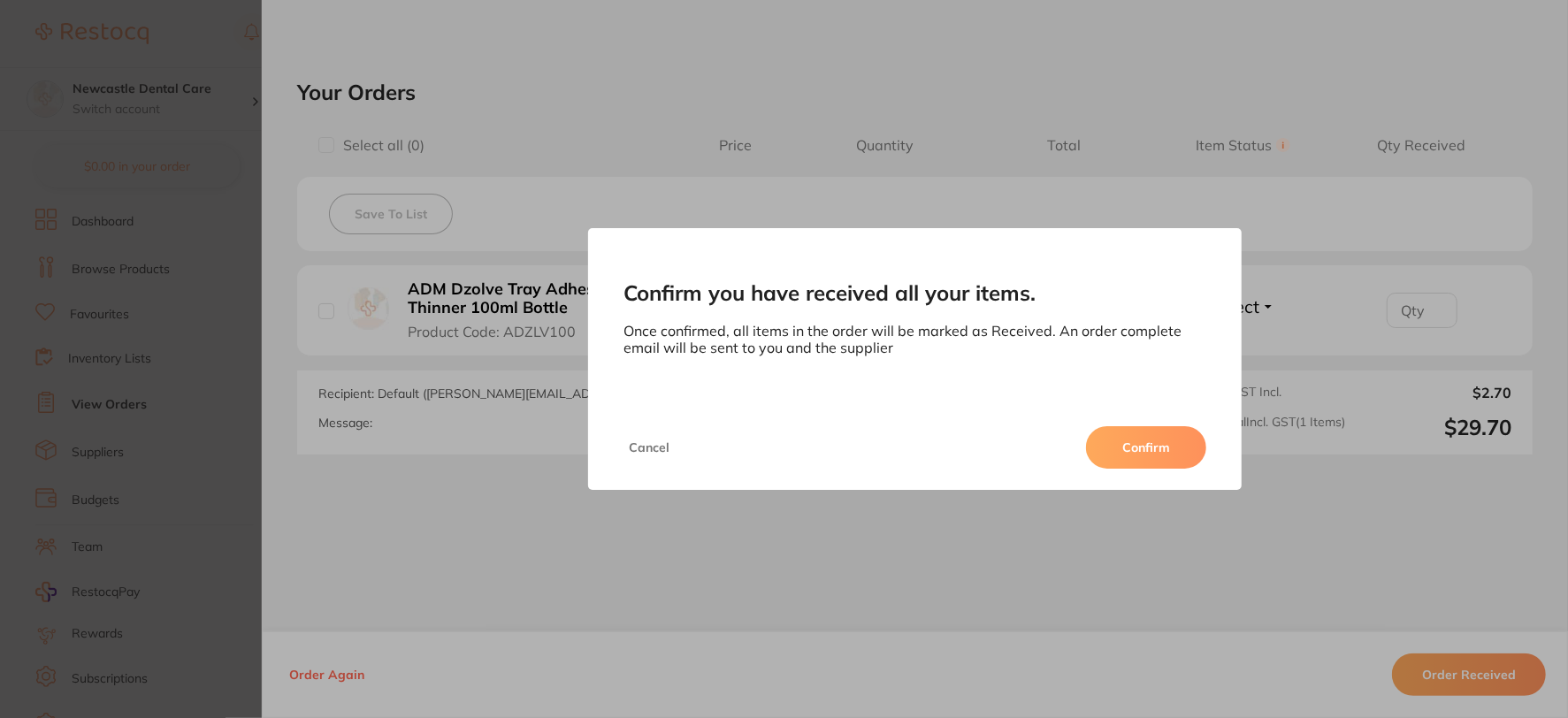
click at [1139, 453] on button "Confirm" at bounding box center [1147, 447] width 120 height 43
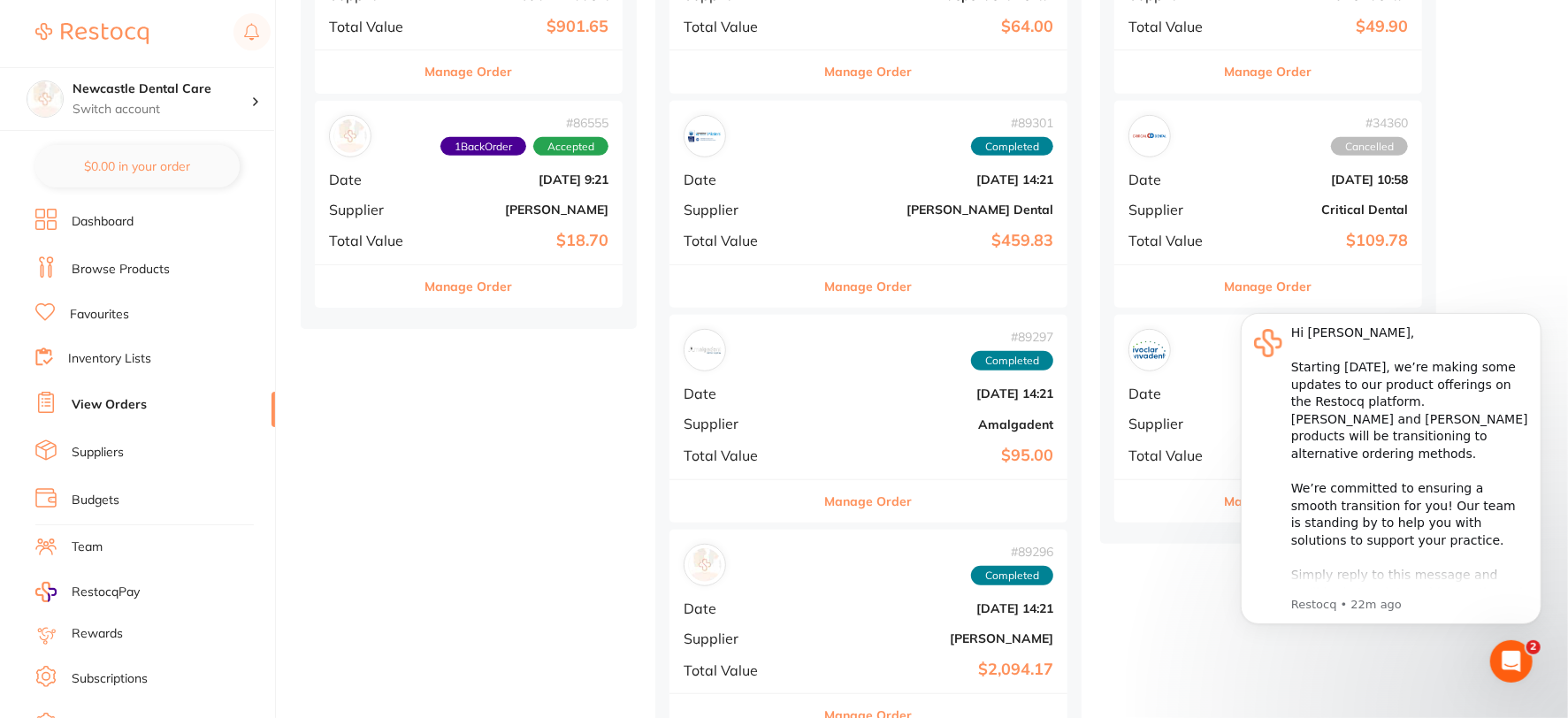
scroll to position [589, 0]
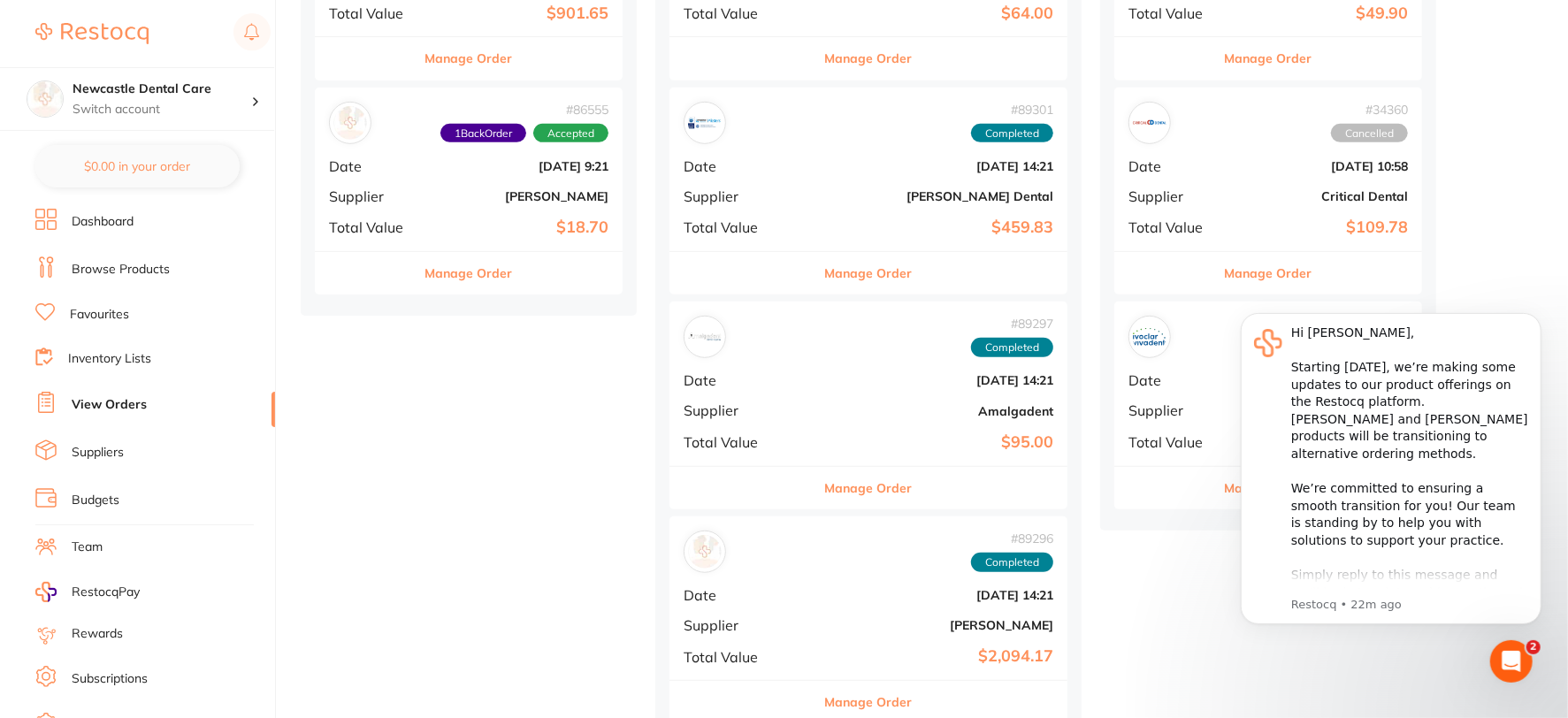
click at [487, 195] on b "[PERSON_NAME]" at bounding box center [520, 196] width 177 height 15
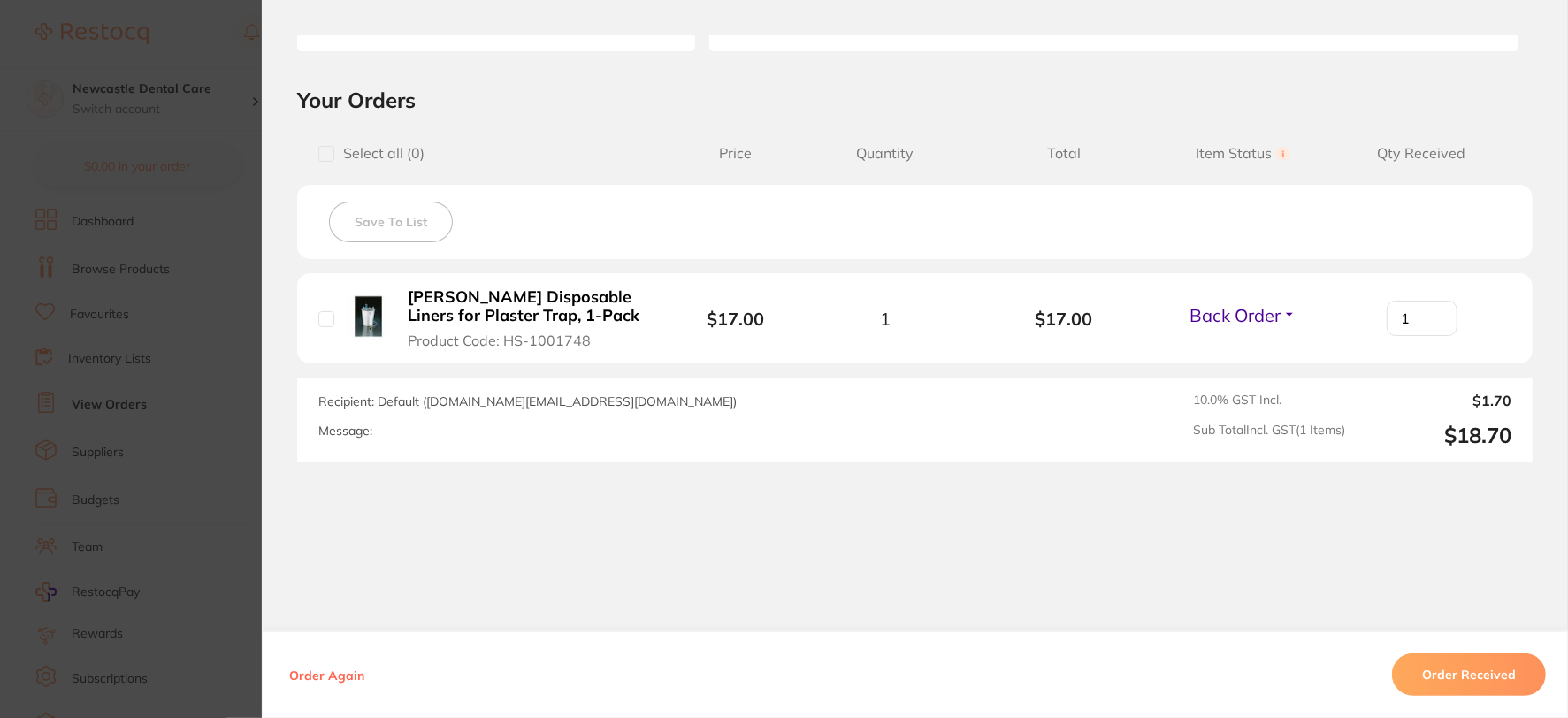
scroll to position [355, 0]
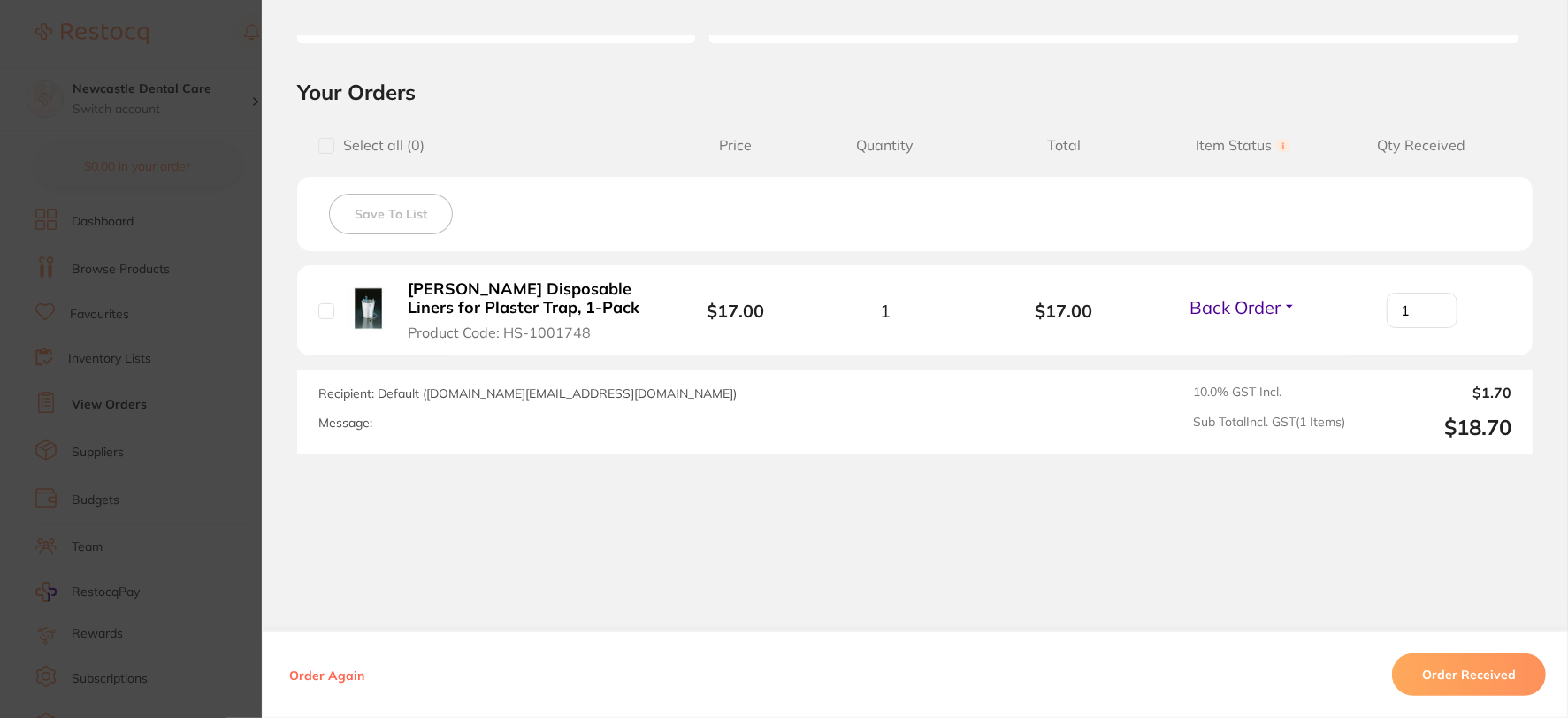
click at [1280, 303] on button "Back Order" at bounding box center [1243, 307] width 117 height 22
click at [1031, 438] on div "Recipient: Default ( [DOMAIN_NAME][EMAIL_ADDRESS][DOMAIN_NAME] ) Message: 10.0 …" at bounding box center [915, 412] width 1236 height 84
drag, startPoint x: 842, startPoint y: 487, endPoint x: 682, endPoint y: 185, distance: 341.8
click at [682, 185] on div "Save To List" at bounding box center [915, 213] width 1236 height 75
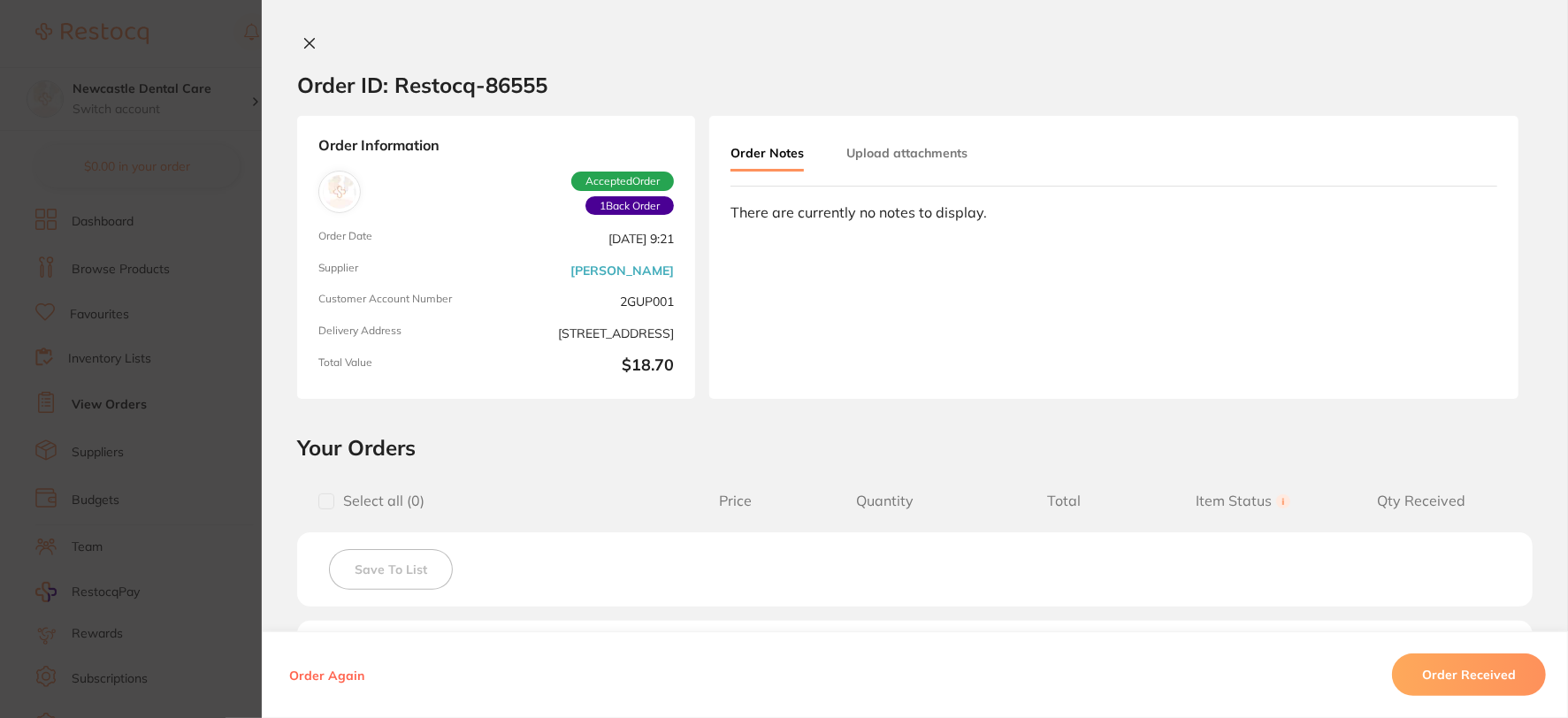
scroll to position [687, 0]
click at [310, 37] on icon at bounding box center [310, 43] width 15 height 15
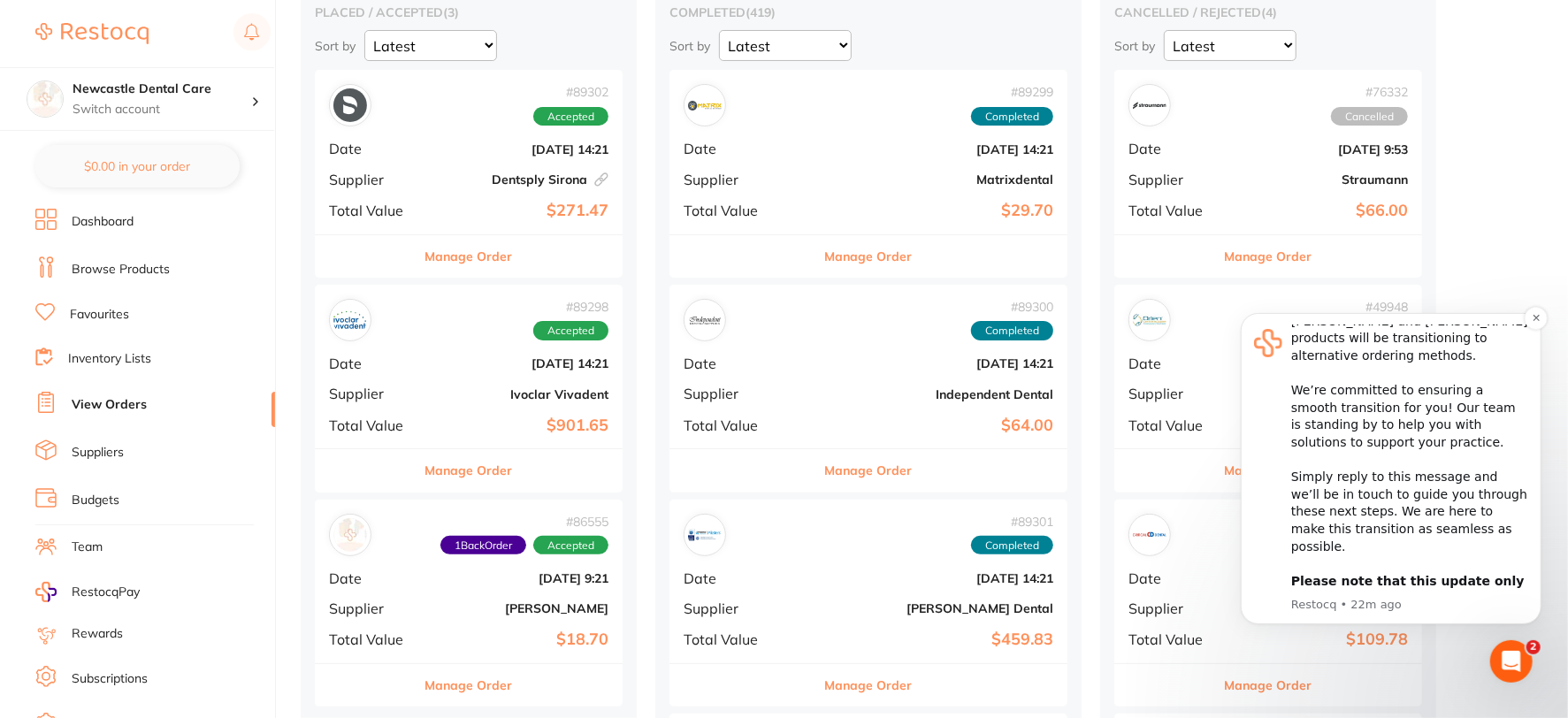
scroll to position [98, 0]
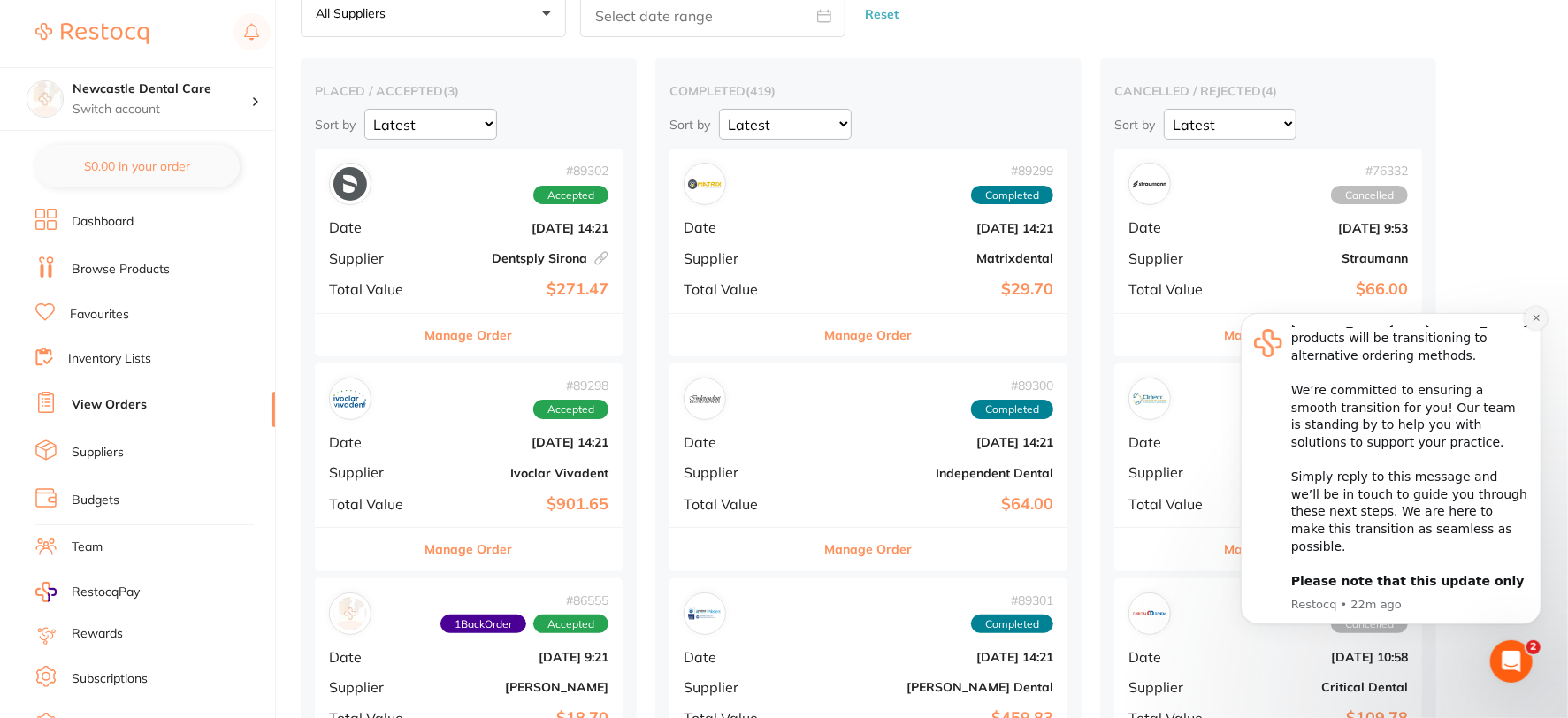
click at [1536, 315] on icon "Dismiss notification" at bounding box center [1536, 317] width 10 height 10
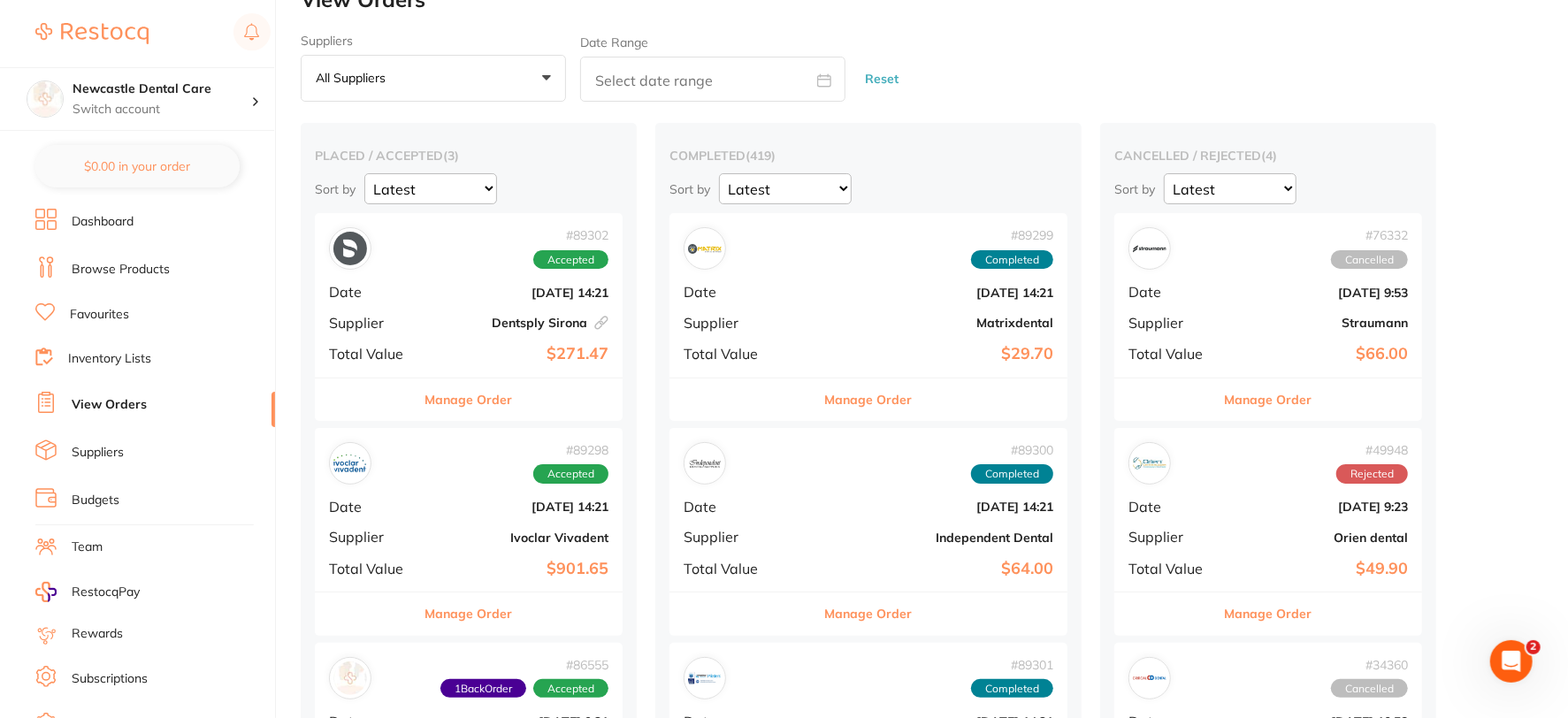
scroll to position [0, 0]
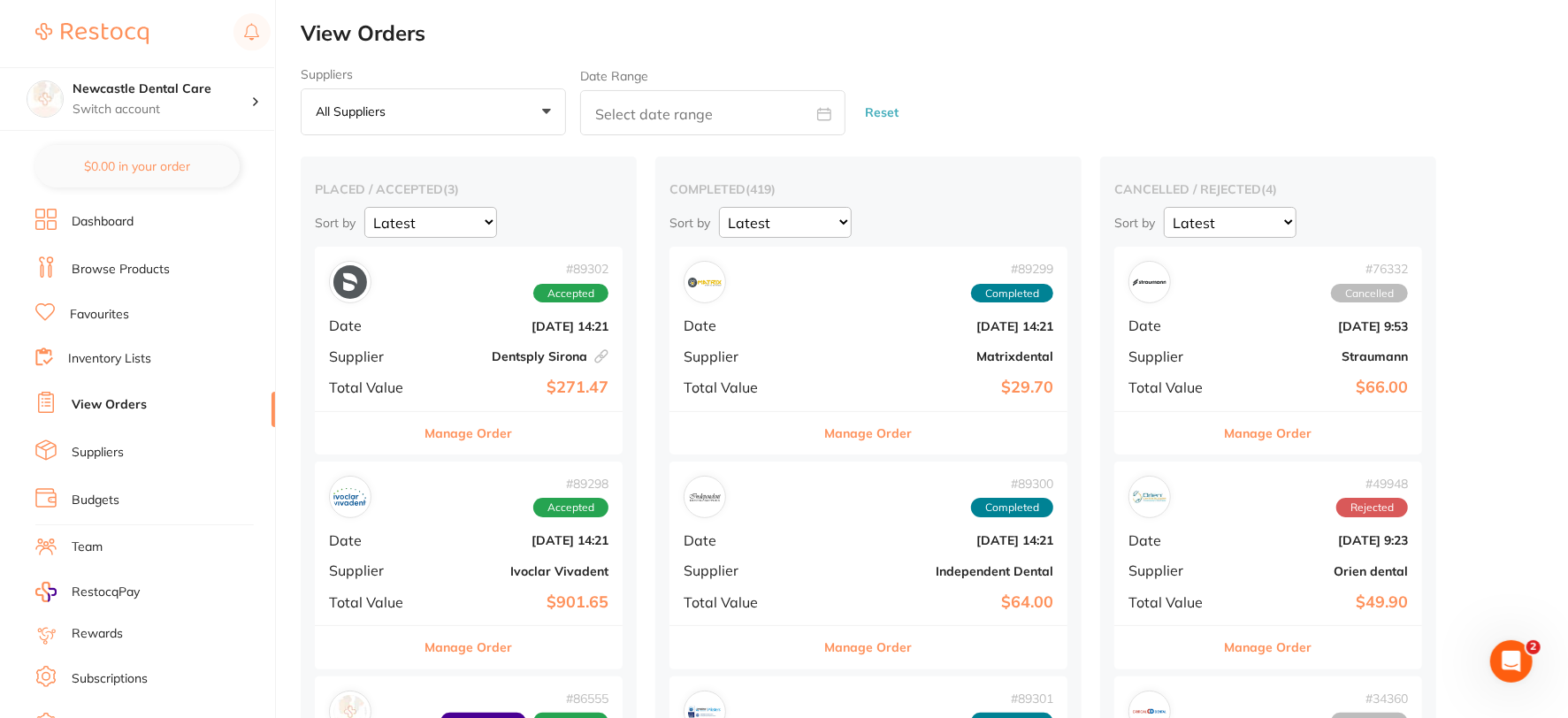
click at [1524, 661] on div "Open Intercom Messenger" at bounding box center [1511, 660] width 58 height 58
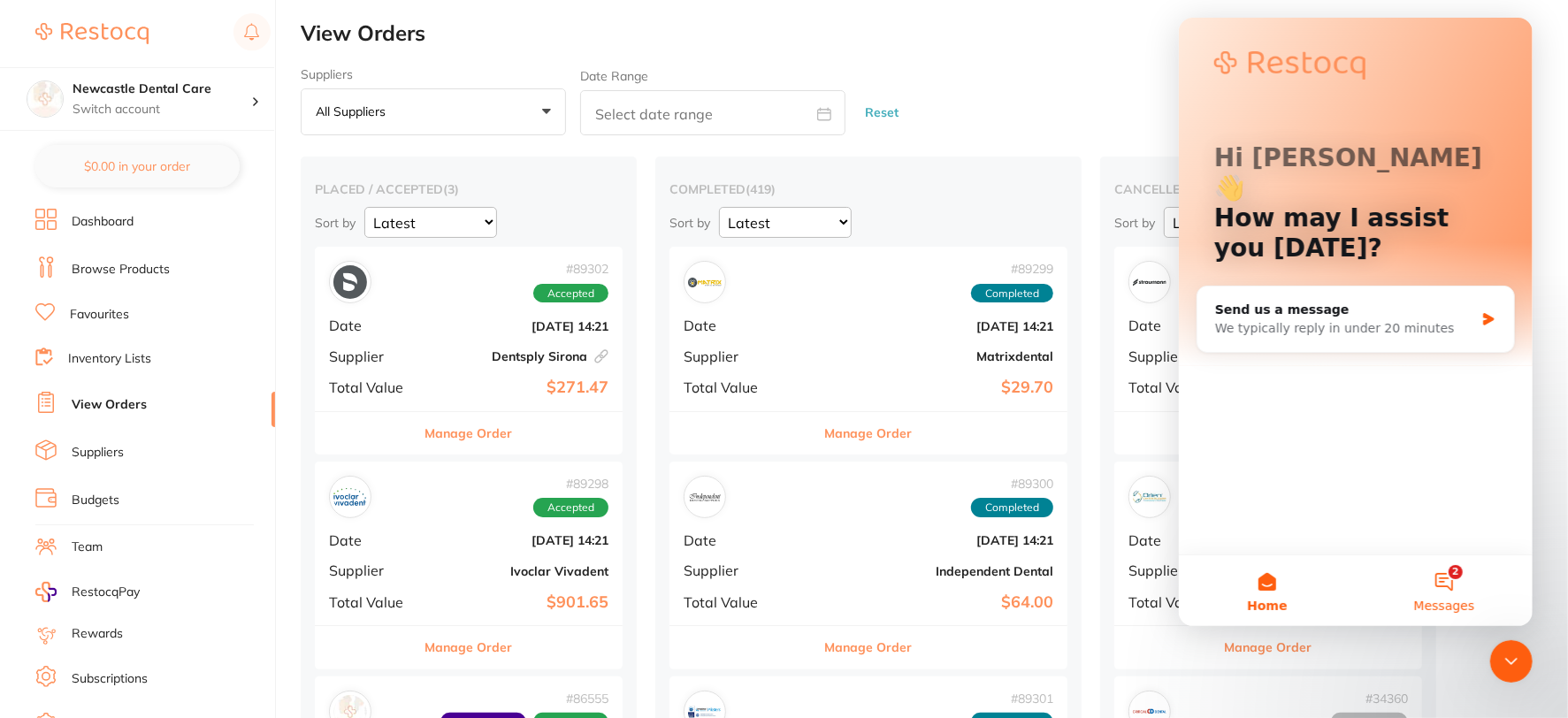
click at [1457, 586] on button "2 Messages" at bounding box center [1444, 590] width 177 height 71
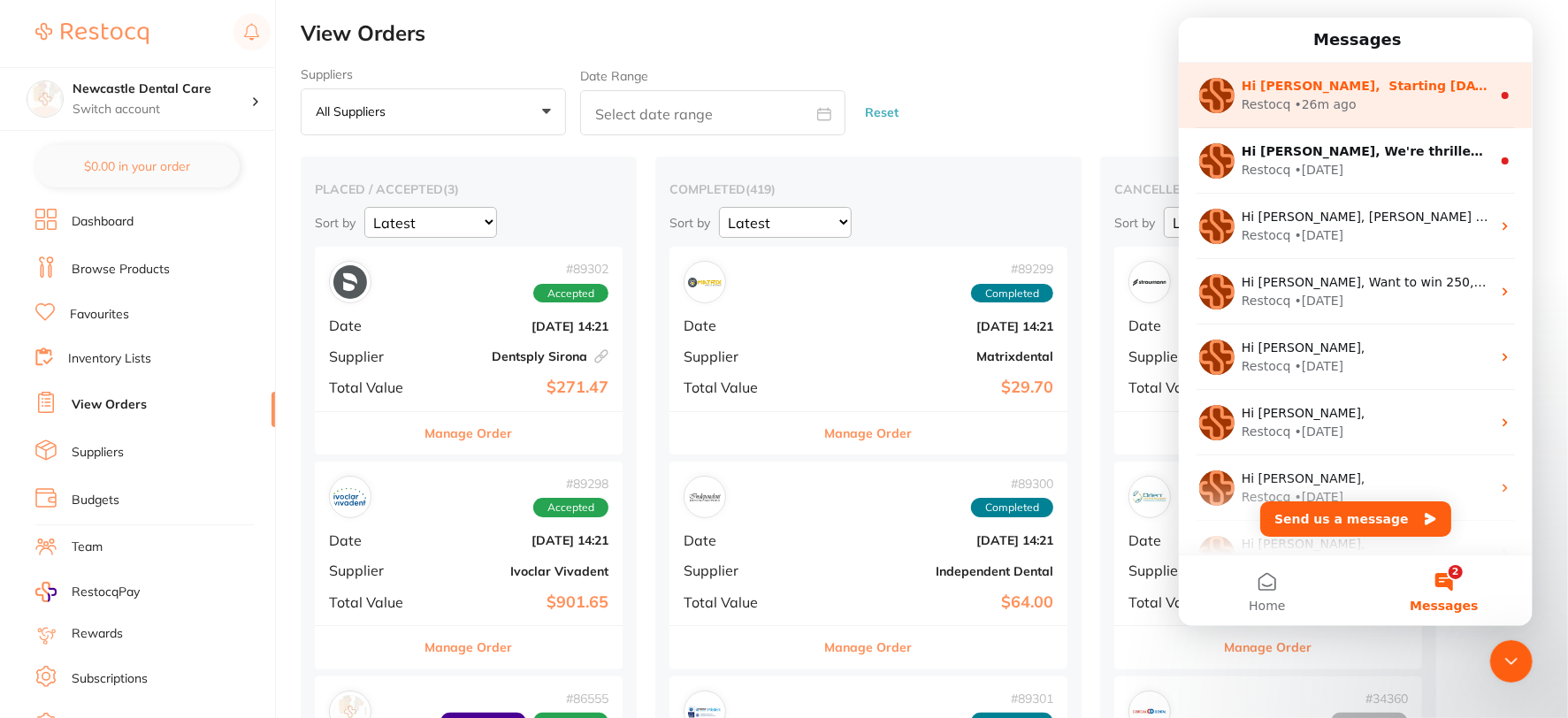
click at [1466, 99] on div "Restocq • 26m ago" at bounding box center [1365, 104] width 250 height 18
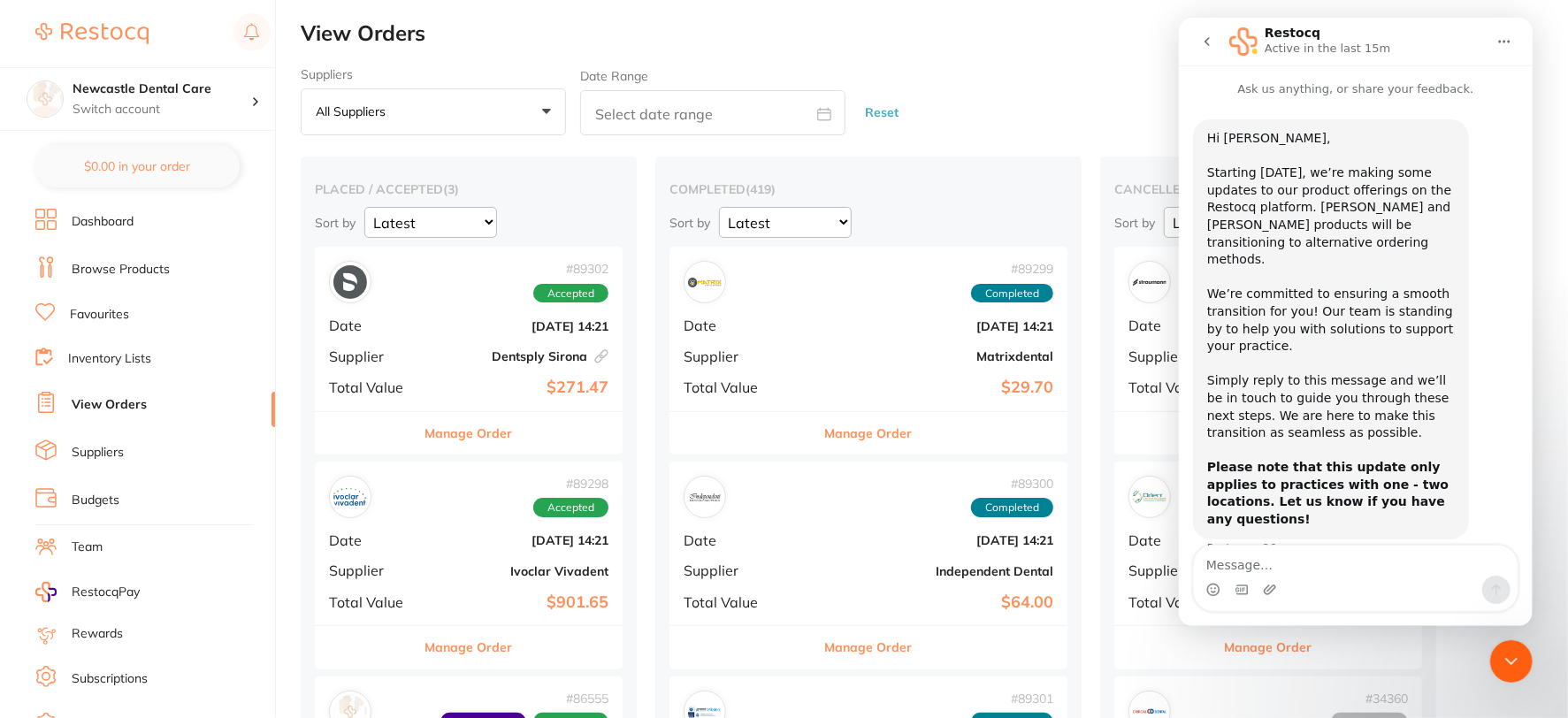
click at [1209, 39] on icon "go back" at bounding box center [1206, 42] width 15 height 15
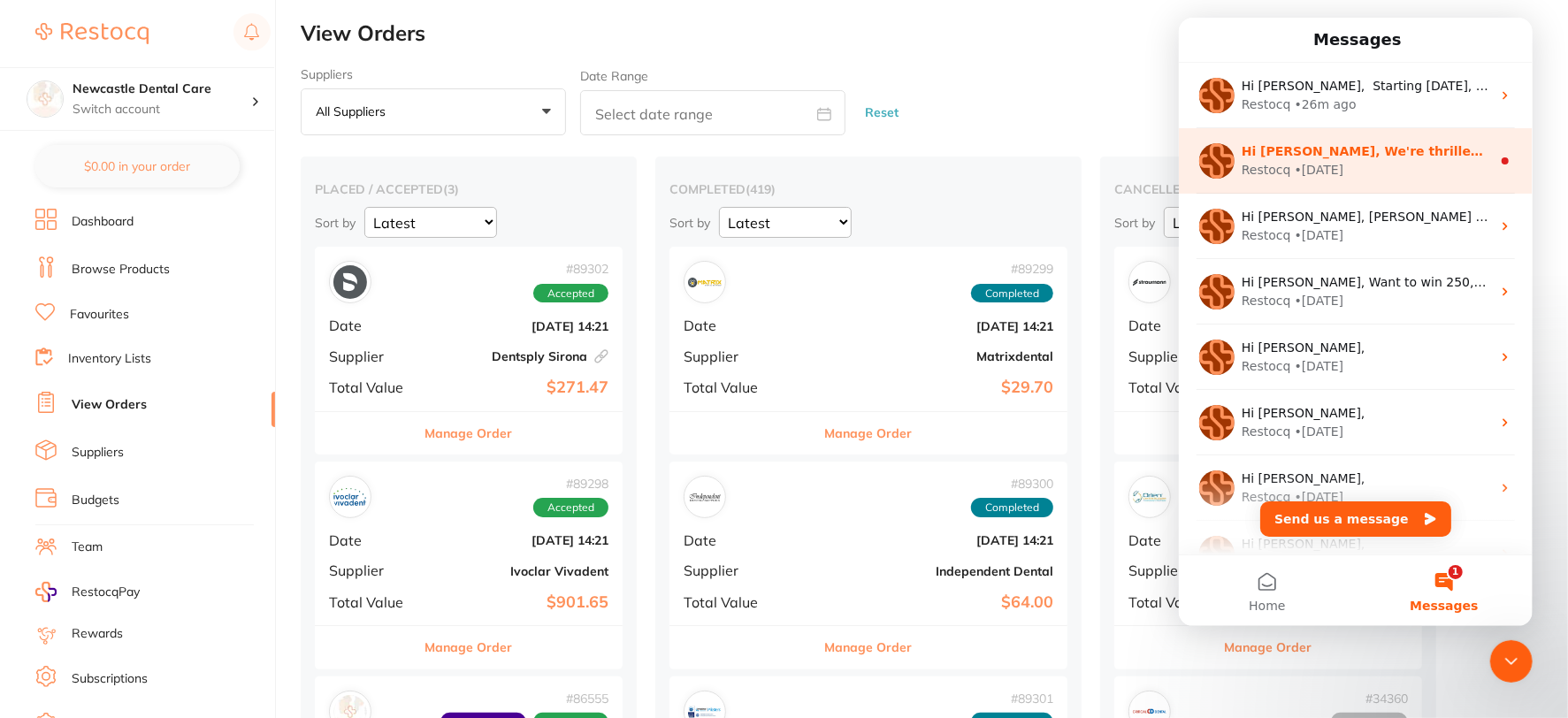
click at [1362, 163] on div "Restocq • [DATE]" at bounding box center [1365, 170] width 250 height 18
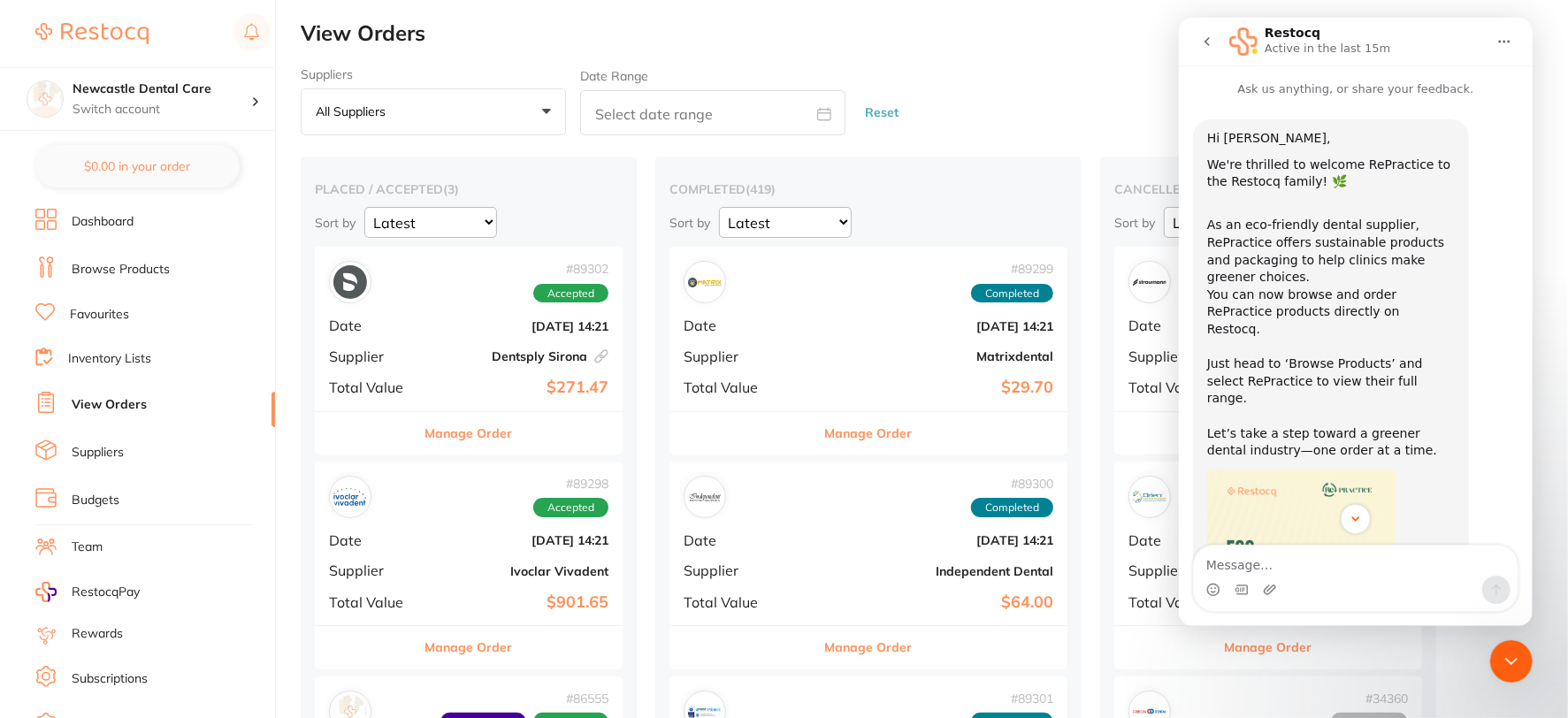
click at [1199, 46] on icon "go back" at bounding box center [1206, 42] width 15 height 15
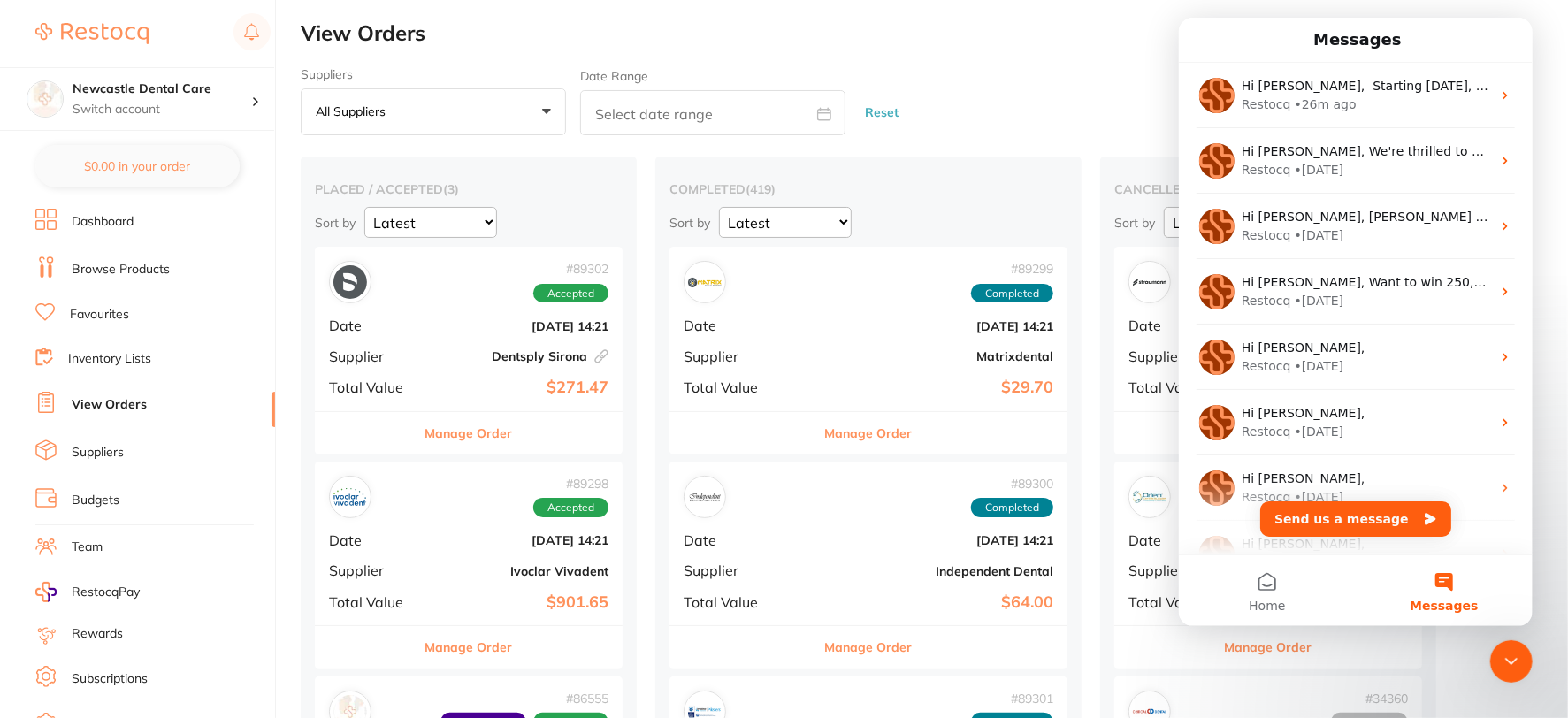
click at [1504, 656] on icon "Close Intercom Messenger" at bounding box center [1511, 661] width 21 height 21
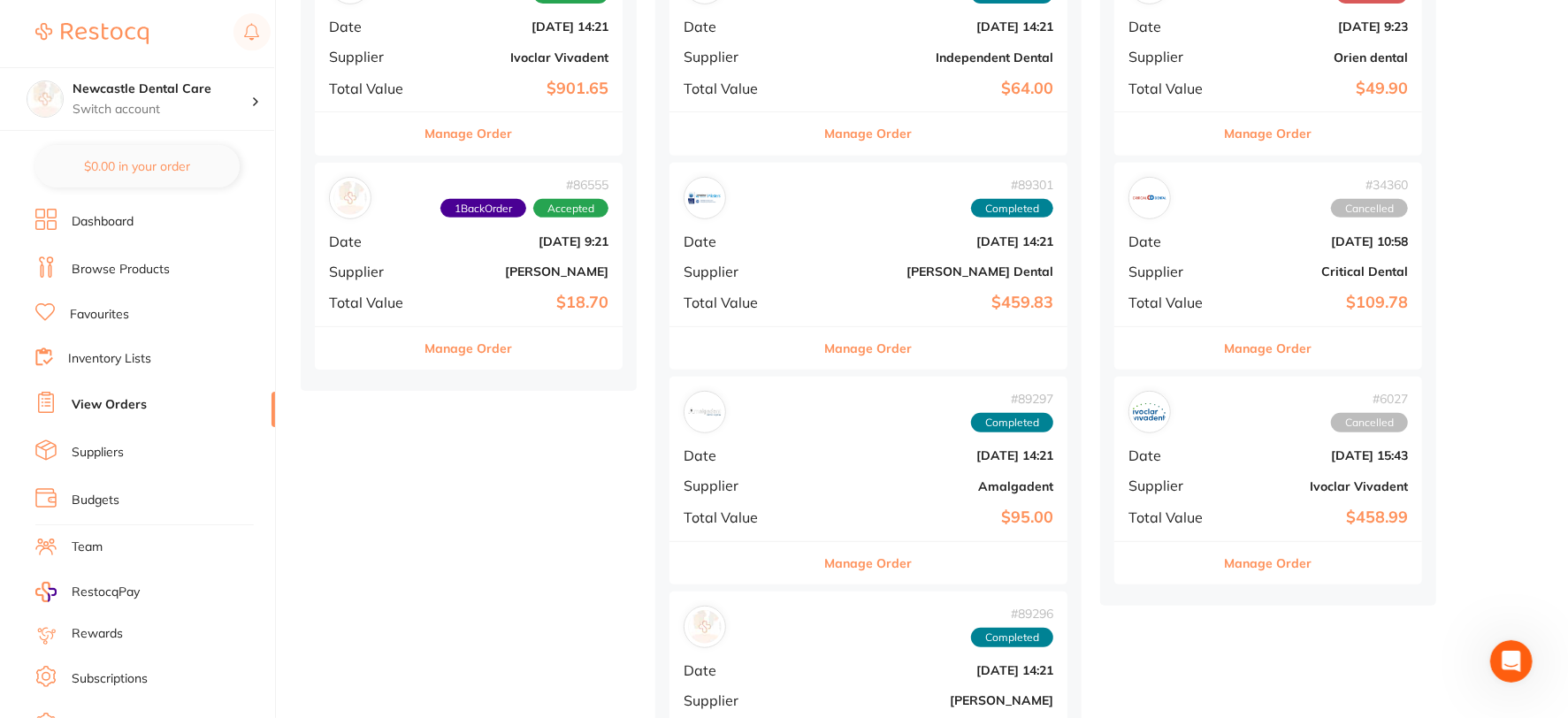
scroll to position [98, 0]
